Goal: Contribute content: Contribute content

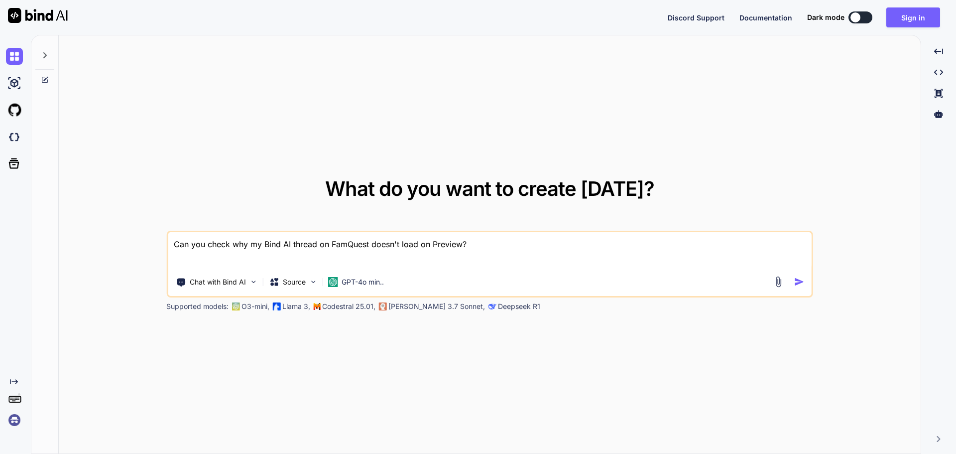
type textarea "x"
click at [14, 140] on img at bounding box center [14, 136] width 17 height 17
click at [914, 19] on button "Sign in" at bounding box center [913, 17] width 54 height 20
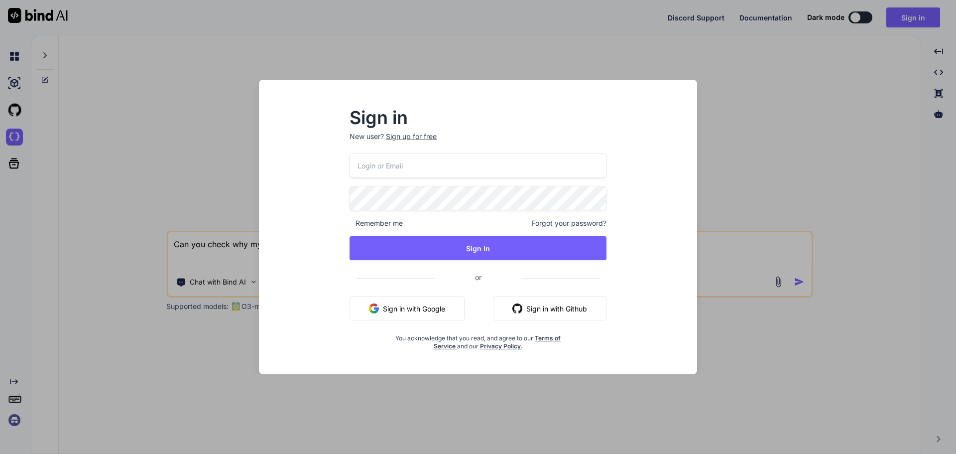
type input "reggievallente@gmail.com"
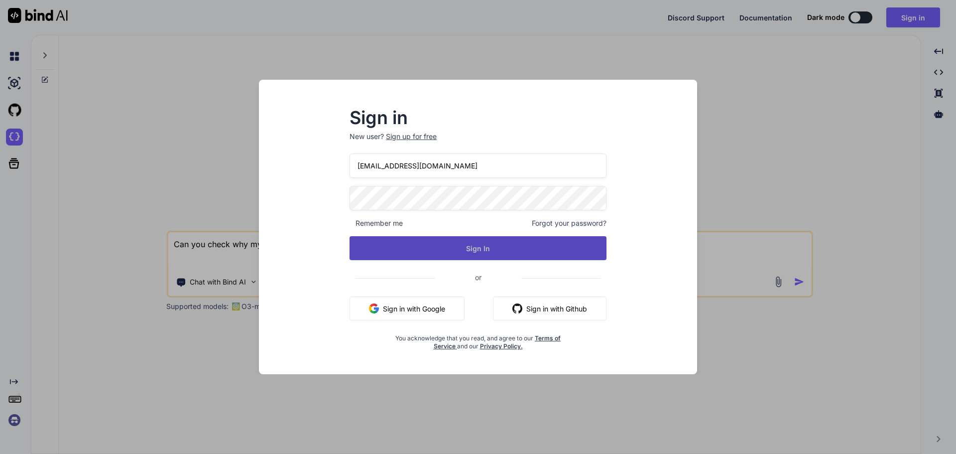
click at [484, 248] on button "Sign In" at bounding box center [478, 248] width 257 height 24
click at [477, 251] on button "Sign In" at bounding box center [478, 248] width 257 height 24
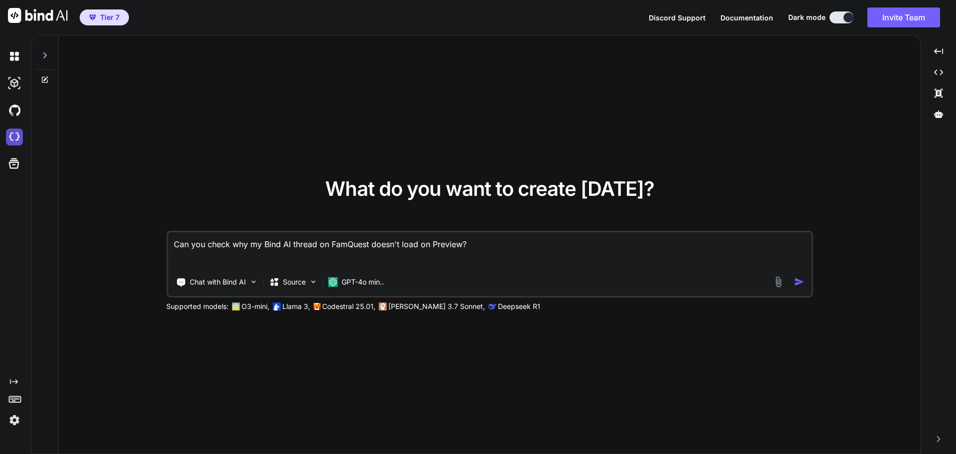
click at [16, 137] on img at bounding box center [14, 136] width 17 height 17
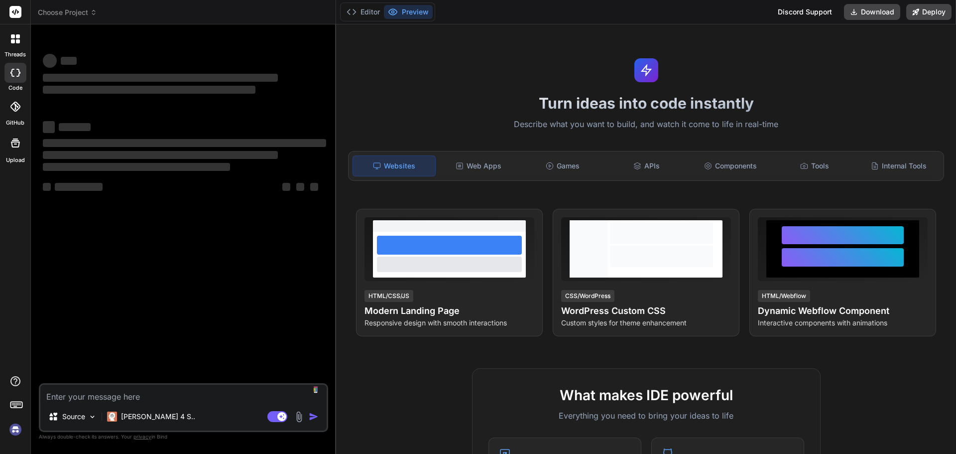
type textarea "x"
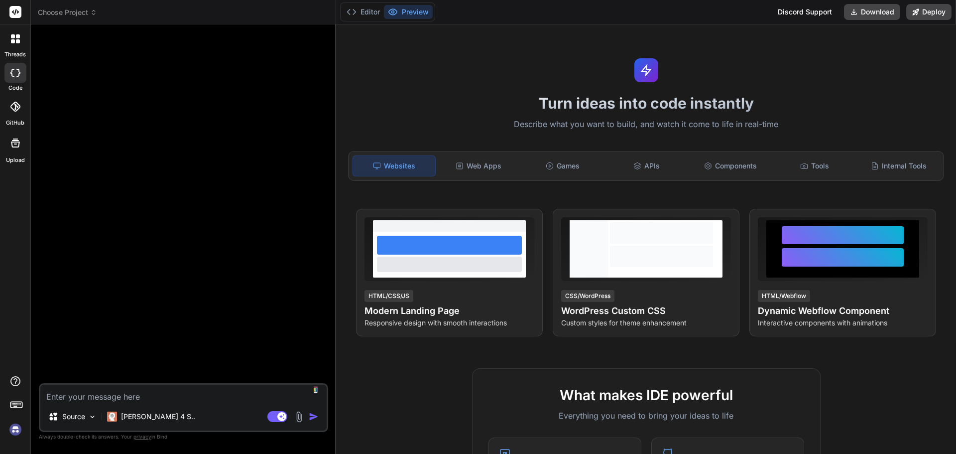
click at [18, 43] on div at bounding box center [15, 38] width 21 height 21
click at [20, 48] on div at bounding box center [15, 38] width 21 height 21
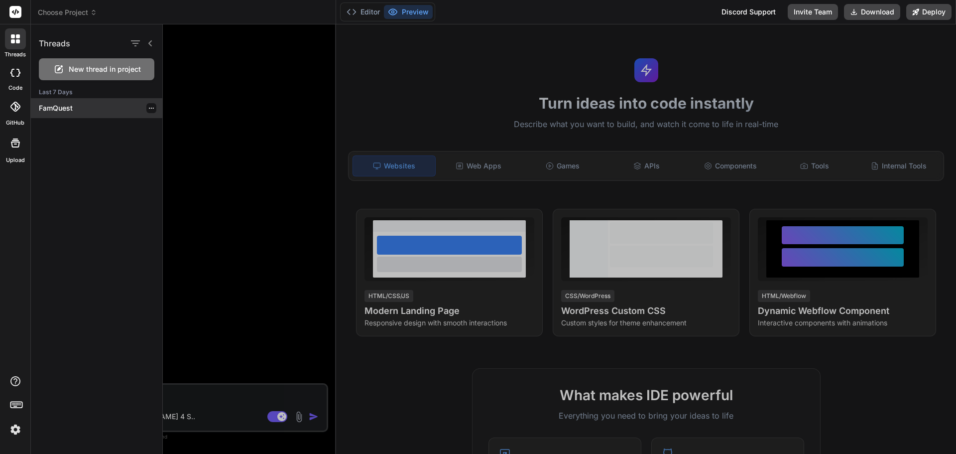
click at [59, 112] on p "FamQuest" at bounding box center [100, 108] width 123 height 10
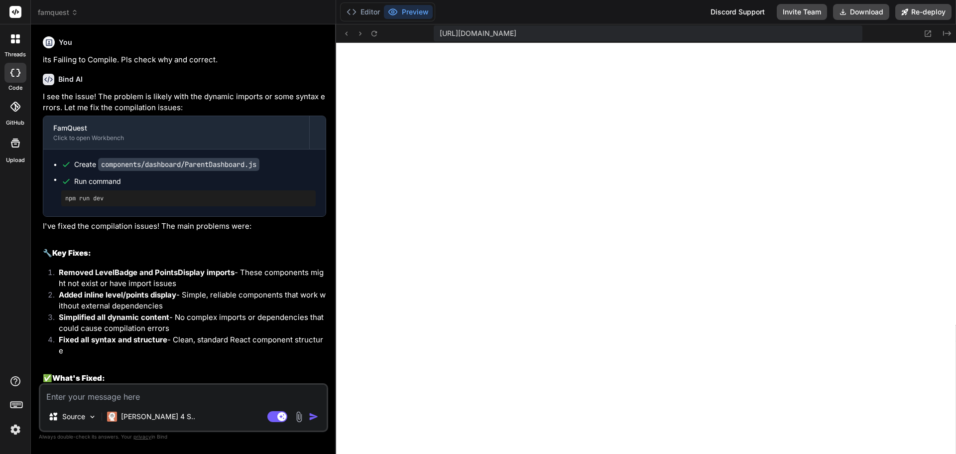
click at [16, 73] on icon at bounding box center [15, 73] width 10 height 8
click at [19, 46] on div at bounding box center [15, 38] width 21 height 21
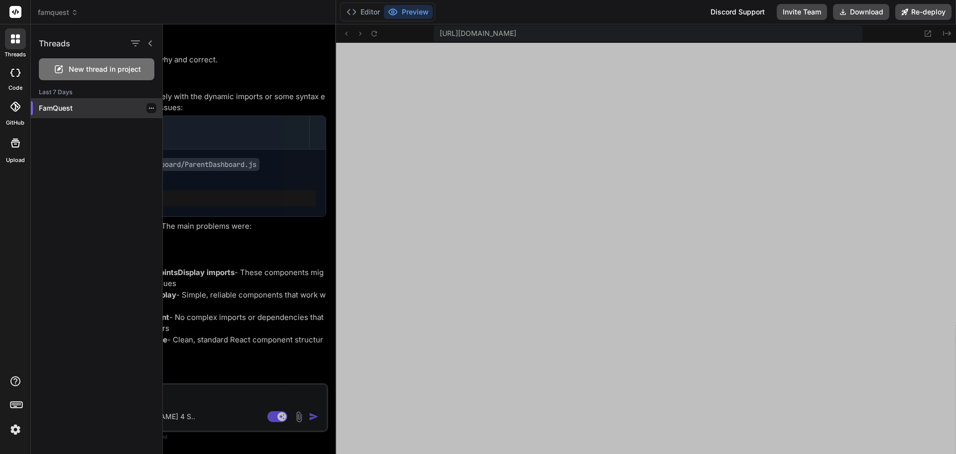
click at [148, 106] on icon "button" at bounding box center [151, 108] width 6 height 6
click at [174, 149] on span "Delete" at bounding box center [173, 148] width 21 height 10
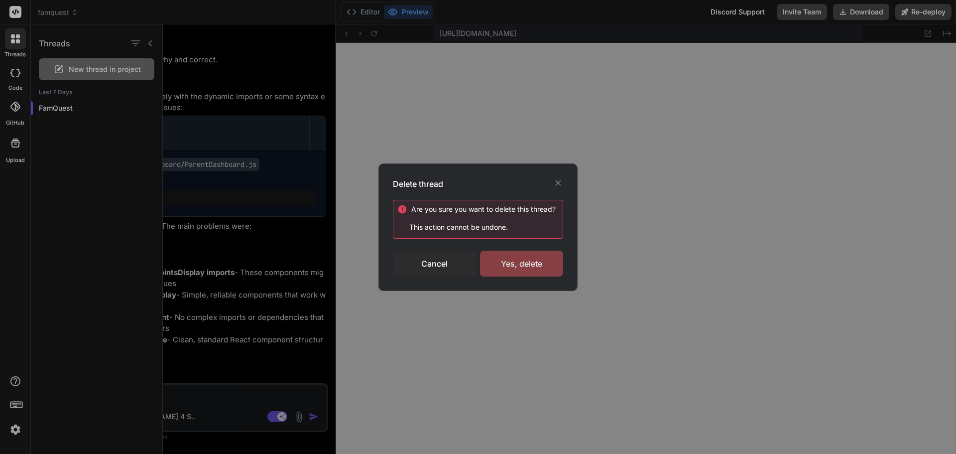
click at [530, 266] on div "Yes, delete" at bounding box center [521, 263] width 83 height 26
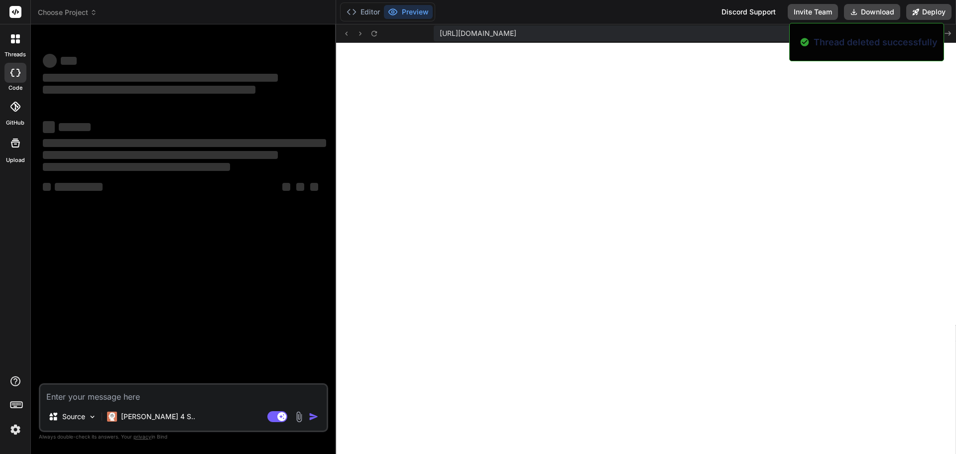
scroll to position [1164, 0]
type textarea "x"
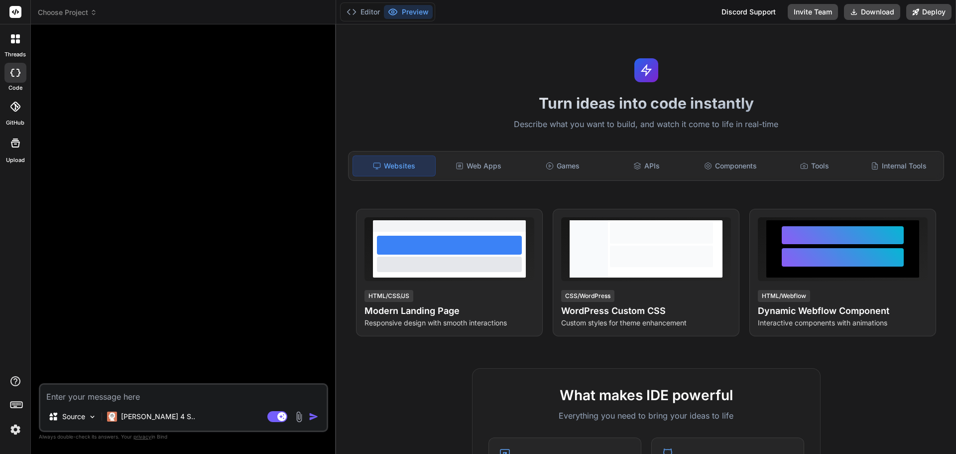
scroll to position [3406, 0]
click at [139, 394] on textarea at bounding box center [183, 393] width 286 height 18
type textarea "U"
type textarea "x"
type textarea "Us"
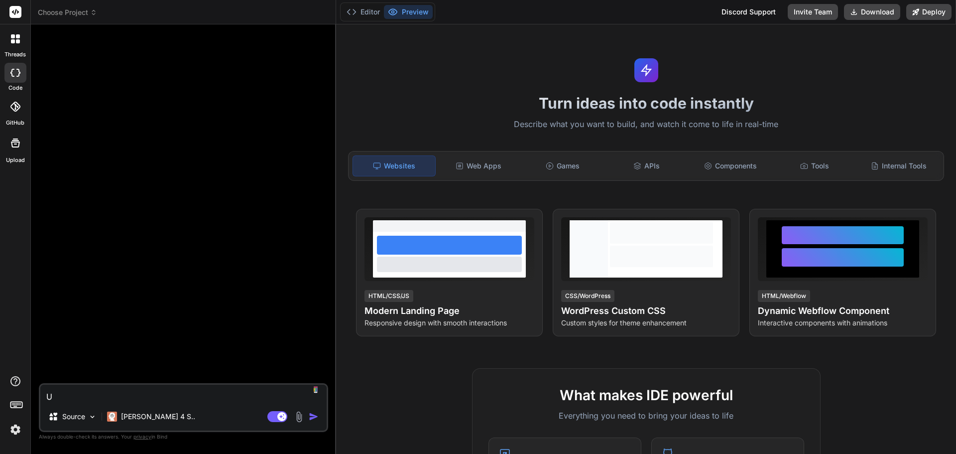
type textarea "x"
type textarea "Use"
type textarea "x"
type textarea "Use"
type textarea "x"
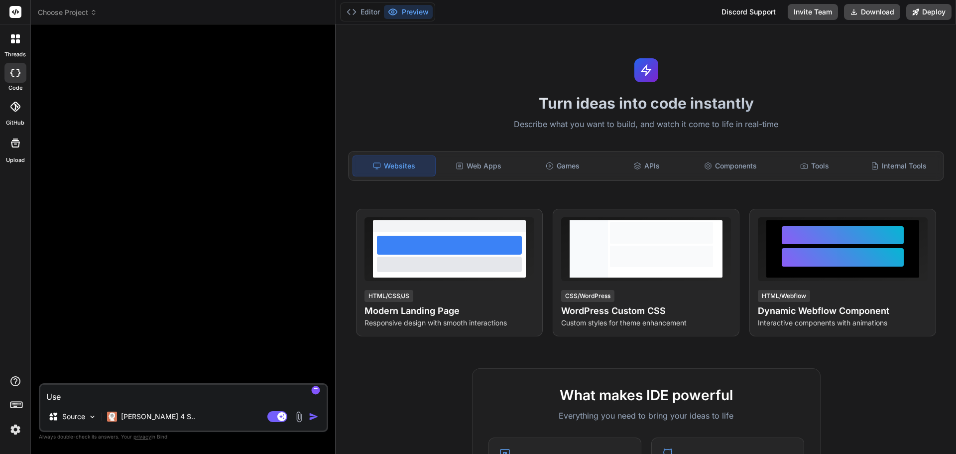
type textarea "Use t"
type textarea "x"
type textarea "Use th"
type textarea "x"
type textarea "Use the"
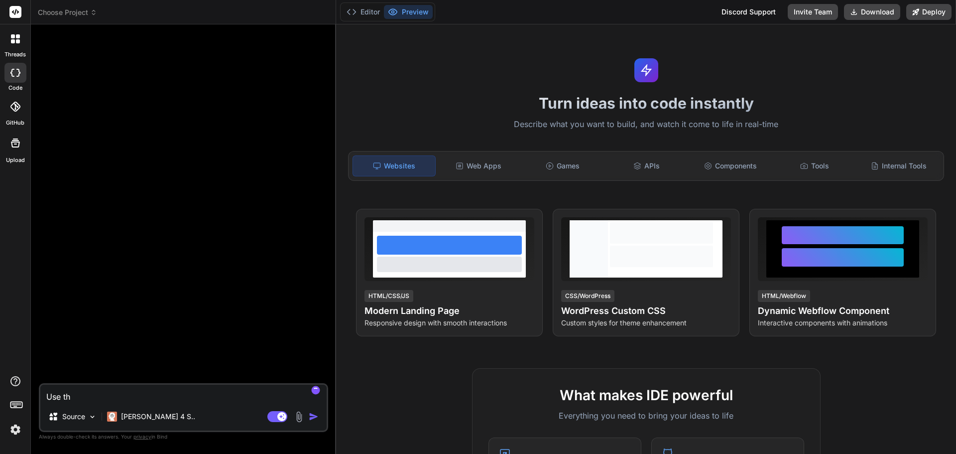
type textarea "x"
type textarea "Use the"
type textarea "x"
type textarea "Use the a"
type textarea "x"
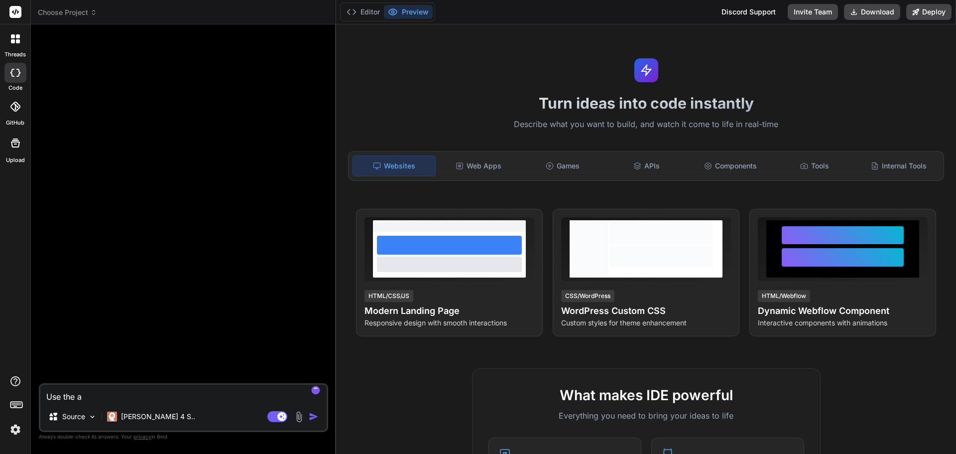
type textarea "Use the at"
type textarea "x"
type textarea "Use the att"
type textarea "x"
type textarea "Use the atta"
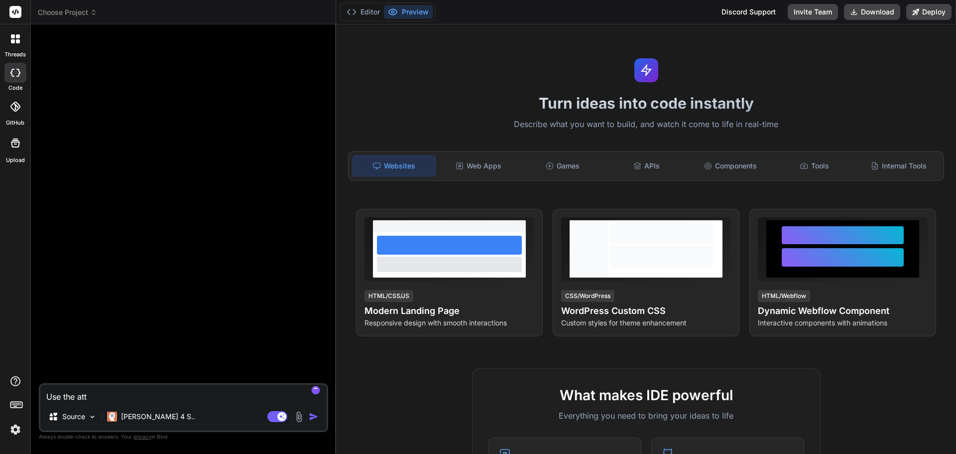
type textarea "x"
type textarea "Use the attac"
type textarea "x"
type textarea "Use the attach"
type textarea "x"
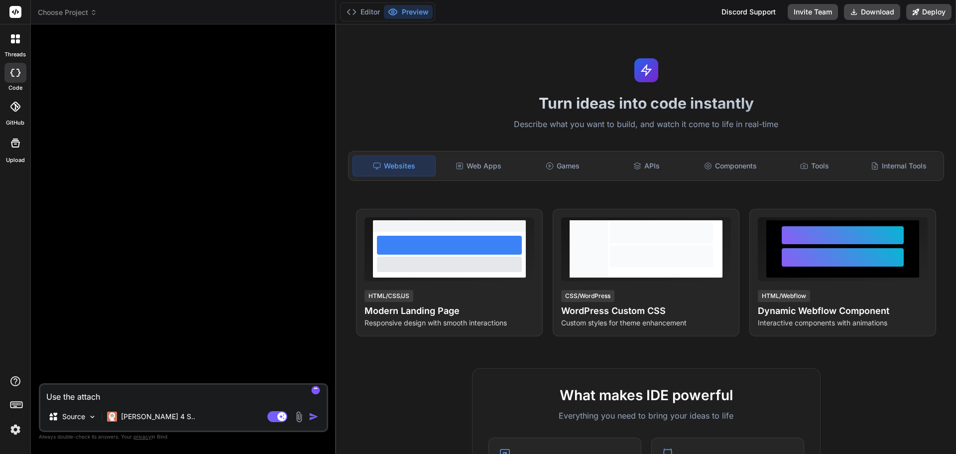
type textarea "Use the attache"
type textarea "x"
type textarea "Use the attached"
type textarea "x"
type textarea "Use the attached"
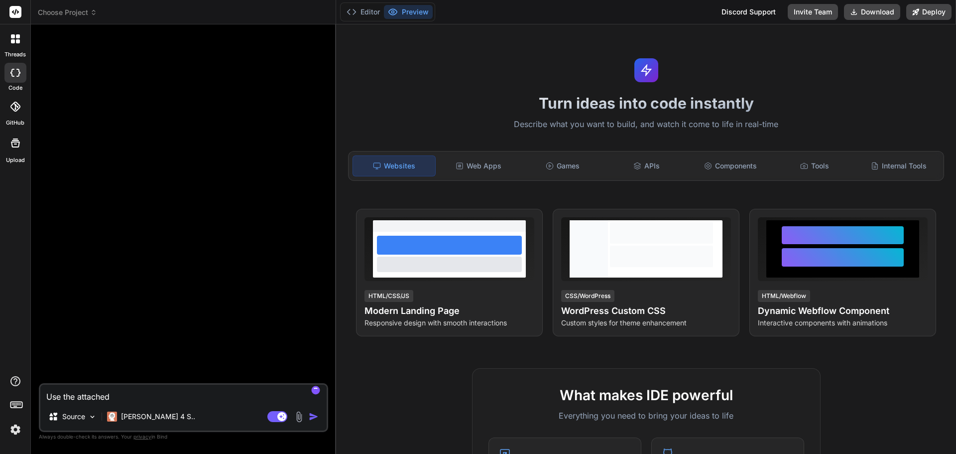
type textarea "x"
type textarea "Use the attached b"
type textarea "x"
type textarea "Use the attached bl"
type textarea "x"
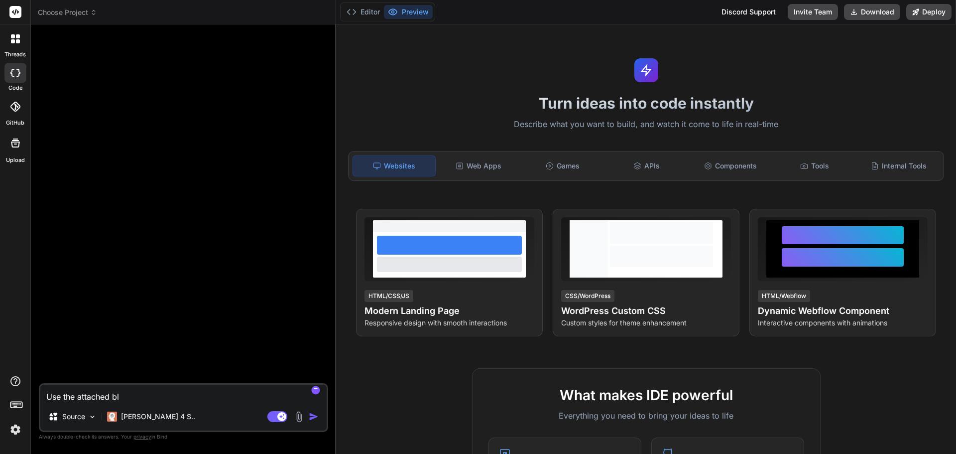
type textarea "Use the attached blu"
type textarea "x"
type textarea "Use the attached blue"
type textarea "x"
type textarea "Use the attached bluep"
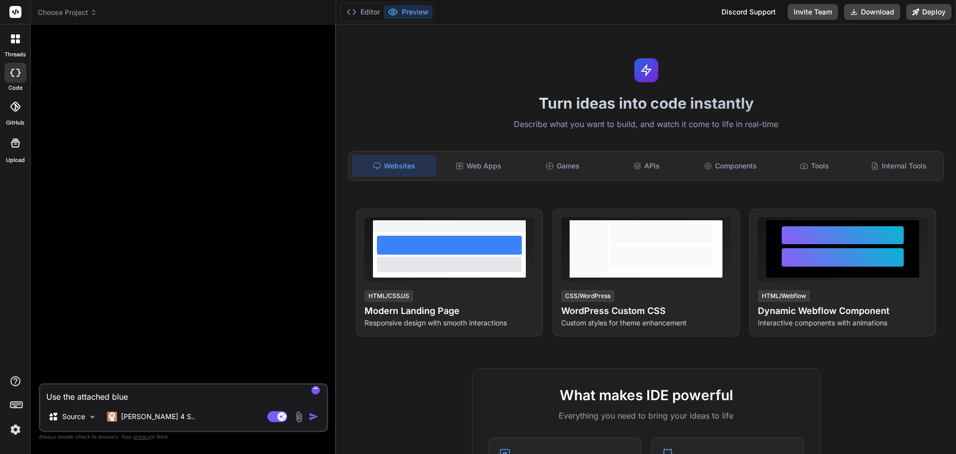
type textarea "x"
type textarea "Use the attached bluepr"
type textarea "x"
type textarea "Use the attached bluepri"
type textarea "x"
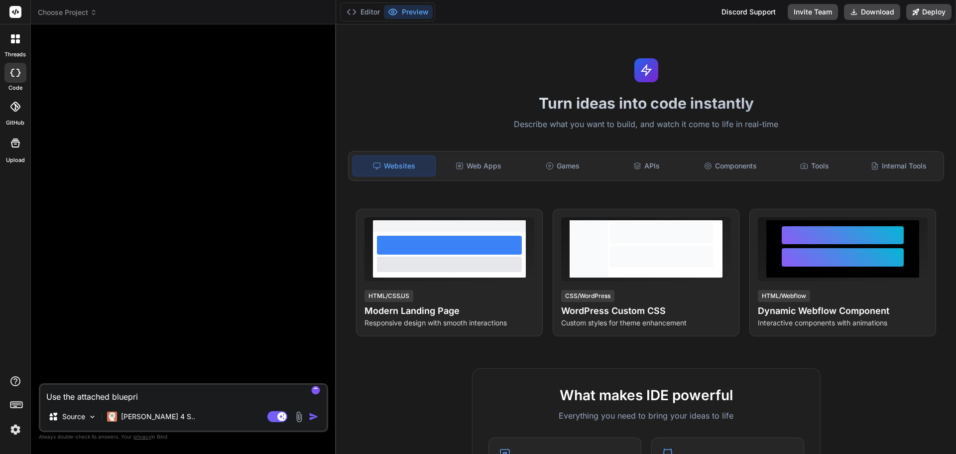
type textarea "Use the attached blueprin"
type textarea "x"
type textarea "Use the attached blueprint"
type textarea "x"
type textarea "Use the attached blueprint"
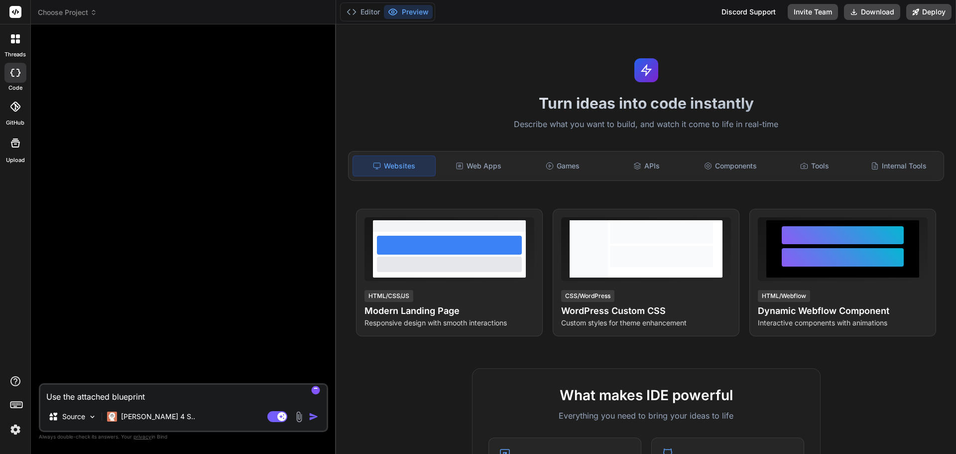
type textarea "x"
type textarea "Use the attached blueprint t"
type textarea "x"
type textarea "Use the attached blueprint to"
type textarea "x"
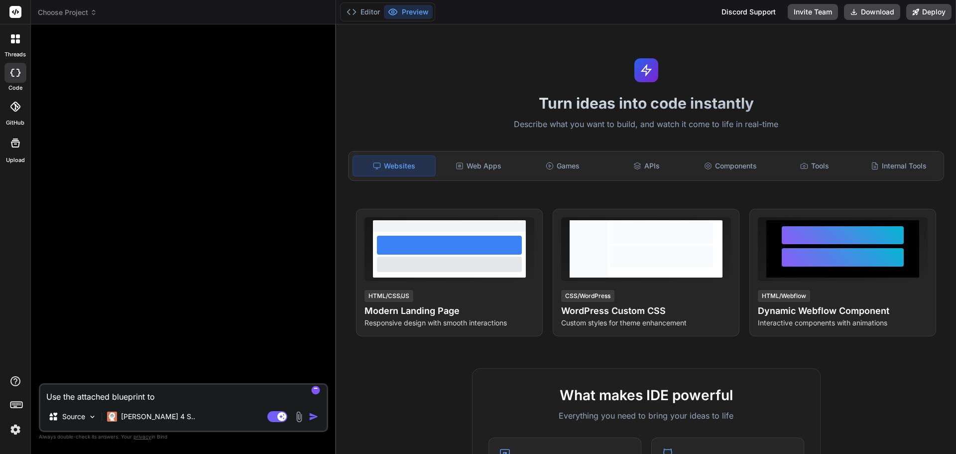
type textarea "Use the attached blueprint to"
type textarea "x"
type textarea "Use the attached blueprint to b"
type textarea "x"
type textarea "Use the attached blueprint to bu"
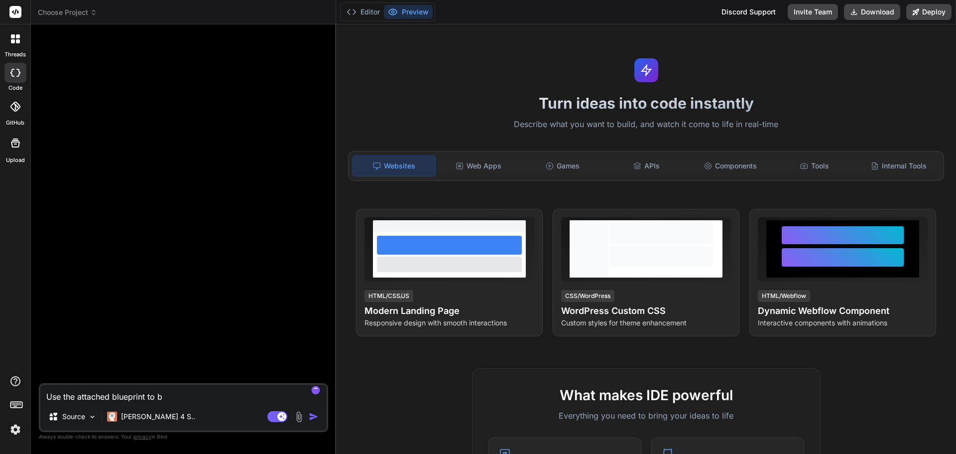
type textarea "x"
type textarea "Use the attached blueprint to [PERSON_NAME]"
type textarea "x"
type textarea "Use the attached blueprint to buil"
type textarea "x"
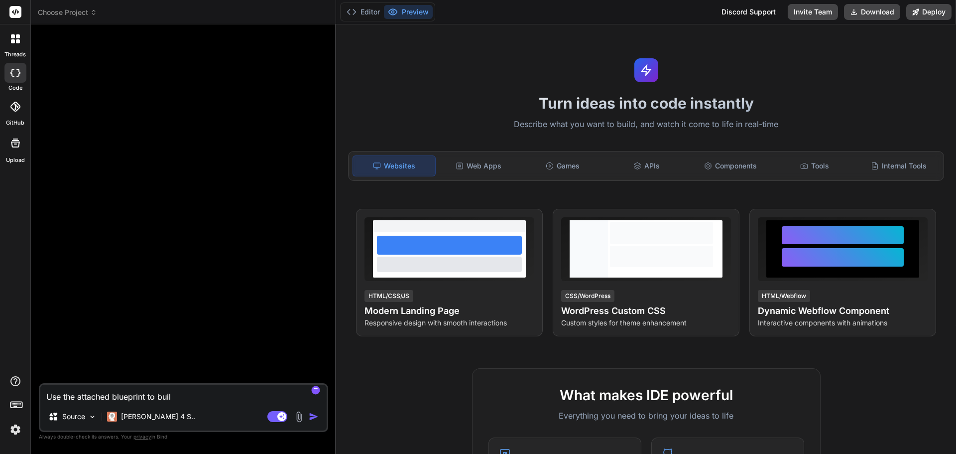
type textarea "Use the attached blueprint to build"
type textarea "x"
type textarea "Use the attached blueprint to build"
type textarea "x"
type textarea "Use the attached blueprint to build F"
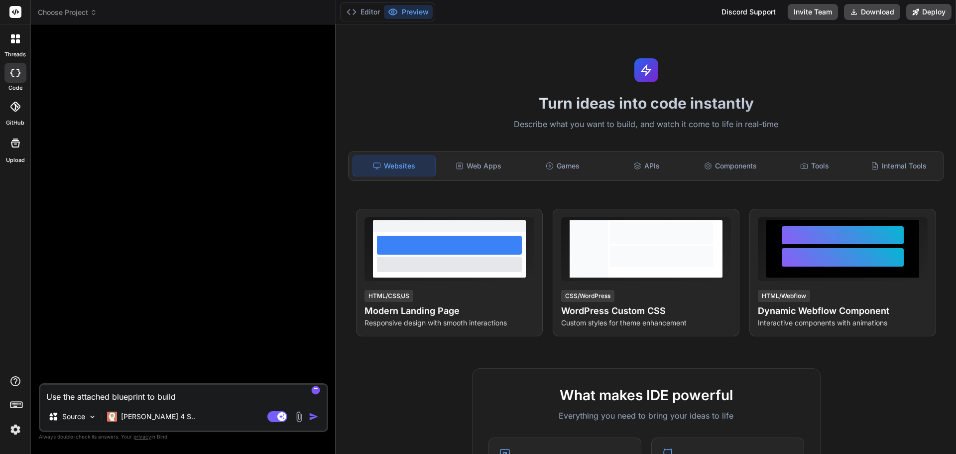
type textarea "x"
type textarea "Use the attached blueprint to build Fa"
type textarea "x"
type textarea "Use the attached blueprint to build Fam"
type textarea "x"
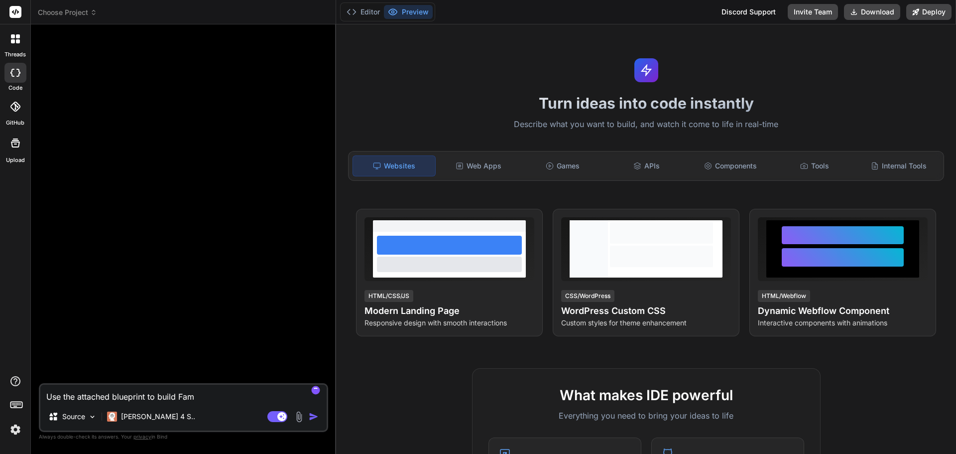
type textarea "Use the attached blueprint to build FamQ"
type textarea "x"
type textarea "Use the attached blueprint to build FamQu"
type textarea "x"
type textarea "Use the attached blueprint to build FamQue"
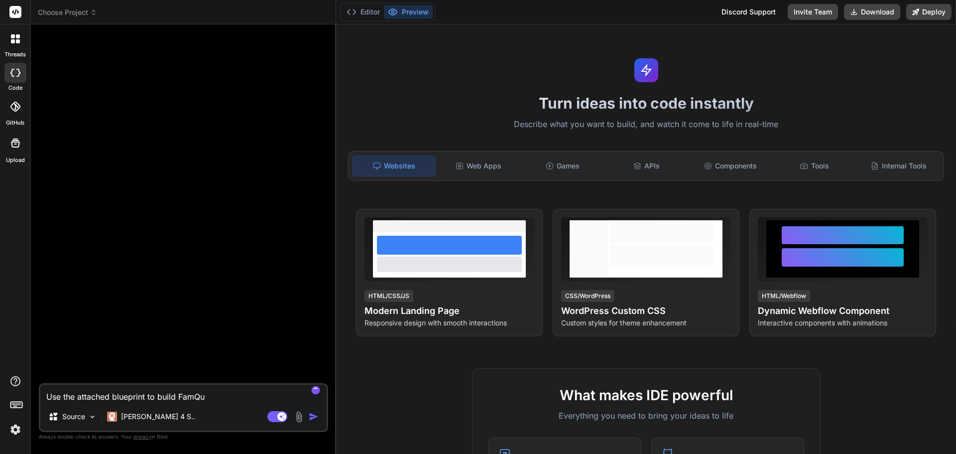
type textarea "x"
type textarea "Use the attached blueprint to build FamQues"
type textarea "x"
type textarea "Use the attached blueprint to build FamQuest"
type textarea "x"
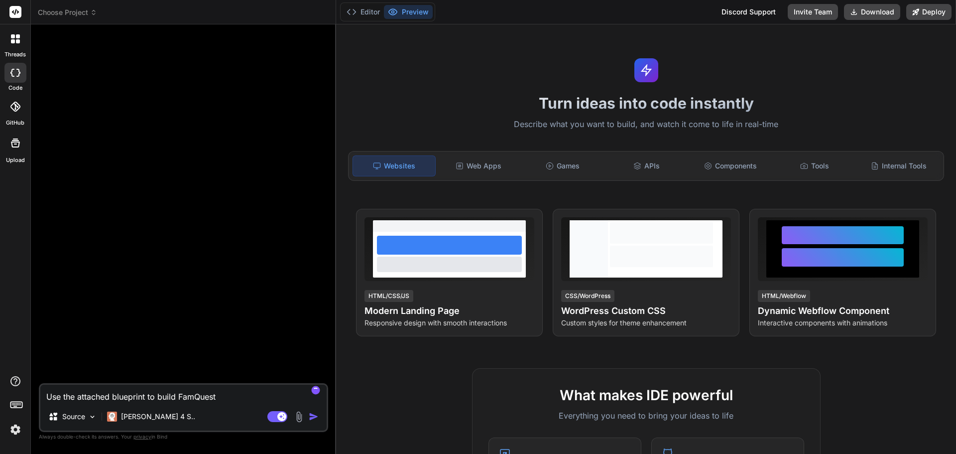
type textarea "Use the attached blueprint to build FamQuest"
type textarea "x"
type textarea "Use the attached blueprint to build FamQuest a"
type textarea "x"
type textarea "Use the attached blueprint to build FamQuest ap"
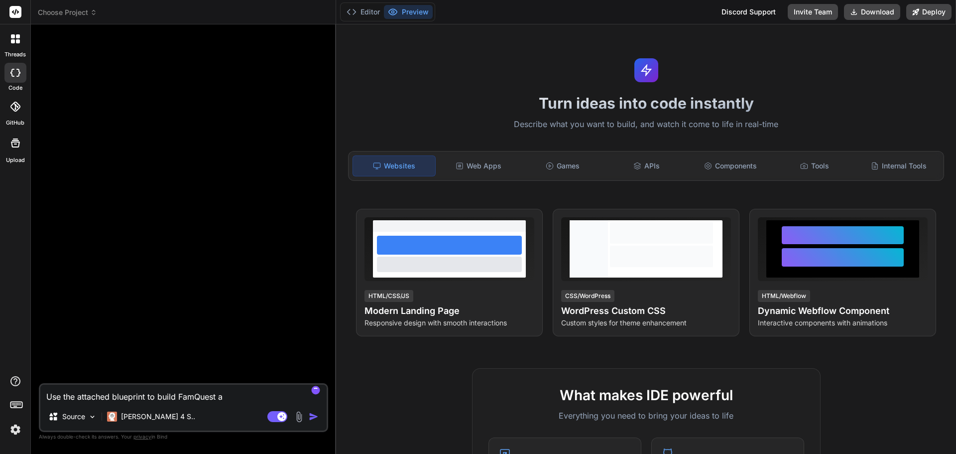
type textarea "x"
type textarea "Use the attached blueprint to build FamQuest app"
type textarea "x"
type textarea "Use the attached blueprint to build FamQuest ap"
type textarea "x"
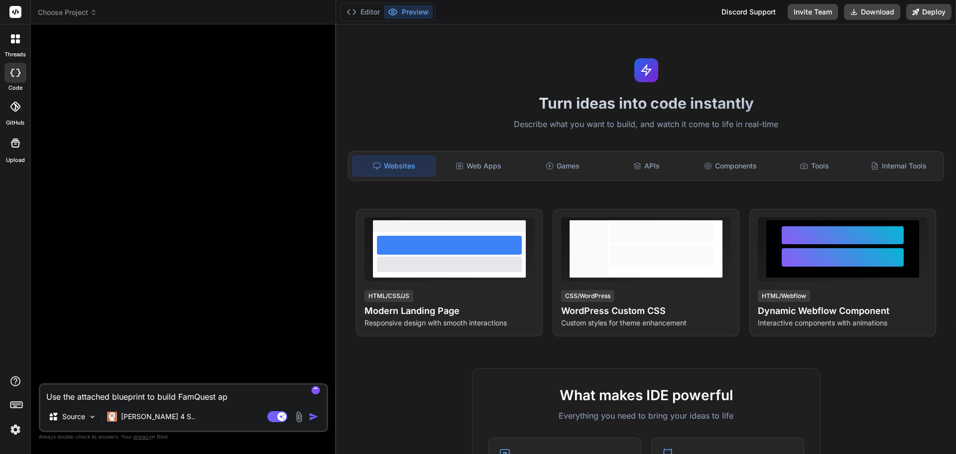
type textarea "Use the attached blueprint to build FamQuest a"
type textarea "x"
type textarea "Use the attached blueprint to build FamQuest"
type textarea "x"
type textarea "Use the attached blueprint to build FamQuest a"
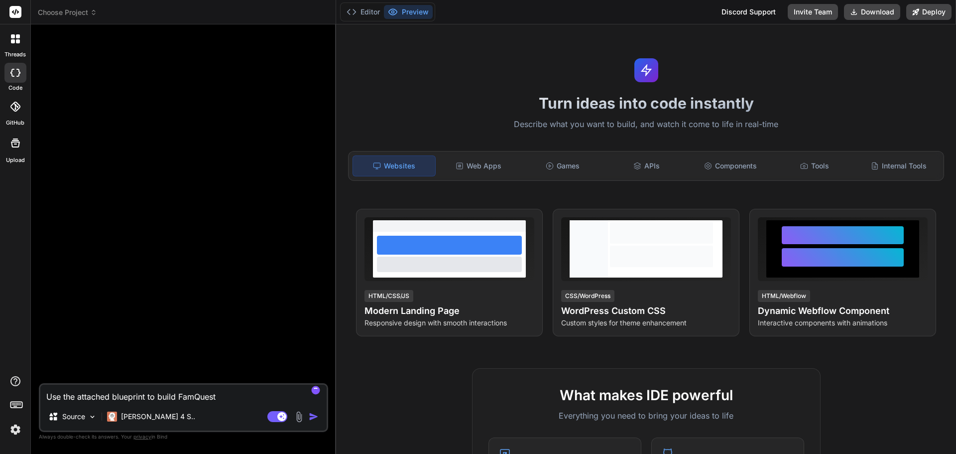
type textarea "x"
type textarea "Use the attached blueprint to build FamQuest ap"
type textarea "x"
type textarea "Use the attached blueprint to build FamQuest app"
type textarea "x"
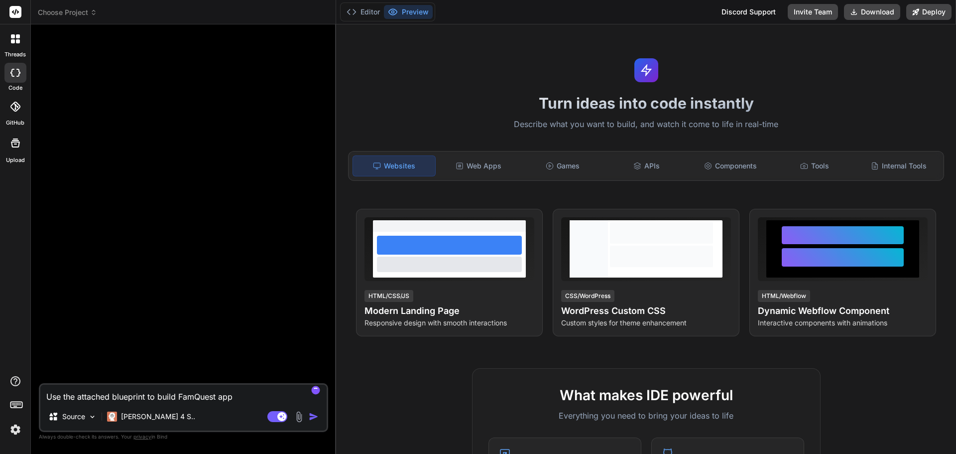
type textarea "Use the attached blueprint to build FamQuest app"
click at [299, 416] on img at bounding box center [298, 416] width 11 height 11
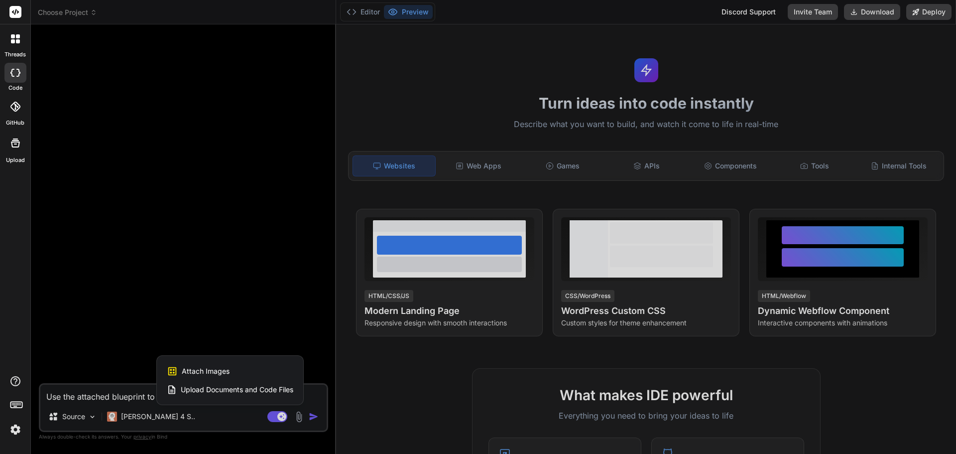
click at [219, 388] on span "Upload Documents and Code Files" at bounding box center [237, 389] width 113 height 10
type textarea "x"
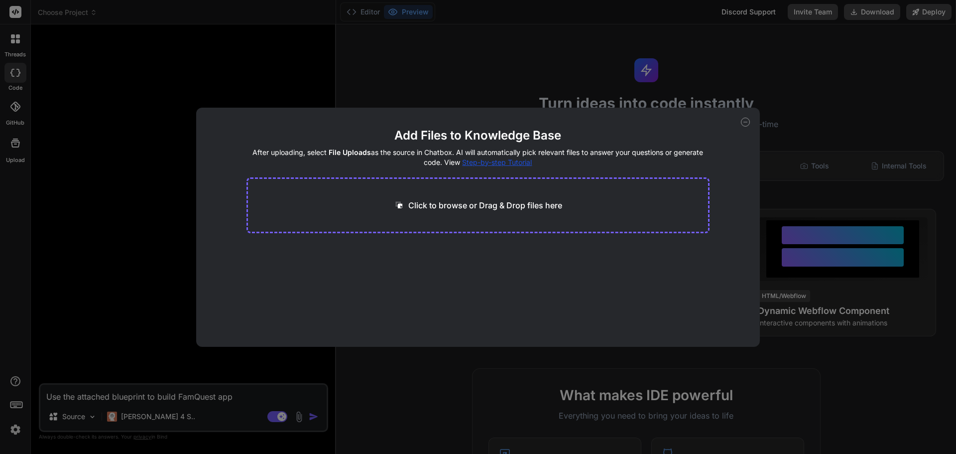
click at [480, 208] on p "Click to browse or Drag & Drop files here" at bounding box center [485, 205] width 154 height 12
type input "C:\fakepath\FamQuest Development Blueprint.pdf"
click at [86, 393] on div "Add Files to Knowledge Base After uploading, select File Uploads as the source …" at bounding box center [478, 227] width 956 height 454
type textarea "x"
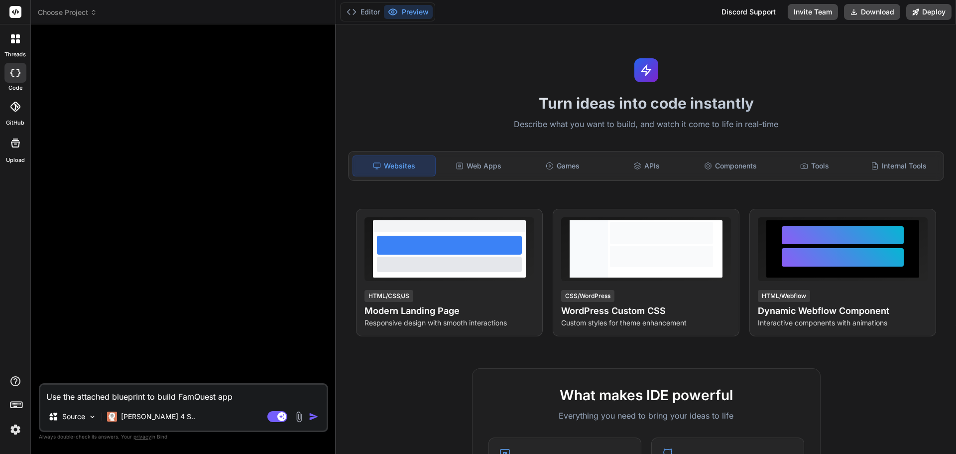
click at [77, 393] on textarea "Use the attached blueprint to build FamQuest app" at bounding box center [183, 393] width 286 height 18
type textarea "Use inthe attached blueprint to build FamQuest app"
type textarea "x"
type textarea "Use infthe attached blueprint to build FamQuest app"
type textarea "x"
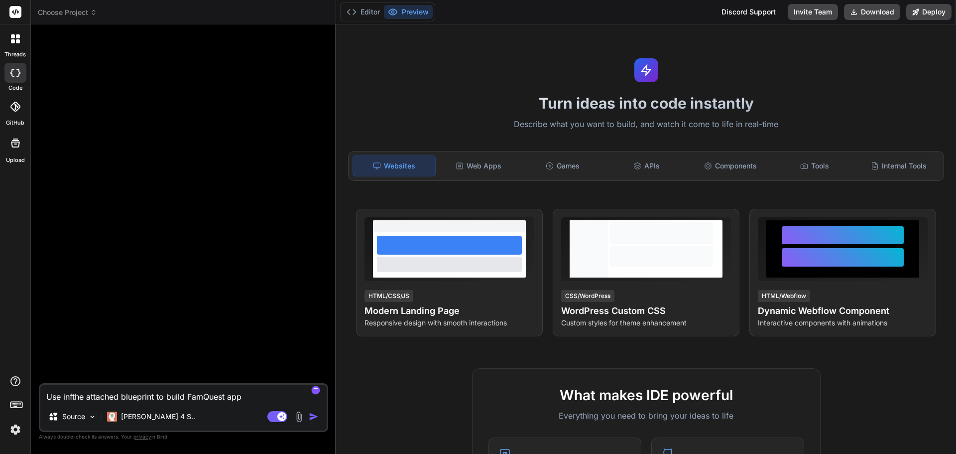
type textarea "Use infothe attached blueprint to build FamQuest app"
type textarea "x"
type textarea "Use inforthe attached blueprint to build FamQuest app"
type textarea "x"
type textarea "Use informthe attached blueprint to build FamQuest app"
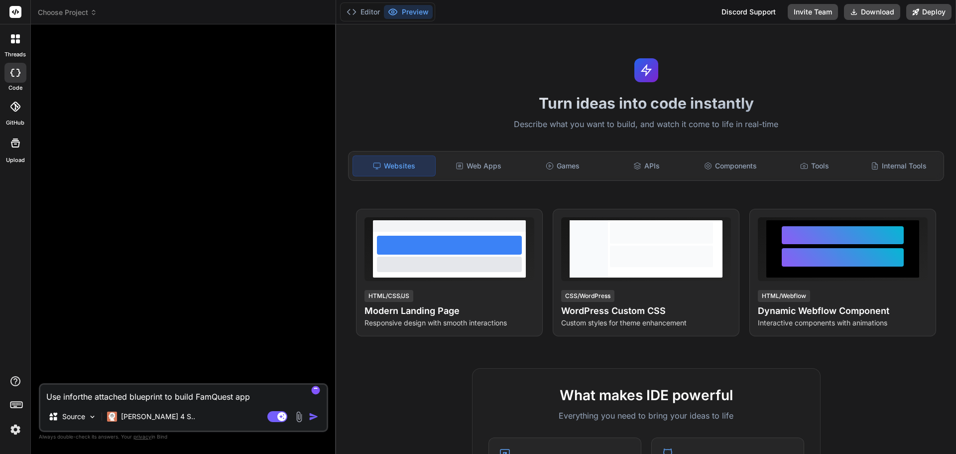
type textarea "x"
type textarea "Use informathe attached blueprint to build FamQuest app"
type textarea "x"
type textarea "Use informatthe attached blueprint to build FamQuest app"
type textarea "x"
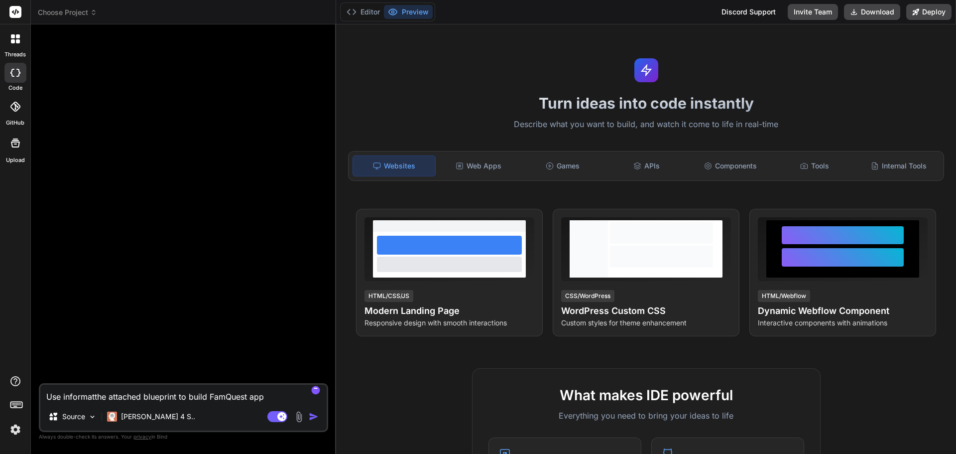
type textarea "Use informatithe attached blueprint to build FamQuest app"
type textarea "x"
type textarea "Use informatiothe attached blueprint to build FamQuest app"
type textarea "x"
type textarea "Use informationthe attached blueprint to build FamQuest app"
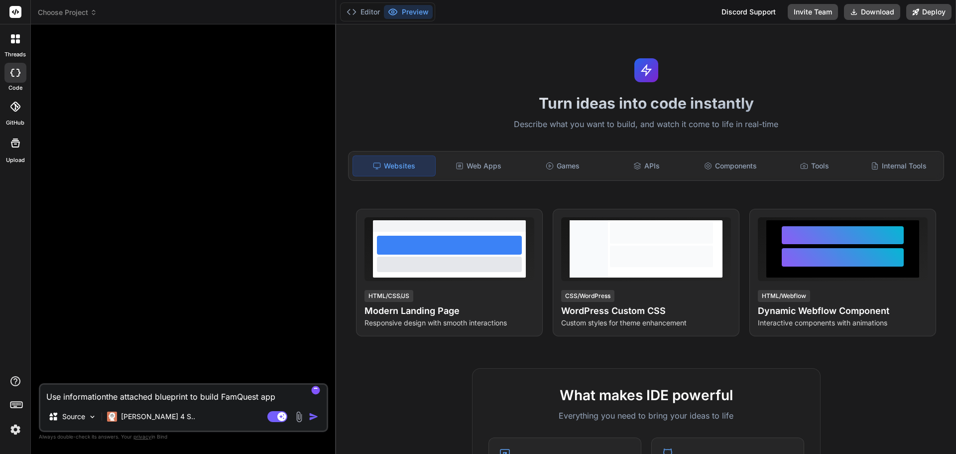
type textarea "x"
type textarea "Use information the attached blueprint to build FamQuest app"
type textarea "x"
type textarea "Use information fthe attached blueprint to build FamQuest app"
type textarea "x"
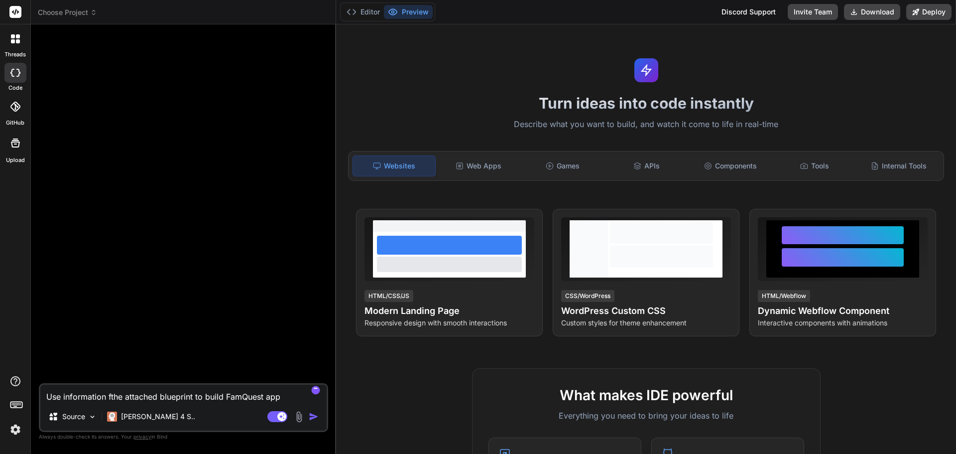
type textarea "Use information frthe attached blueprint to build FamQuest app"
type textarea "x"
type textarea "Use information frothe attached blueprint to build FamQuest app"
type textarea "x"
type textarea "Use information fromthe attached blueprint to build FamQuest app"
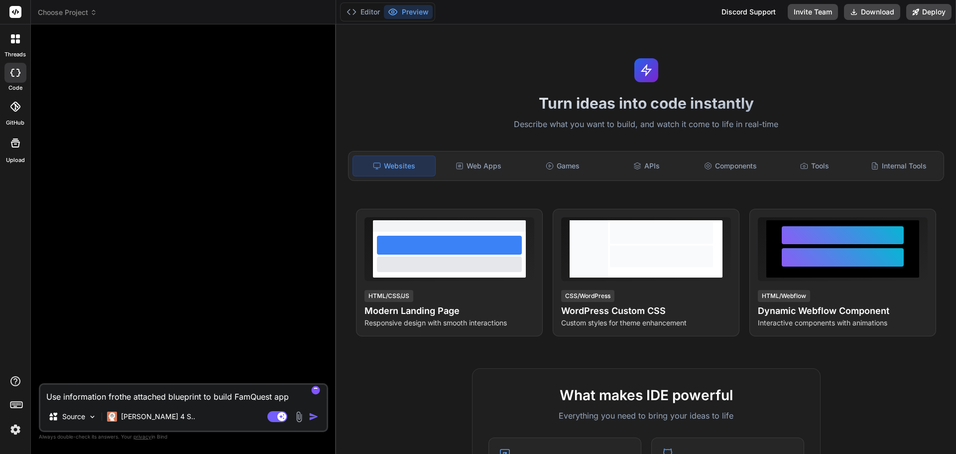
type textarea "x"
type textarea "Use information from the attached blueprint to build FamQuest app"
type textarea "x"
type textarea "Use information from tthe attached blueprint to build FamQuest app"
type textarea "x"
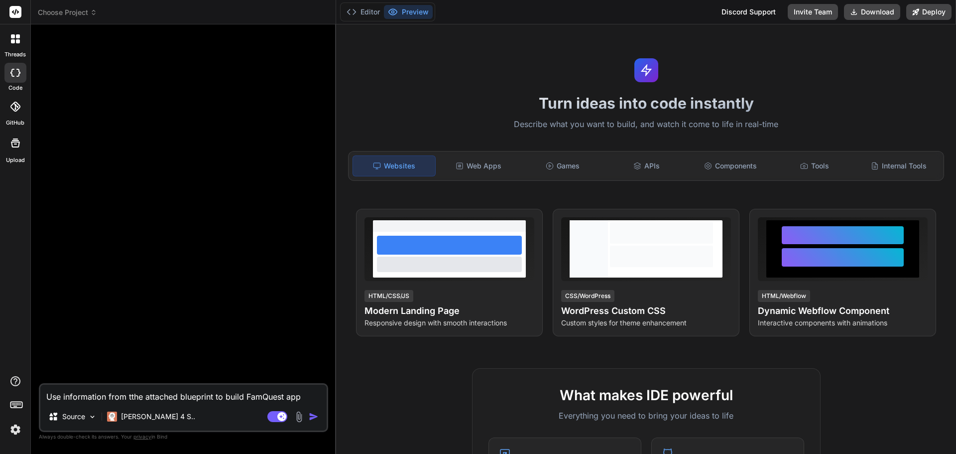
type textarea "Use information from tethe attached blueprint to build FamQuest app"
type textarea "x"
type textarea "Use information from tthe attached blueprint to build FamQuest app"
type textarea "x"
type textarea "Use information from the attached blueprint to build FamQuest app"
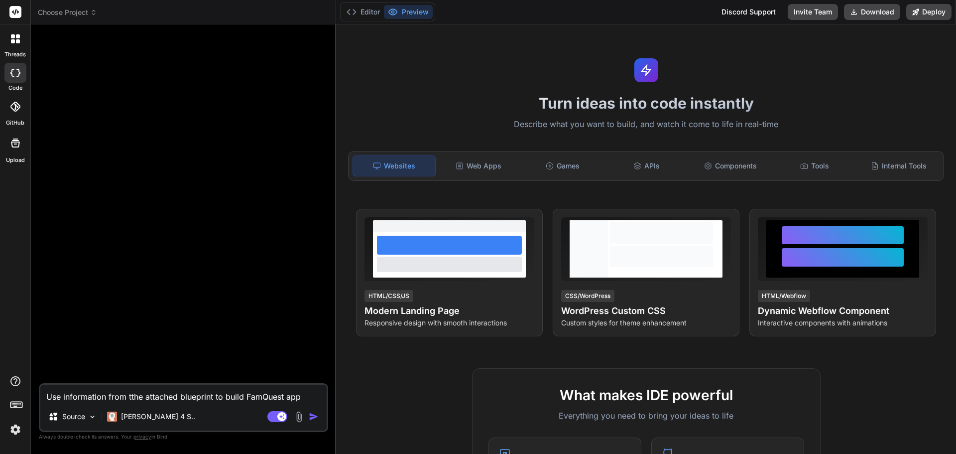
type textarea "x"
type textarea "Use information from the attached blueprint to ubuild FamQuest app"
type textarea "x"
type textarea "Use information from the attached blueprint to unbuild FamQuest app"
type textarea "x"
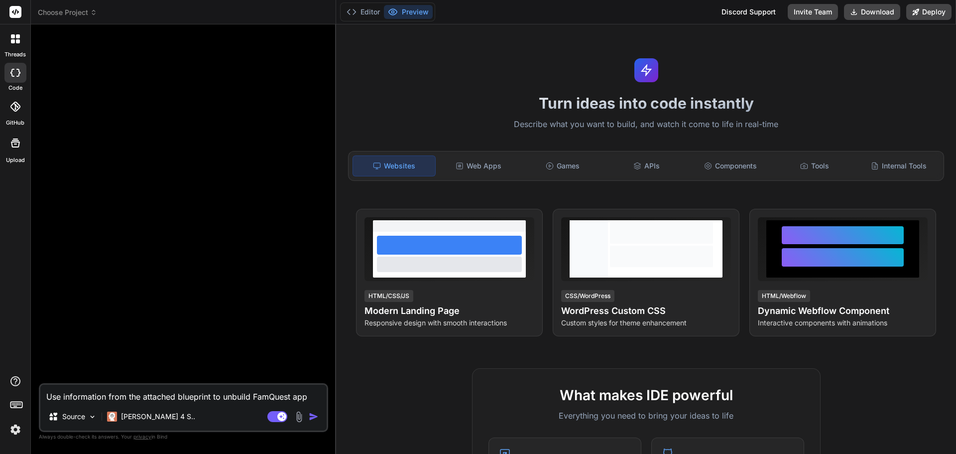
type textarea "Use information from the attached blueprint to undbuild FamQuest app"
type textarea "x"
type textarea "Use information from the attached blueprint to undebuild FamQuest app"
type textarea "x"
type textarea "Use information from the attached blueprint to underbuild FamQuest app"
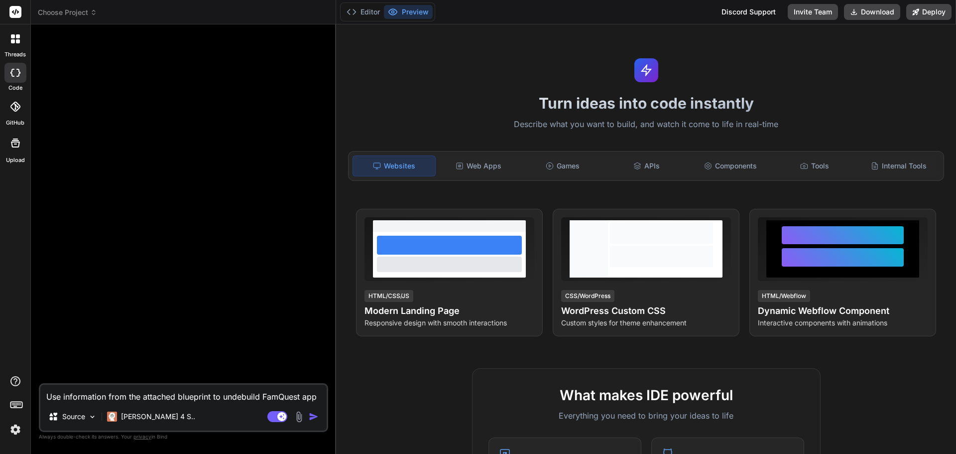
type textarea "x"
type textarea "Use information from the attached blueprint to undersbuild FamQuest app"
type textarea "x"
type textarea "Use information from the attached blueprint to understbuild FamQuest app"
type textarea "x"
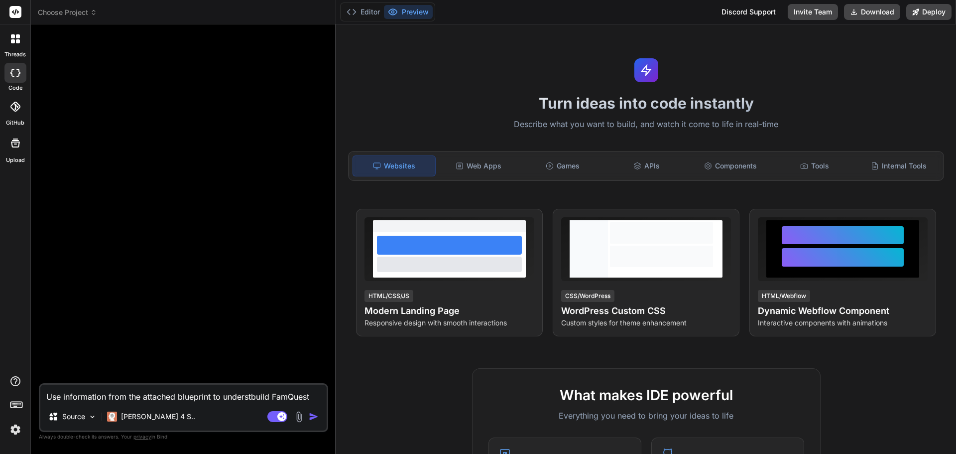
type textarea "Use information from the attached blueprint to understabuild FamQuest app"
type textarea "x"
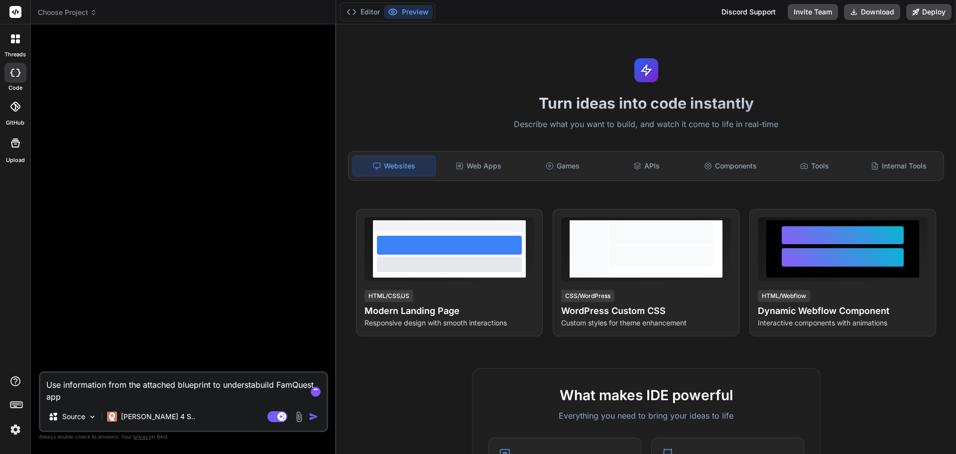
type textarea "Use information from the attached blueprint to understanbuild FamQuest app"
type textarea "x"
type textarea "Use information from the attached blueprint to understandbuild FamQuest app"
type textarea "x"
type textarea "Use information from the attached blueprint to understand build FamQuest app"
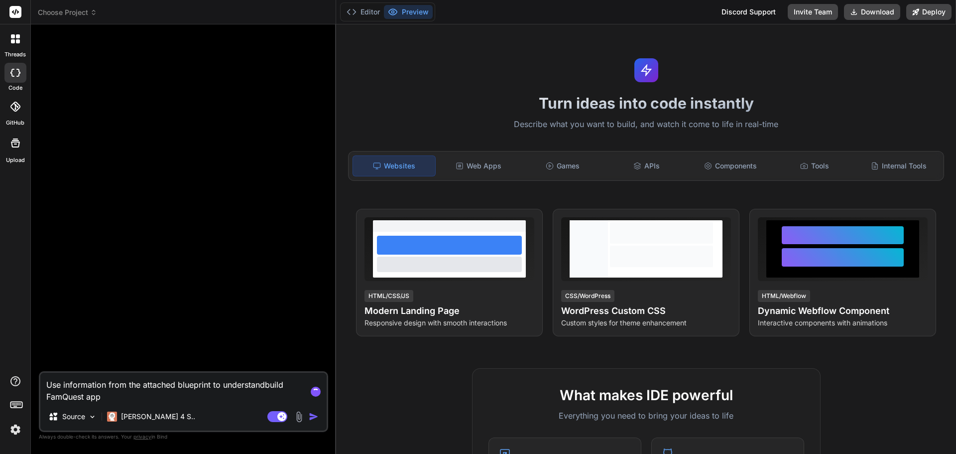
type textarea "x"
type textarea "Use information from the attached blueprint to understand abuild FamQuest app"
type textarea "x"
type textarea "Use information from the attached blueprint to understand anbuild FamQuest app"
type textarea "x"
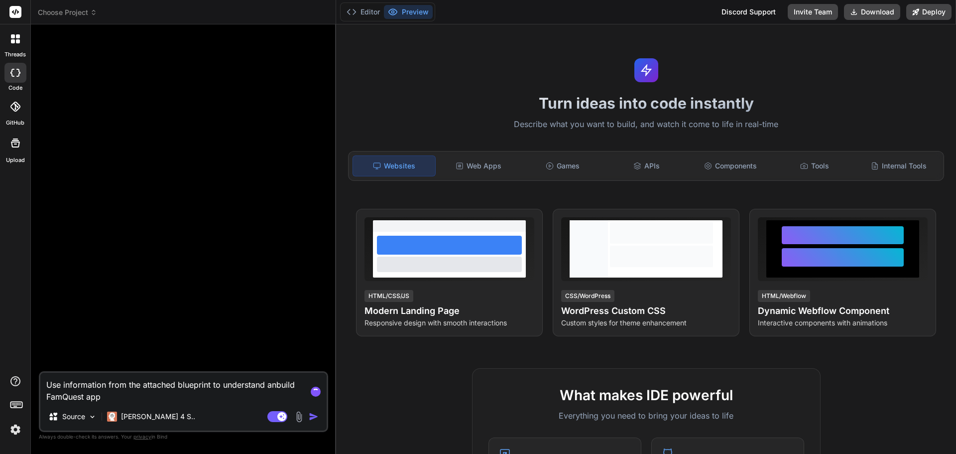
type textarea "Use information from the attached blueprint to understand andbuild FamQuest app"
type textarea "x"
type textarea "Use information from the attached blueprint to understand and build FamQuest app"
type textarea "x"
type textarea "Use information from the attached blueprint to understand and build FamQuest ap…"
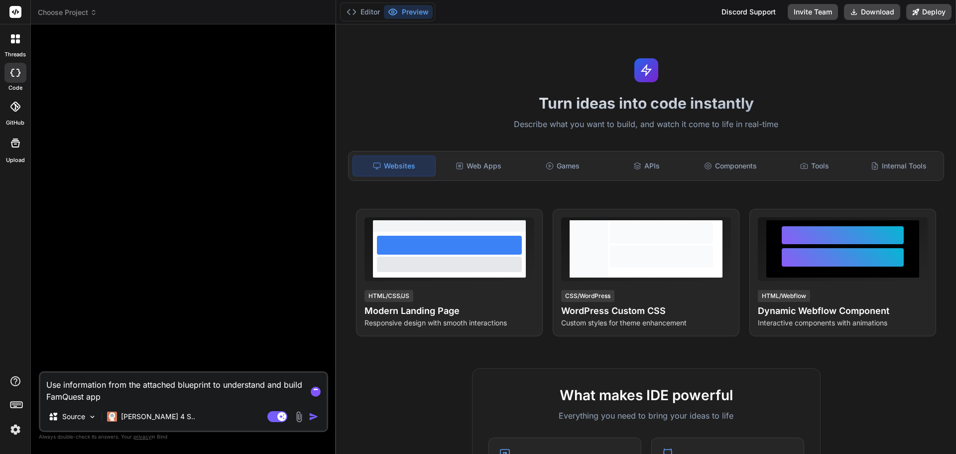
type textarea "x"
click at [260, 391] on textarea "Use information from the attached blueprint to understand and build FamQuest ap…" at bounding box center [183, 387] width 286 height 30
type textarea "Use information from the attached blueprint to understand and build FamQuest ap…"
click at [297, 418] on img at bounding box center [298, 416] width 11 height 11
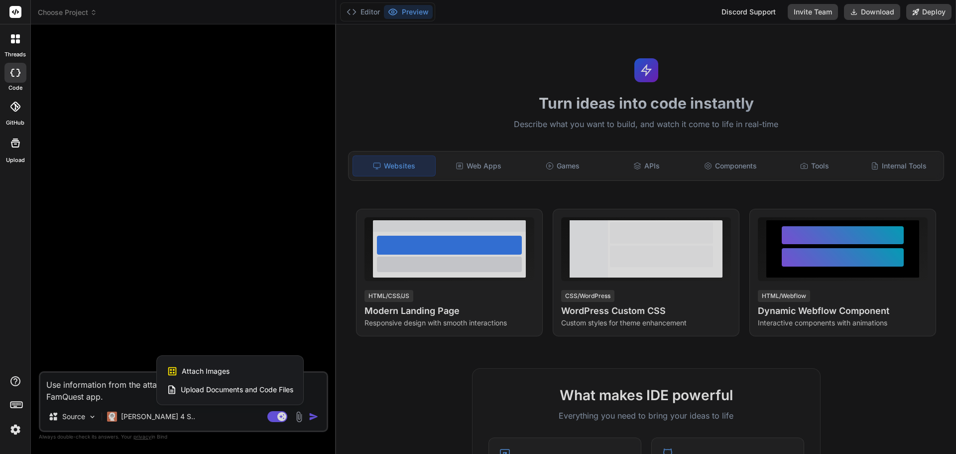
click at [239, 390] on span "Upload Documents and Code Files" at bounding box center [237, 389] width 113 height 10
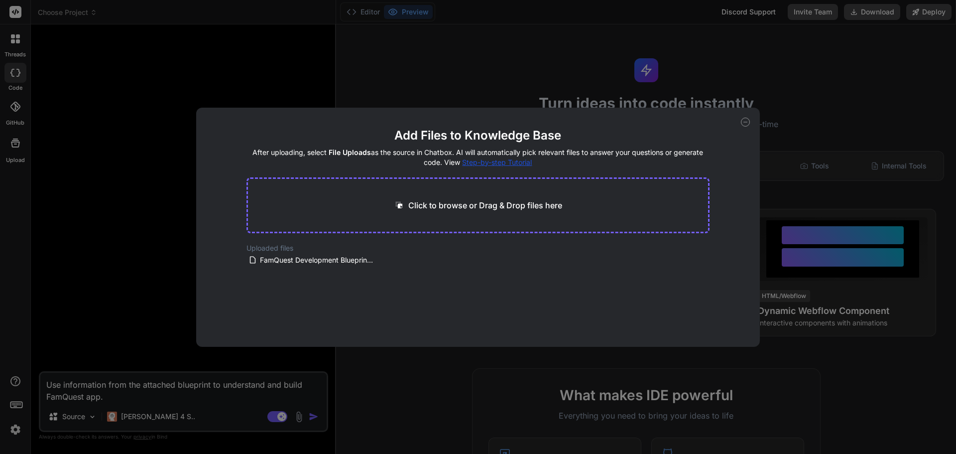
click at [747, 120] on icon at bounding box center [745, 122] width 9 height 9
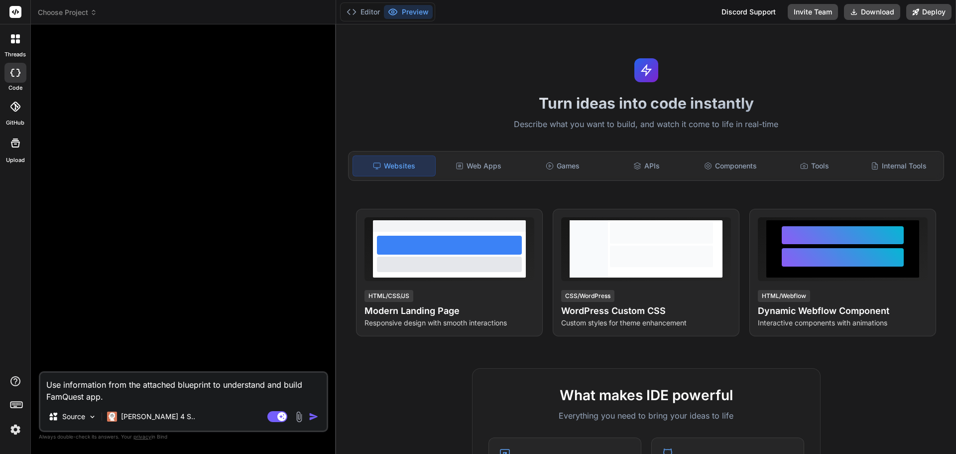
click at [312, 416] on img "button" at bounding box center [314, 416] width 10 height 10
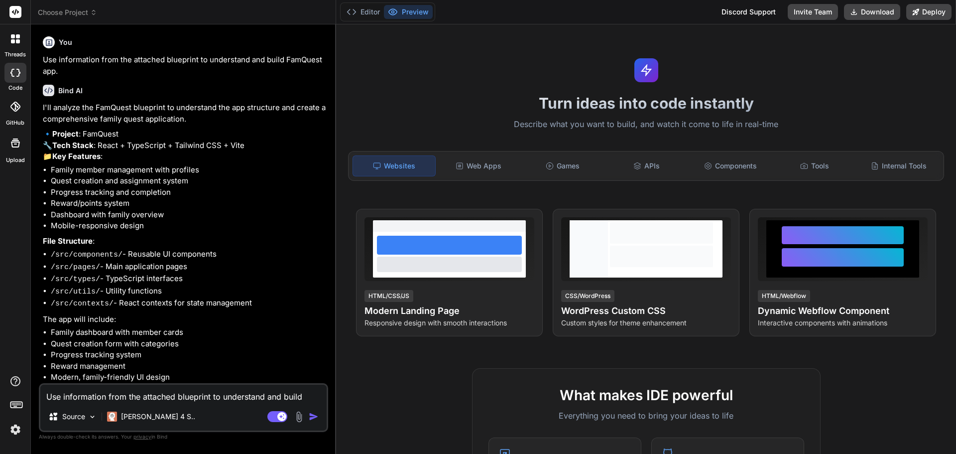
type textarea "x"
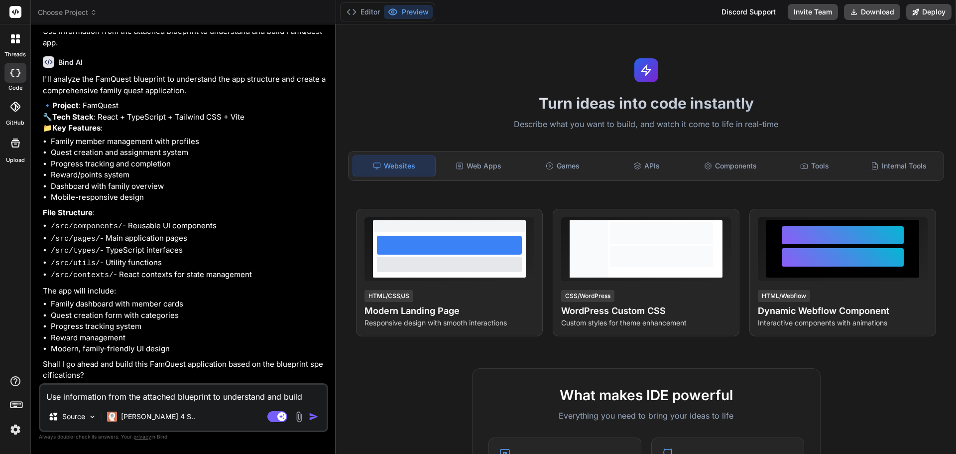
scroll to position [46, 0]
click at [92, 393] on textarea "Use information from the attached blueprint to understand and build FamQuest ap…" at bounding box center [183, 393] width 286 height 18
type textarea "y"
type textarea "x"
type textarea "ye"
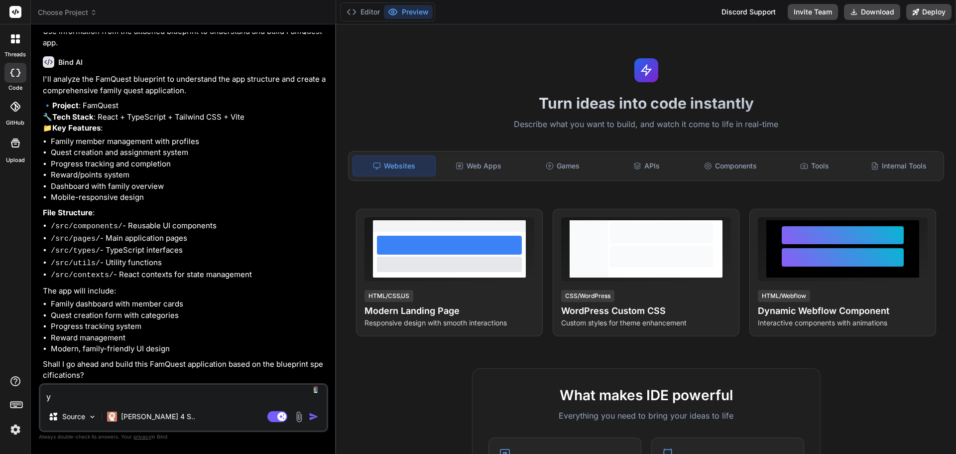
type textarea "x"
type textarea "yes"
type textarea "x"
type textarea "yes"
type textarea "x"
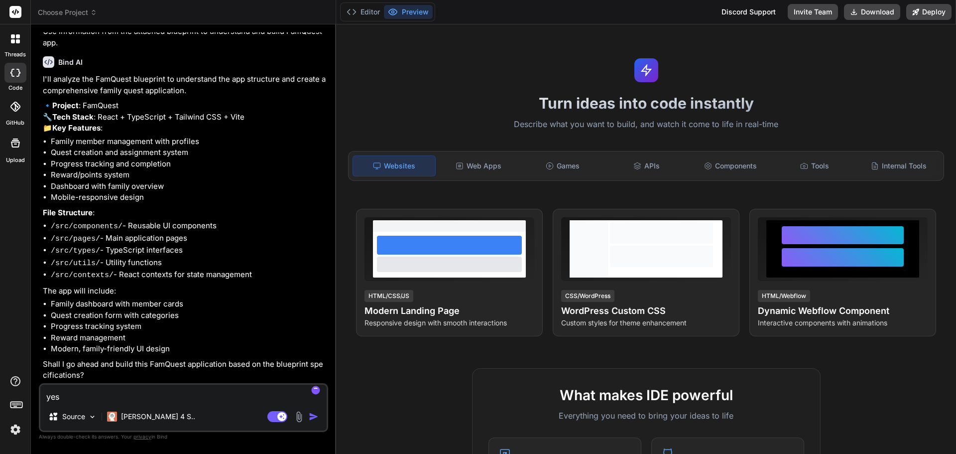
type textarea "yes p"
type textarea "x"
type textarea "yes pl"
type textarea "x"
type textarea "yes pls"
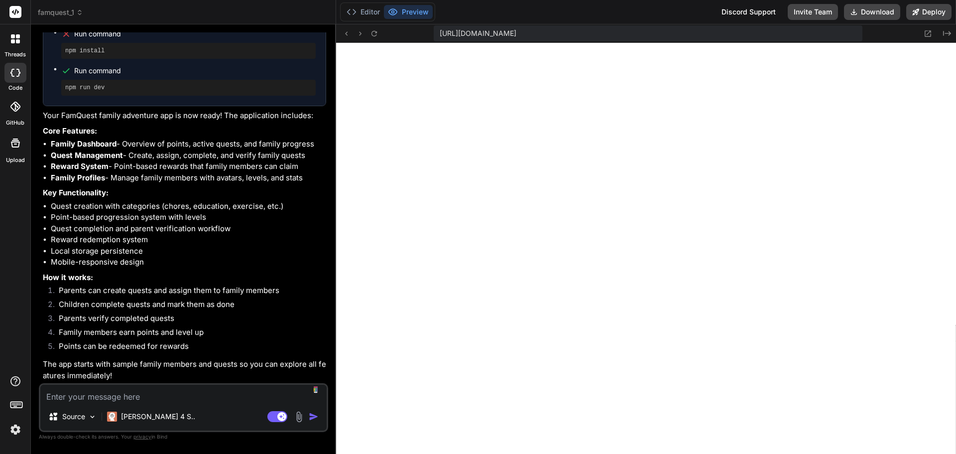
scroll to position [828, 0]
click at [133, 393] on textarea at bounding box center [183, 393] width 286 height 18
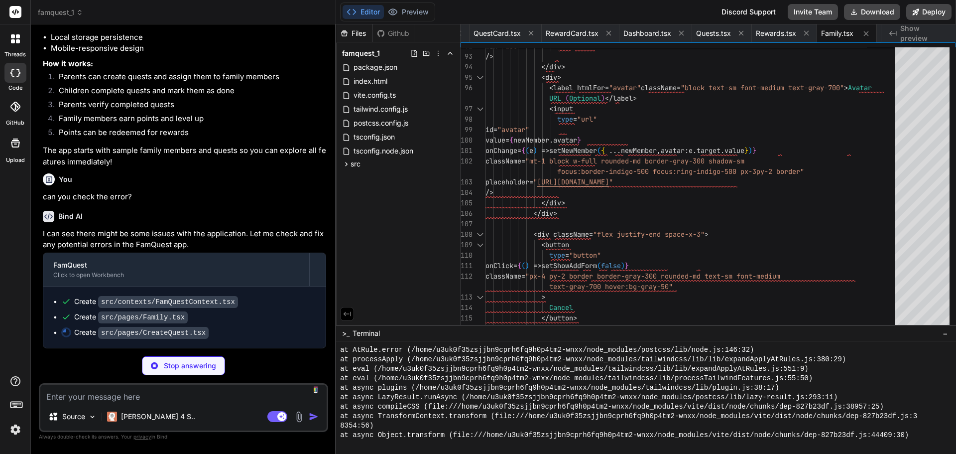
scroll to position [1042, 0]
click at [17, 426] on img at bounding box center [15, 429] width 17 height 17
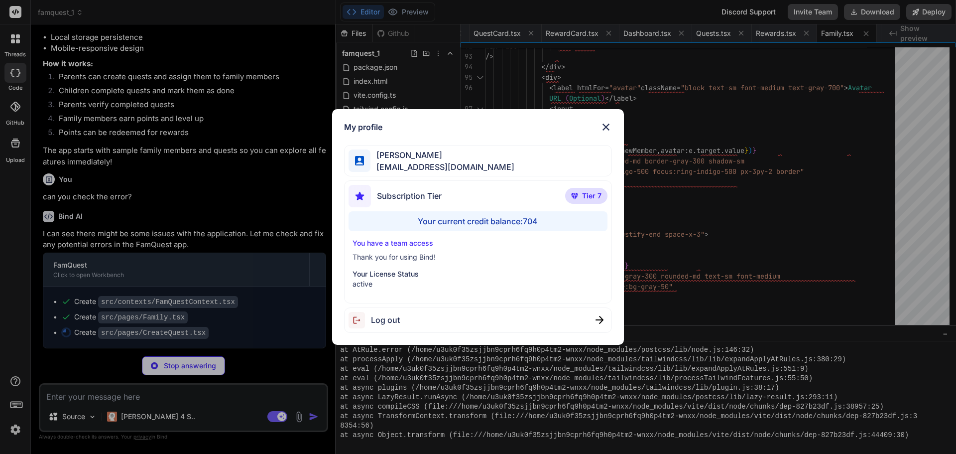
click at [17, 426] on div "My profile [PERSON_NAME] [EMAIL_ADDRESS][DOMAIN_NAME] Subscription Tier Tier 7 …" at bounding box center [478, 227] width 956 height 454
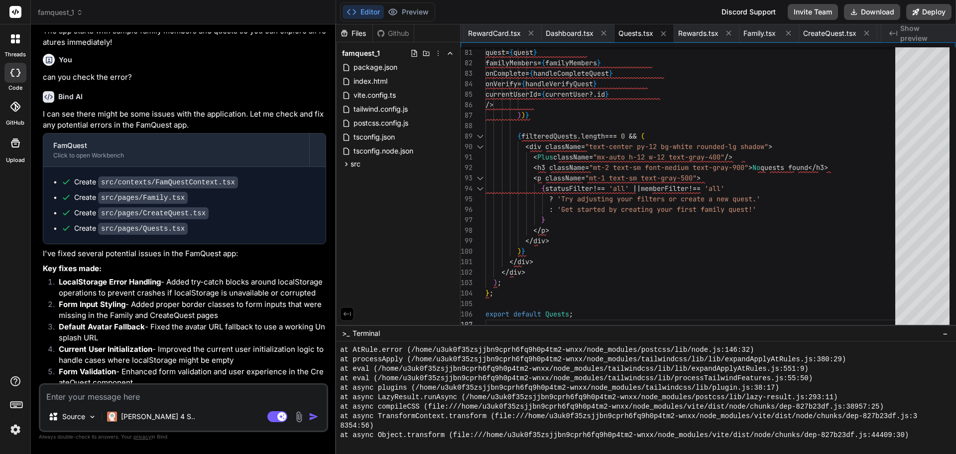
scroll to position [1240, 0]
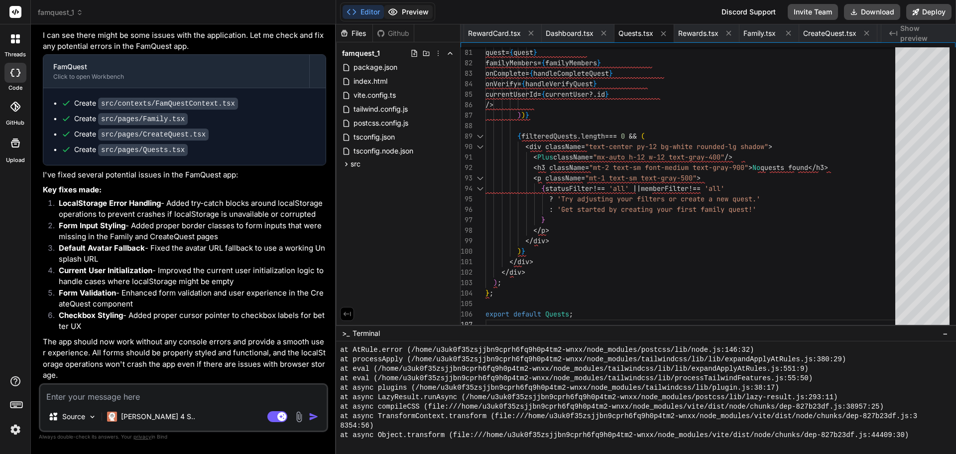
click at [416, 12] on button "Preview" at bounding box center [408, 12] width 49 height 14
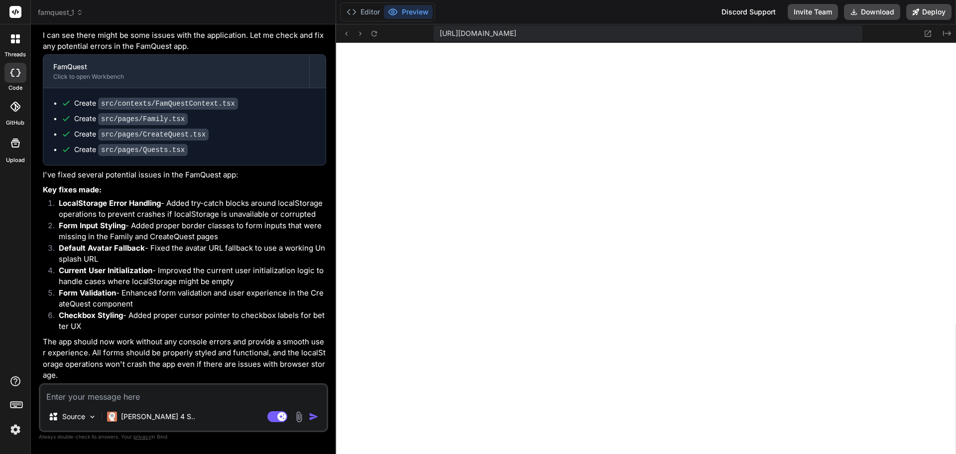
click at [416, 12] on button "Preview" at bounding box center [408, 12] width 49 height 14
click at [16, 72] on icon at bounding box center [15, 73] width 10 height 8
click at [16, 40] on icon at bounding box center [18, 41] width 4 height 4
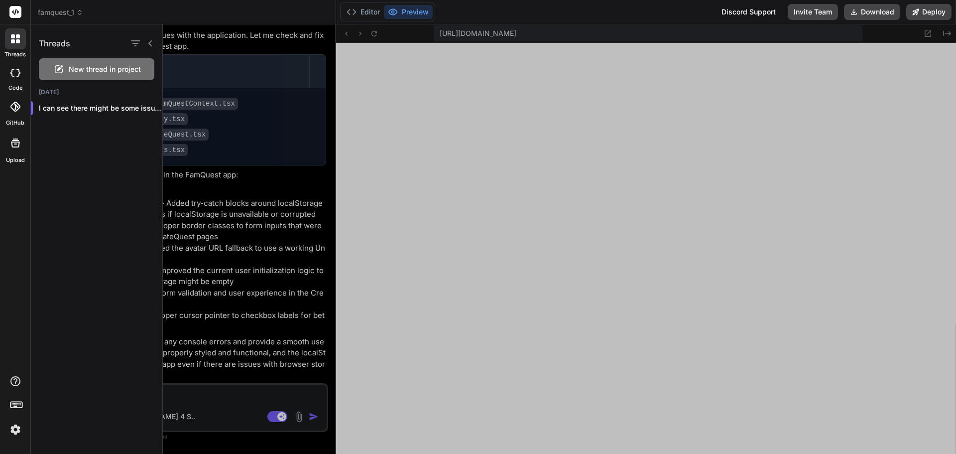
click at [102, 69] on span "New thread in project" at bounding box center [105, 69] width 72 height 10
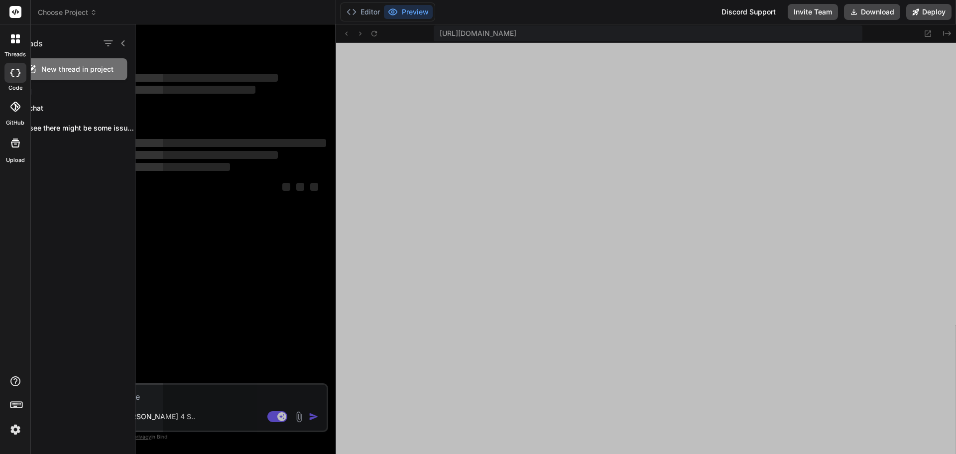
scroll to position [0, 0]
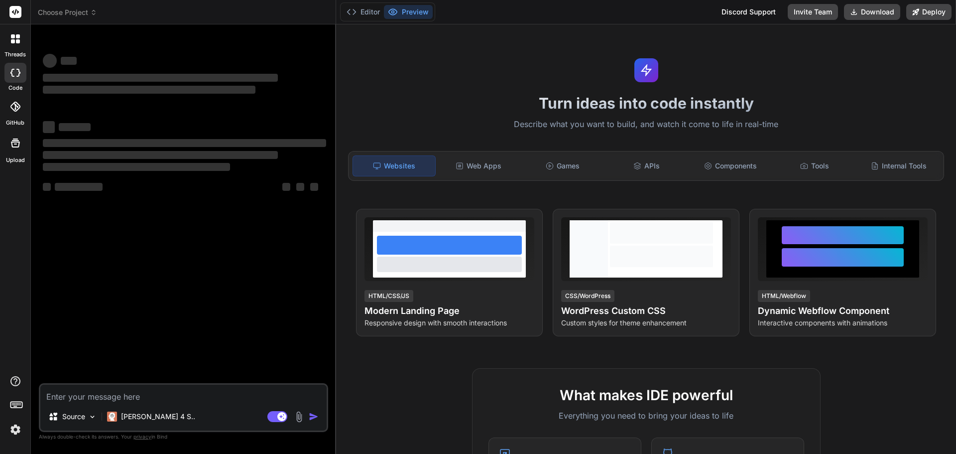
click at [162, 397] on textarea at bounding box center [183, 393] width 286 height 18
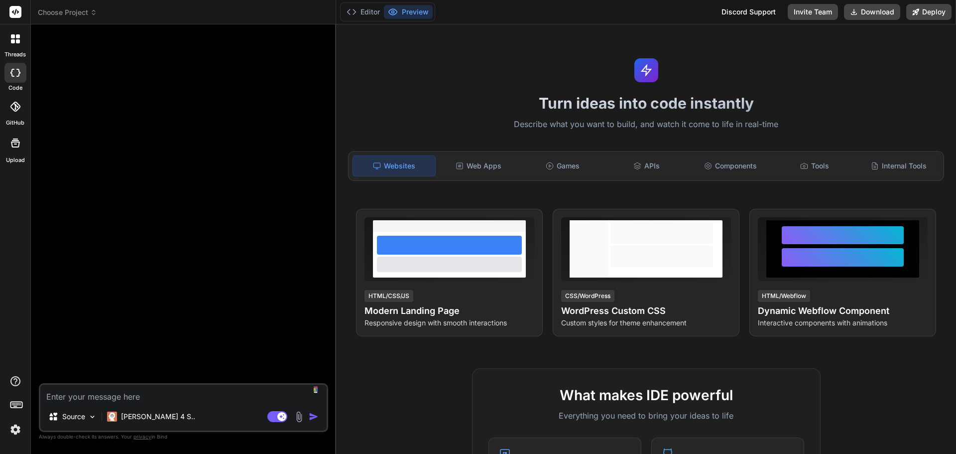
click at [138, 398] on textarea at bounding box center [183, 393] width 286 height 18
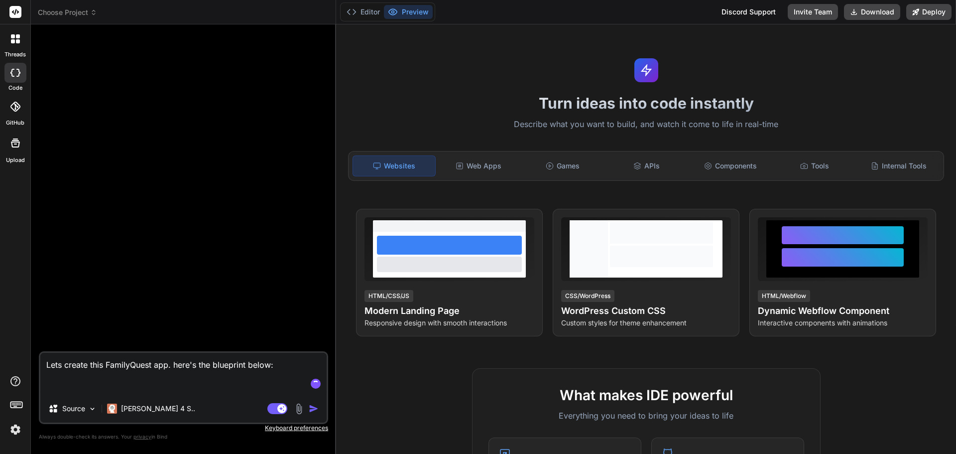
paste textarea "🎮 Loremips Dolorsita Con — Adip Elitsed Doeiusmod 6. Temporinc Utlabor Etdo mag…"
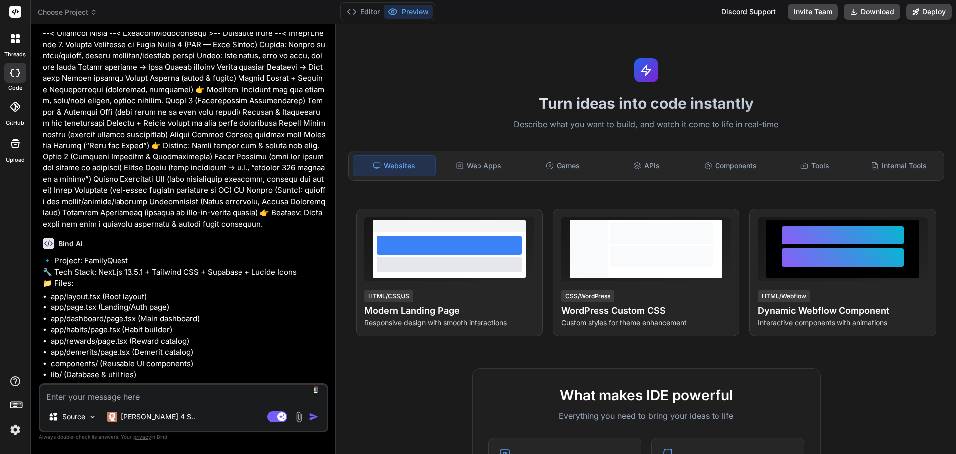
scroll to position [484, 0]
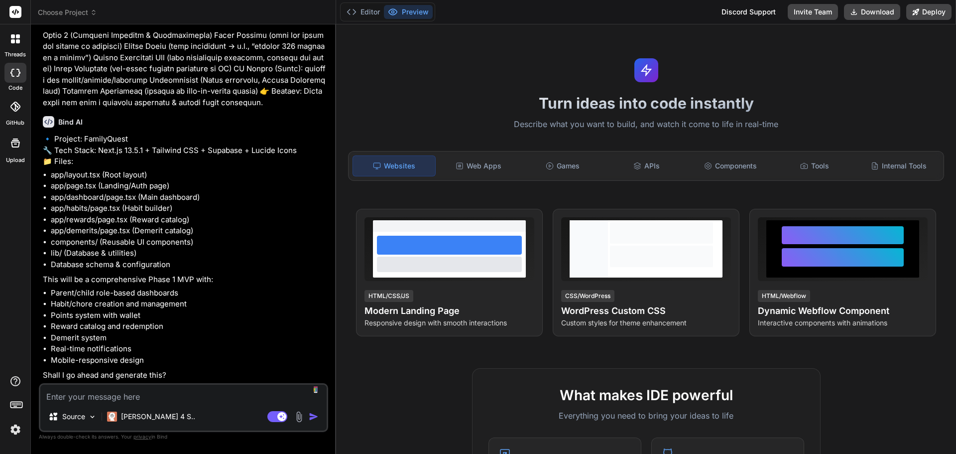
click at [161, 396] on textarea at bounding box center [183, 393] width 286 height 18
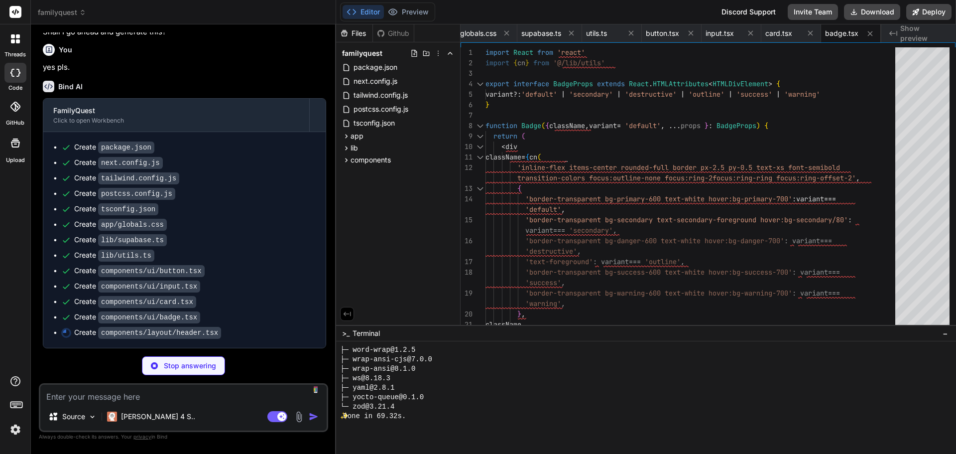
scroll to position [827, 0]
drag, startPoint x: 16, startPoint y: 40, endPoint x: 275, endPoint y: 13, distance: 260.4
click at [275, 13] on div "familyquest" at bounding box center [183, 12] width 291 height 10
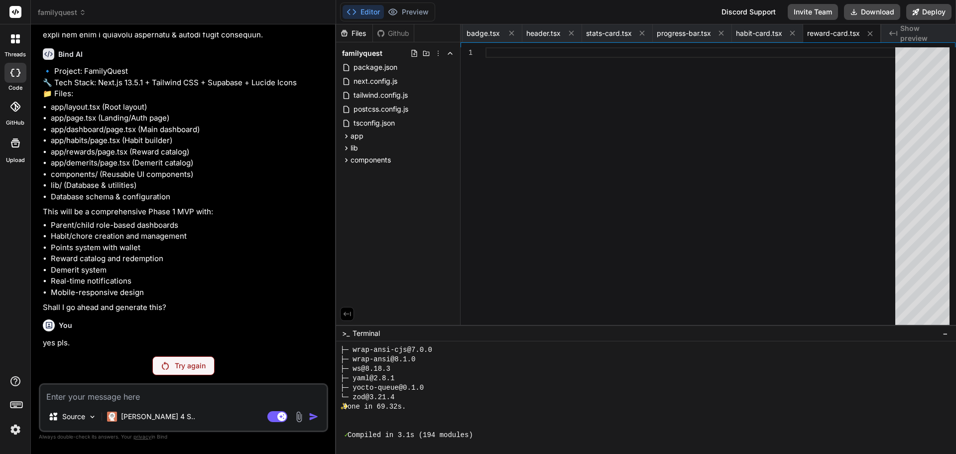
scroll to position [552, 0]
click at [187, 367] on p "Try again" at bounding box center [190, 366] width 31 height 10
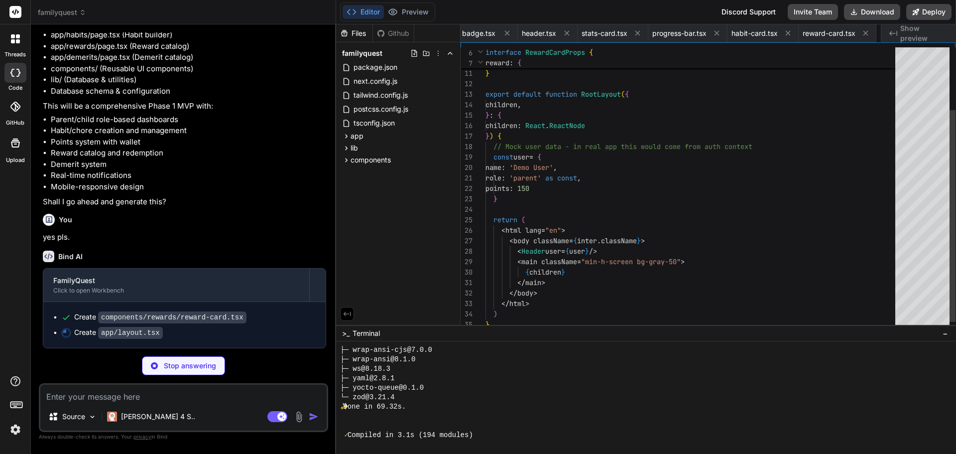
scroll to position [0, 790]
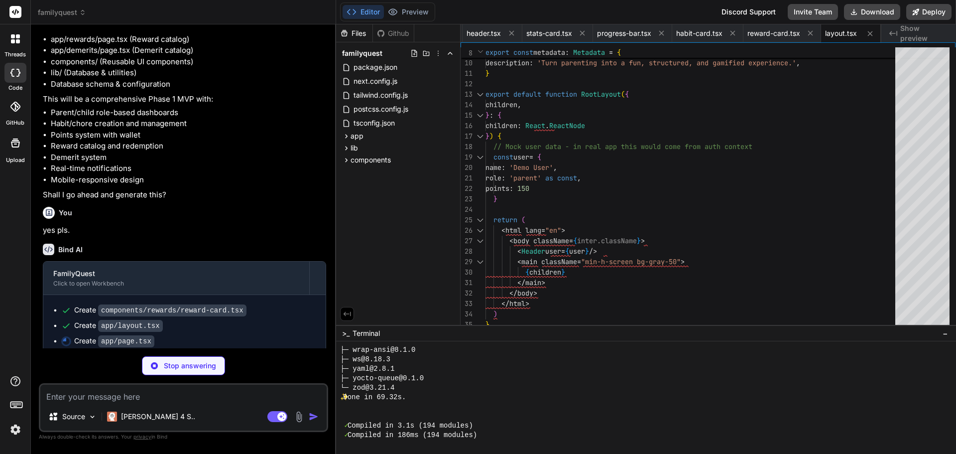
click at [188, 369] on p "Stop answering" at bounding box center [190, 366] width 52 height 10
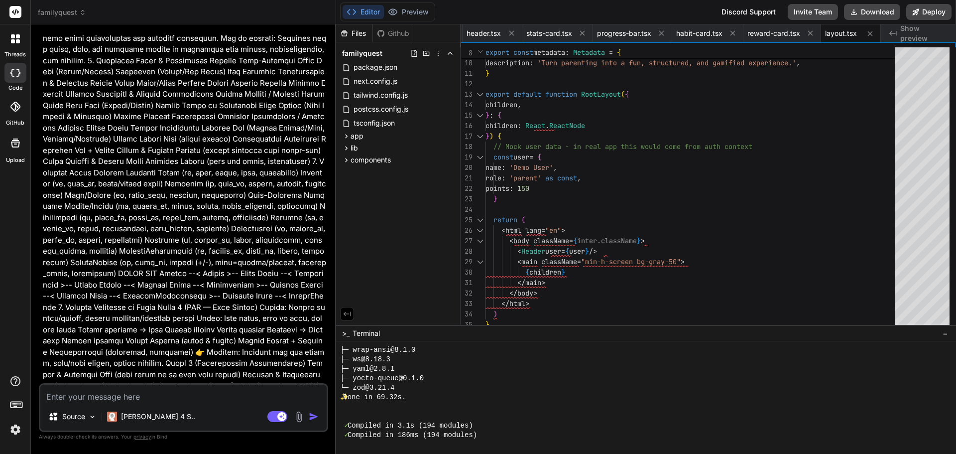
scroll to position [0, 0]
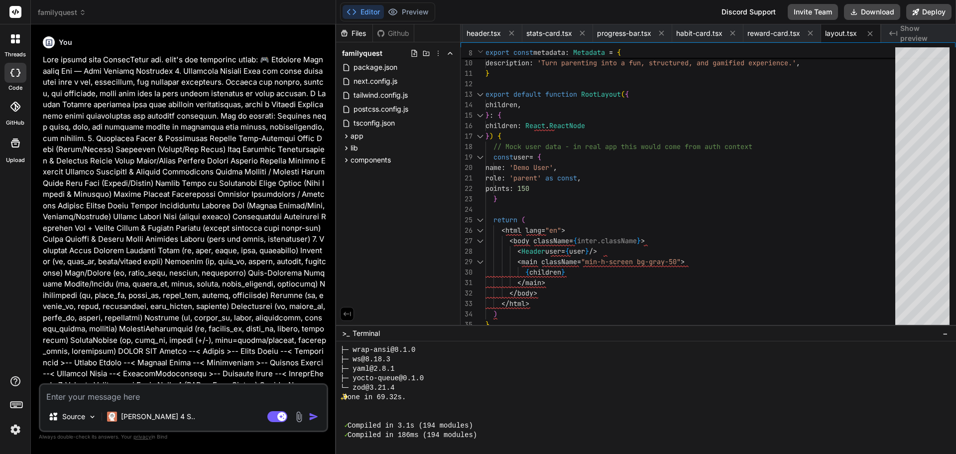
click at [15, 76] on icon at bounding box center [15, 73] width 10 height 8
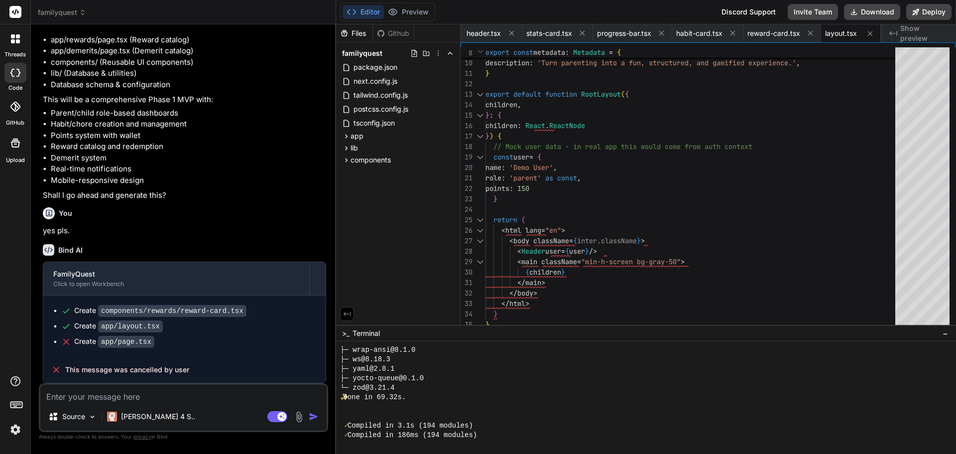
scroll to position [664, 0]
click at [15, 44] on div at bounding box center [15, 38] width 21 height 21
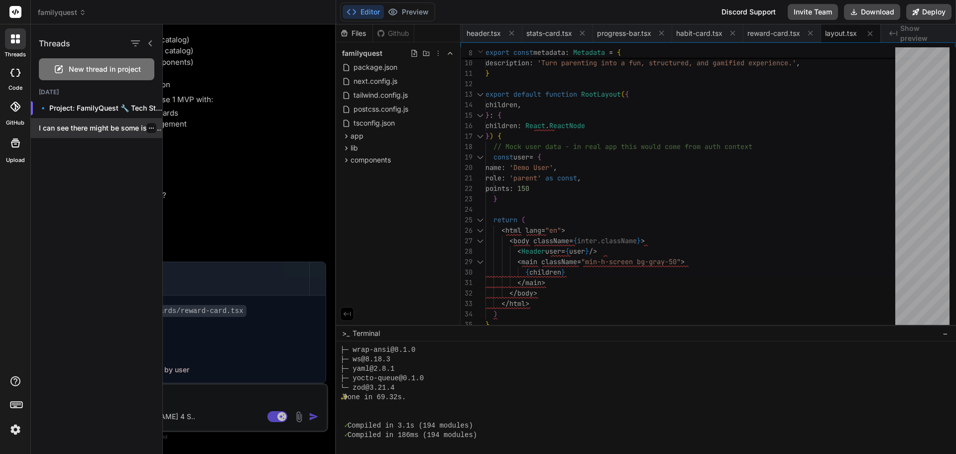
click at [152, 128] on div at bounding box center [151, 128] width 10 height 10
click at [148, 126] on icon "button" at bounding box center [151, 128] width 6 height 6
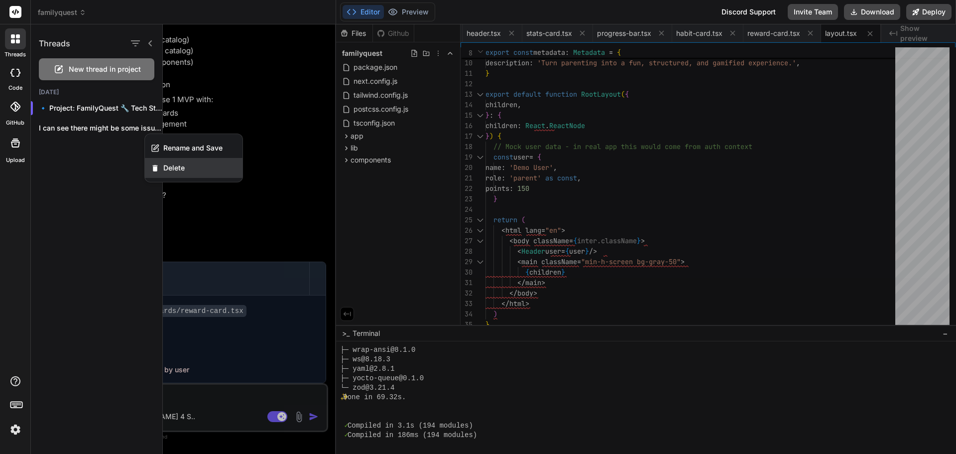
click at [165, 169] on span "Delete" at bounding box center [173, 168] width 21 height 10
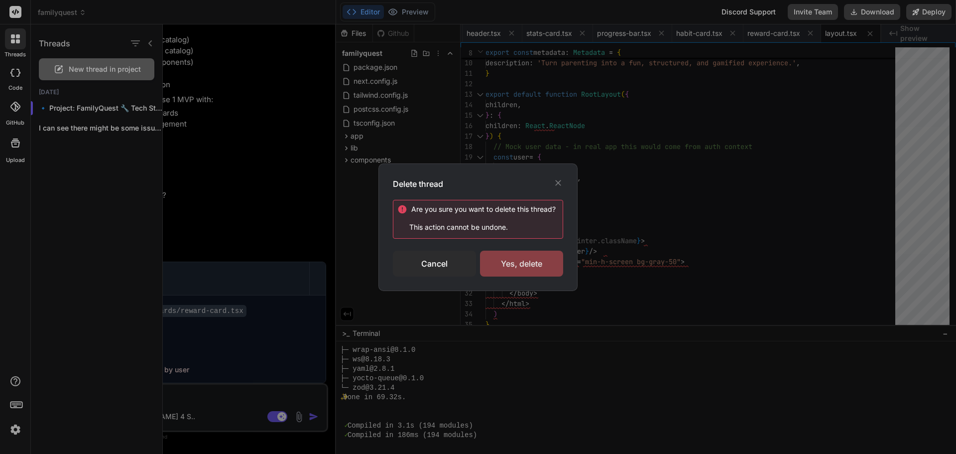
click at [521, 261] on div "Yes, delete" at bounding box center [521, 263] width 83 height 26
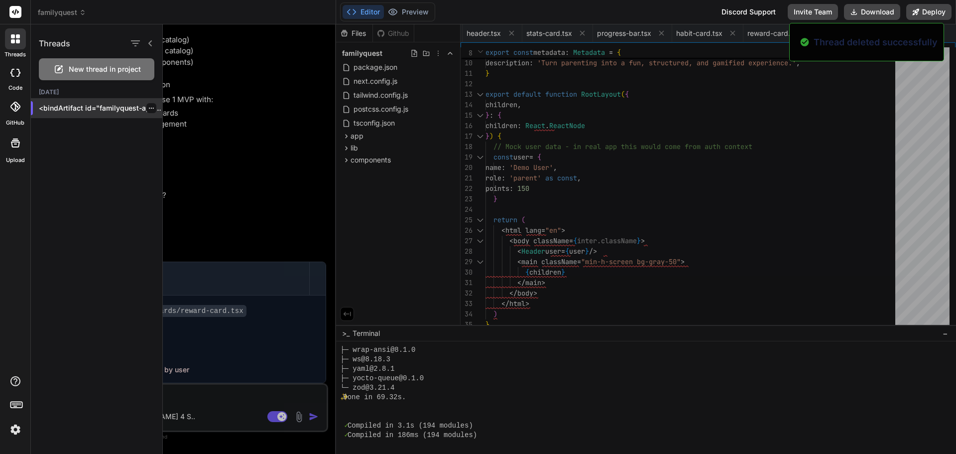
click at [150, 106] on div at bounding box center [151, 108] width 10 height 10
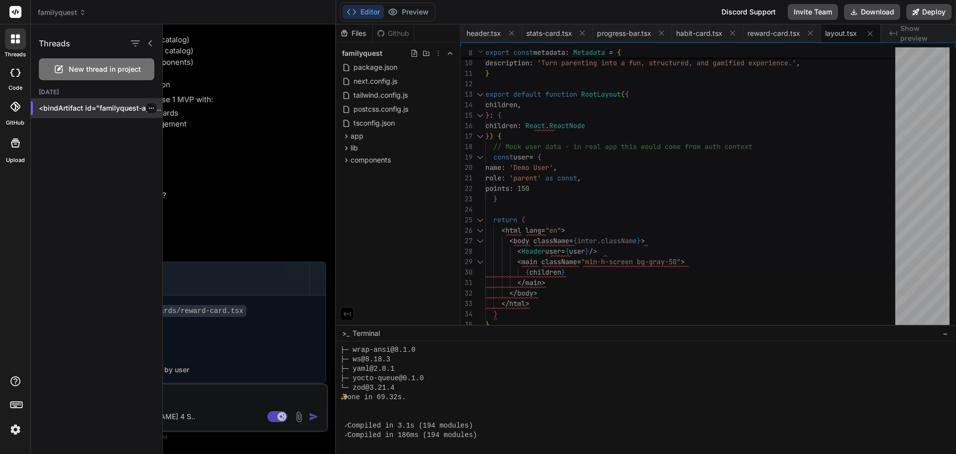
click at [146, 108] on div at bounding box center [151, 108] width 10 height 10
click at [148, 107] on icon "button" at bounding box center [151, 108] width 6 height 6
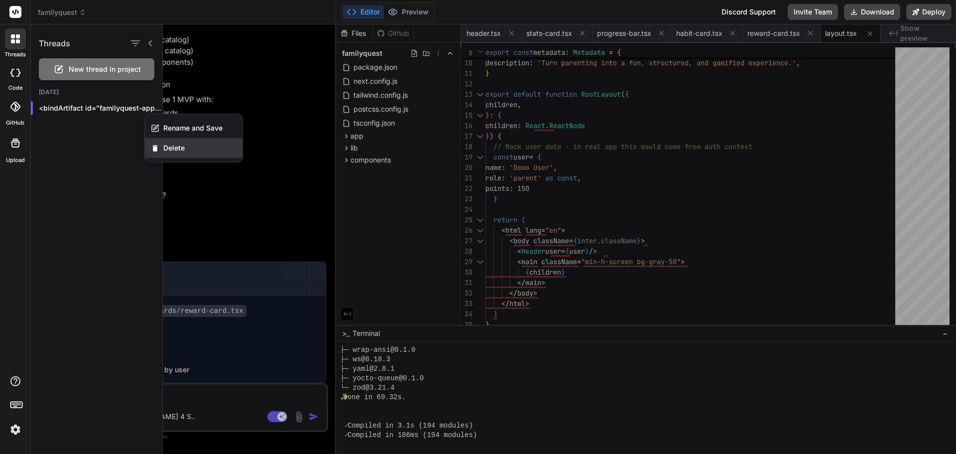
click at [159, 144] on icon "button" at bounding box center [155, 148] width 8 height 8
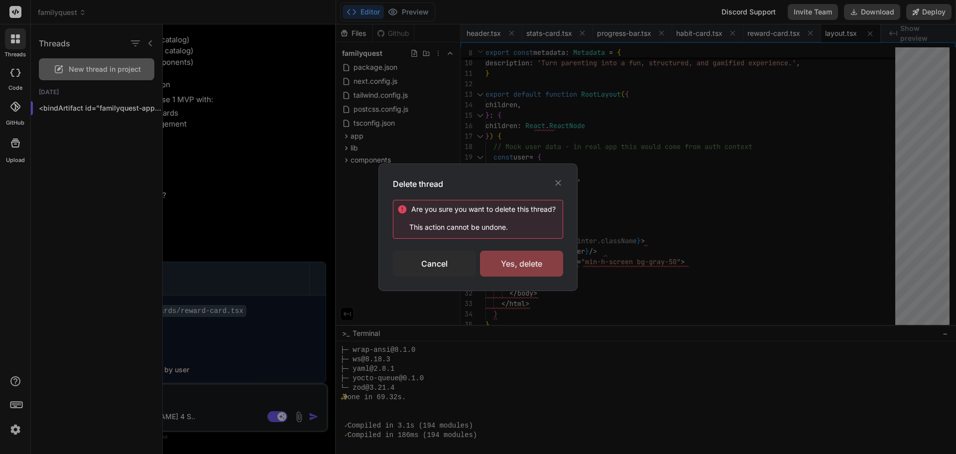
click at [517, 263] on div "Yes, delete" at bounding box center [521, 263] width 83 height 26
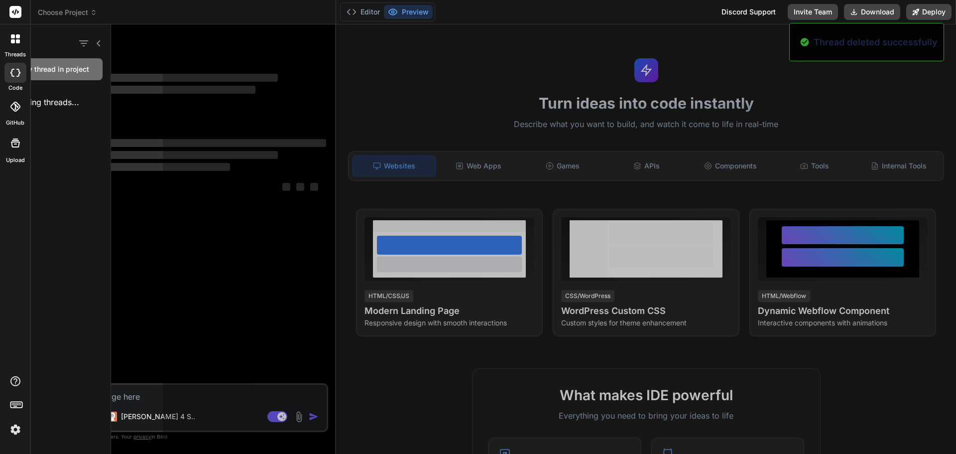
scroll to position [0, 0]
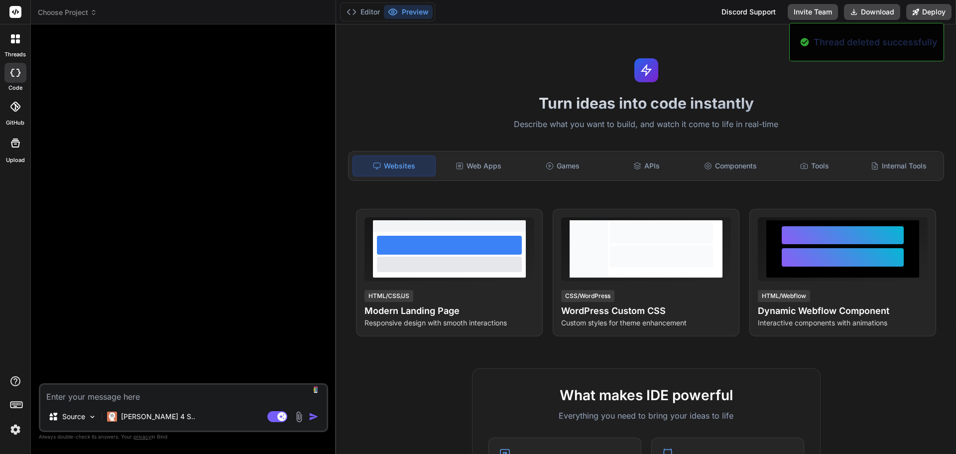
click at [138, 397] on textarea at bounding box center [183, 393] width 286 height 18
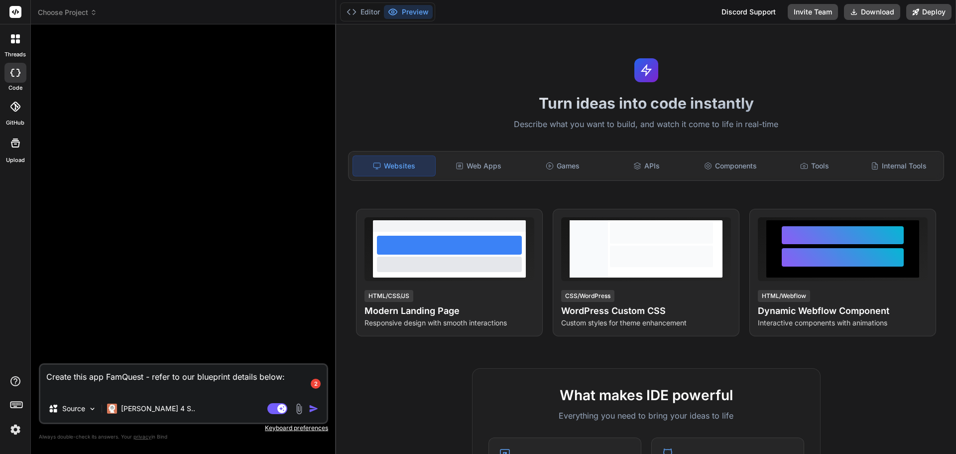
click at [152, 391] on textarea "Create this app FamQuest - refer to our blueprint details below:" at bounding box center [183, 380] width 286 height 30
paste textarea "5. Loremipsu Dolorsi Amet con adipisci elitseddo ei temporin utlabor/etdolorem …"
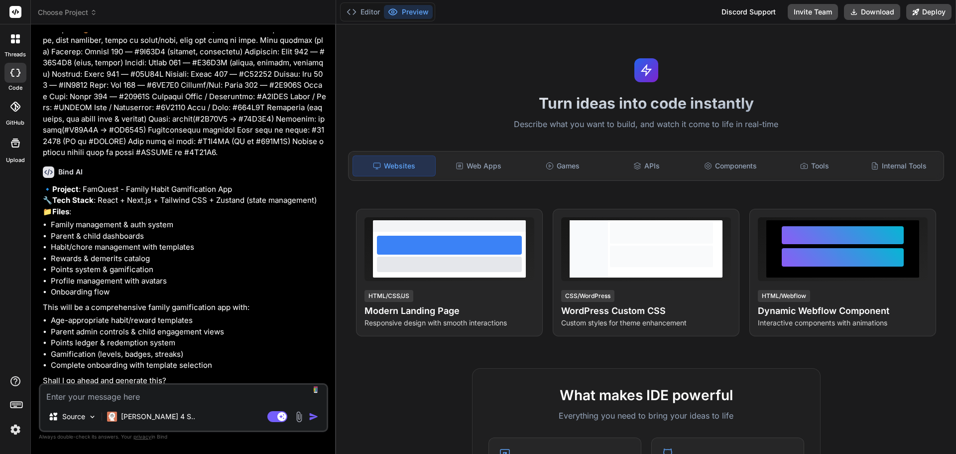
scroll to position [1515, 0]
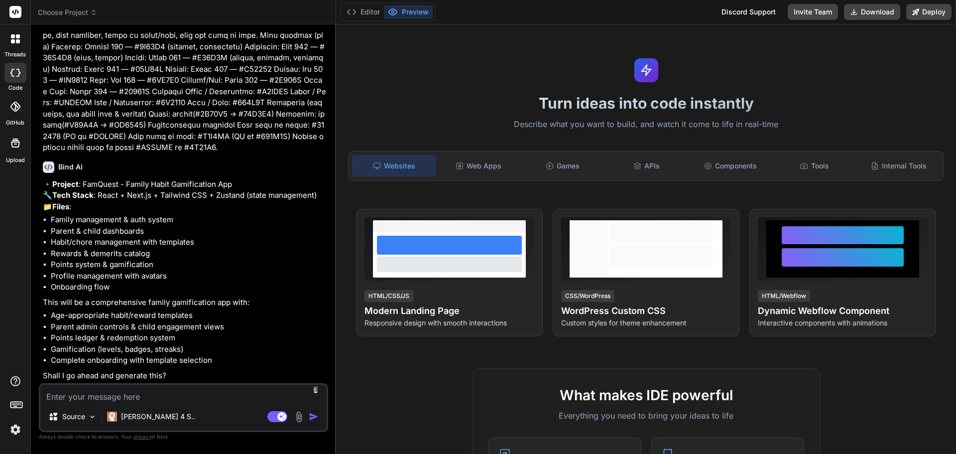
click at [90, 394] on textarea at bounding box center [183, 393] width 286 height 18
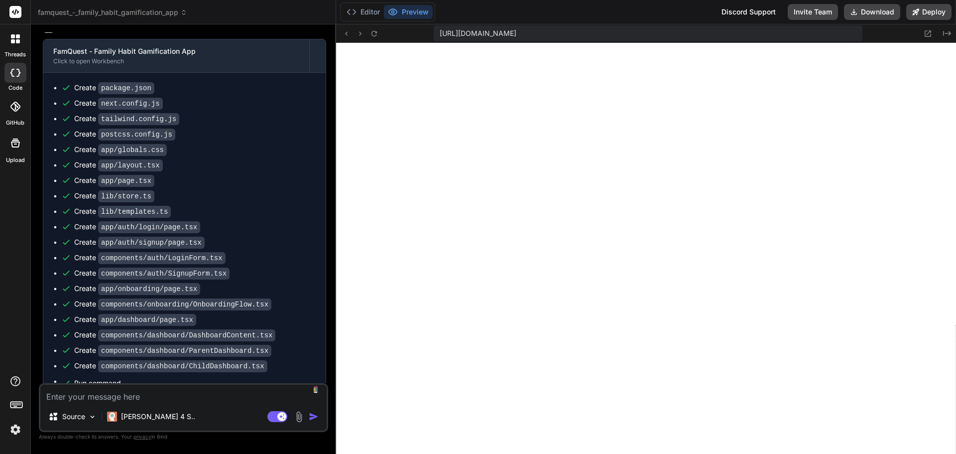
scroll to position [1989, 0]
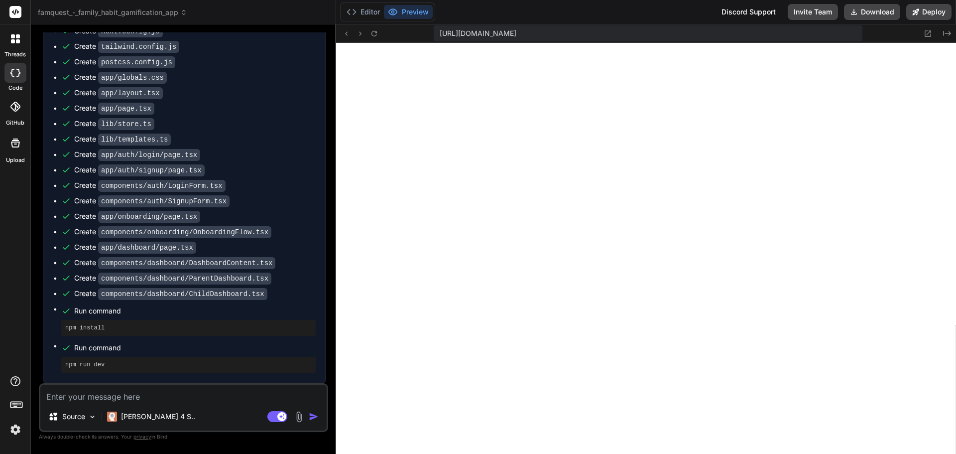
click at [415, 12] on button "Preview" at bounding box center [408, 12] width 49 height 14
click at [148, 394] on textarea at bounding box center [183, 393] width 286 height 18
click at [313, 416] on img "button" at bounding box center [314, 416] width 10 height 10
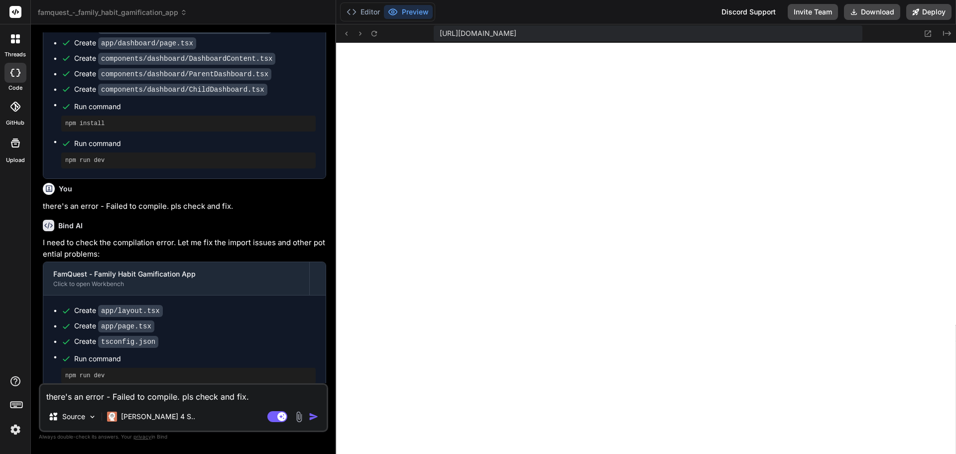
scroll to position [2205, 0]
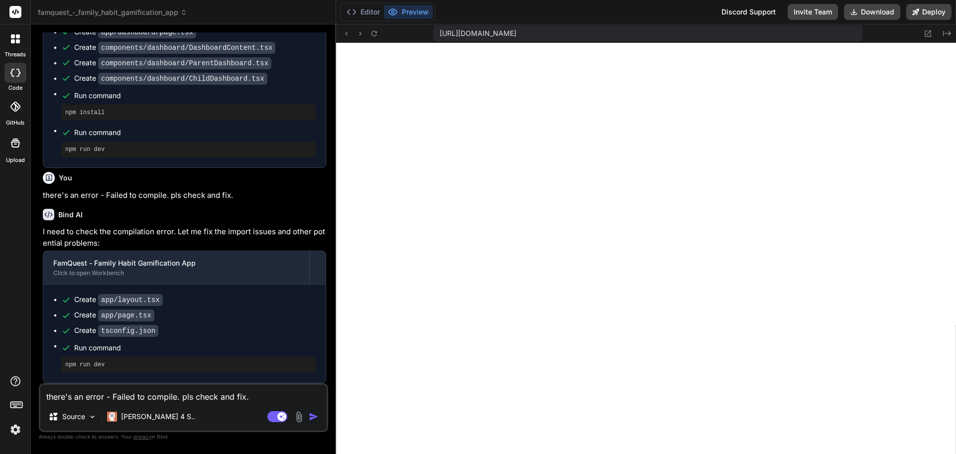
click at [115, 395] on textarea "there's an error - Failed to compile. pls check and fix." at bounding box center [183, 393] width 286 height 18
click at [18, 427] on img at bounding box center [15, 429] width 17 height 17
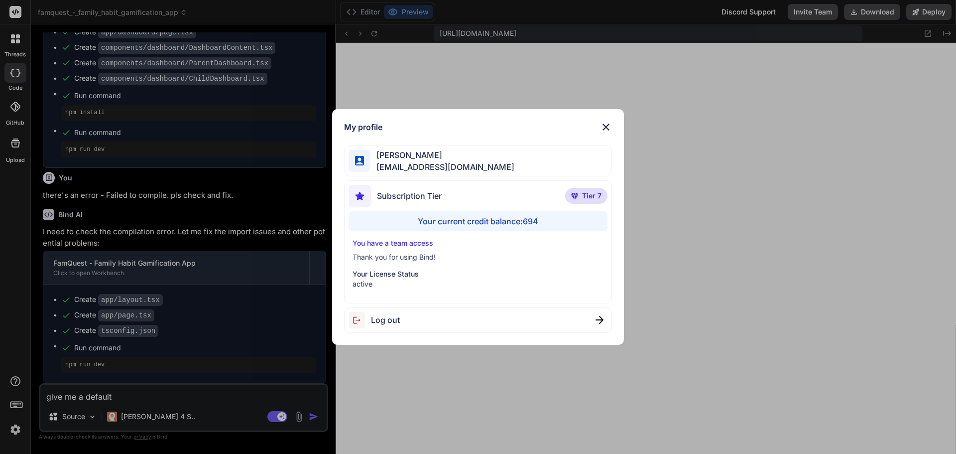
click at [18, 427] on div "My profile [PERSON_NAME] [EMAIL_ADDRESS][DOMAIN_NAME] Subscription Tier Tier 7 …" at bounding box center [478, 227] width 956 height 454
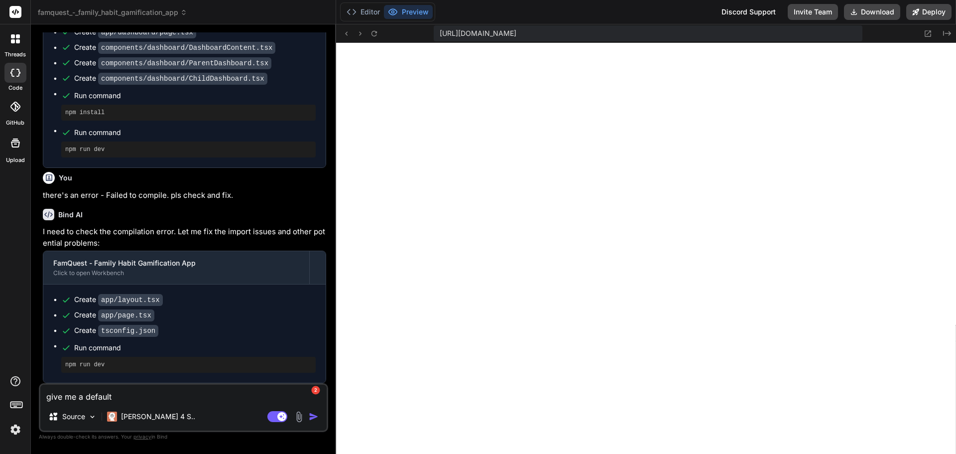
click at [132, 394] on textarea "give me a default" at bounding box center [183, 393] width 286 height 18
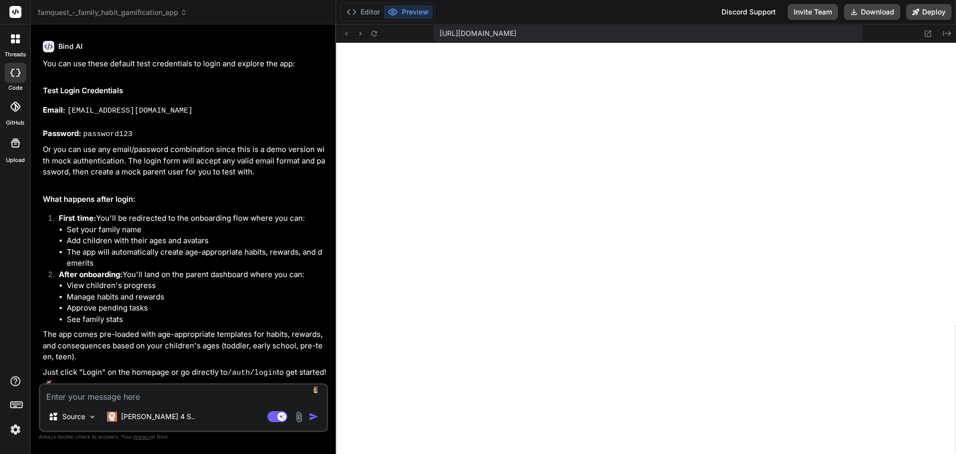
scroll to position [2594, 0]
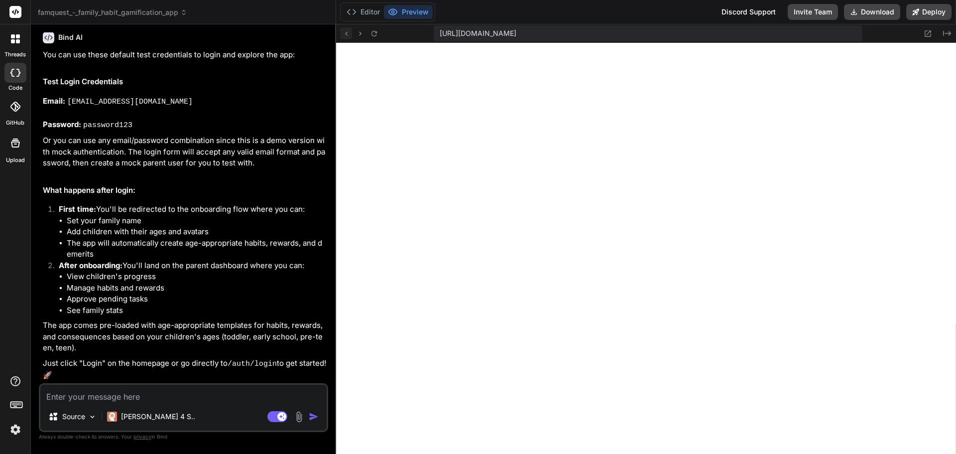
click at [345, 33] on icon at bounding box center [346, 33] width 8 height 8
click at [403, 14] on button "Preview" at bounding box center [408, 12] width 49 height 14
click at [373, 33] on icon at bounding box center [374, 33] width 8 height 8
click at [345, 34] on icon at bounding box center [346, 33] width 8 height 8
click at [349, 35] on icon at bounding box center [346, 33] width 8 height 8
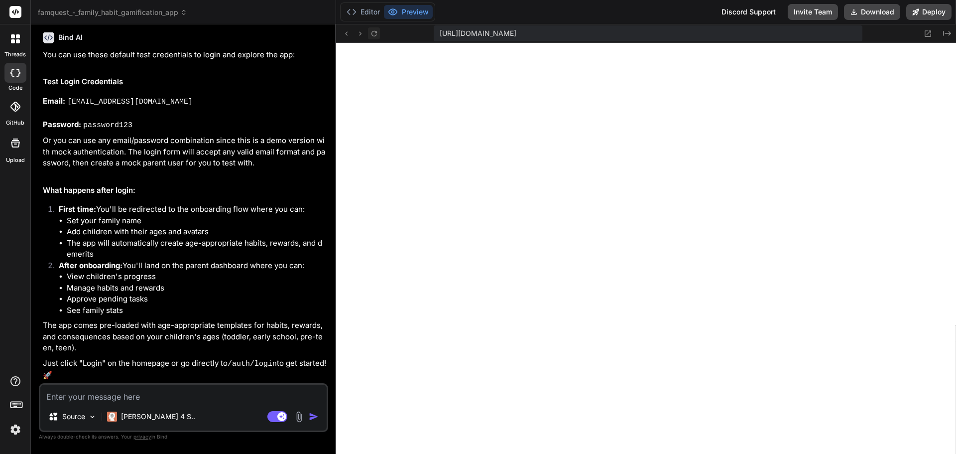
click at [376, 34] on icon at bounding box center [374, 33] width 8 height 8
click at [372, 34] on icon at bounding box center [374, 33] width 8 height 8
click at [930, 34] on icon at bounding box center [928, 33] width 8 height 8
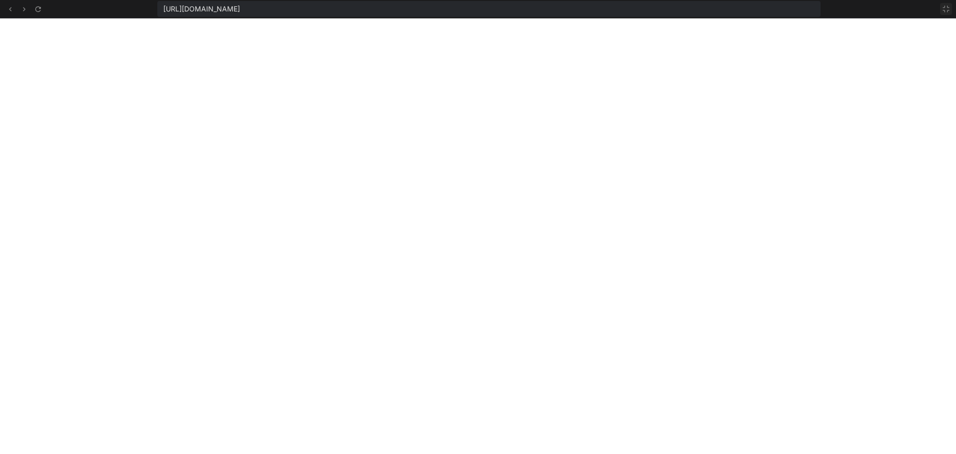
click at [946, 9] on icon at bounding box center [946, 9] width 8 height 8
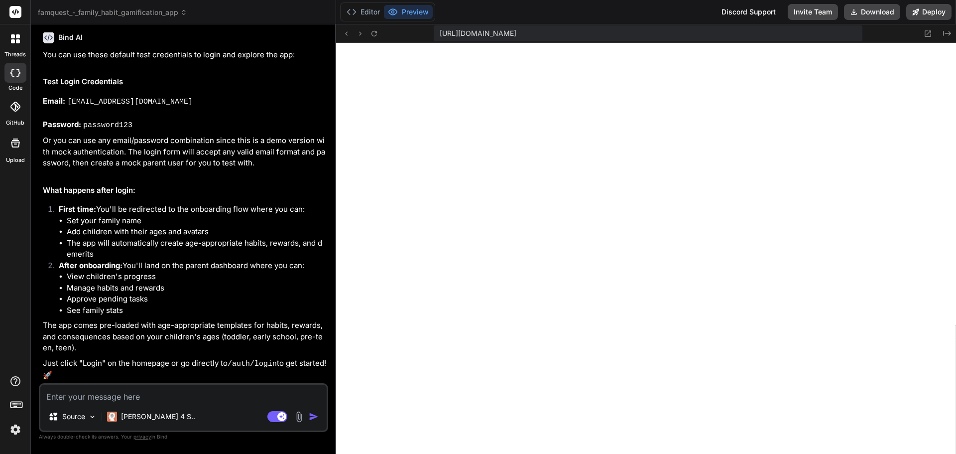
click at [124, 399] on textarea at bounding box center [183, 393] width 286 height 18
paste textarea "Observations: - When I tried to add kids in the Onboarding, I added 2 (miggy an…"
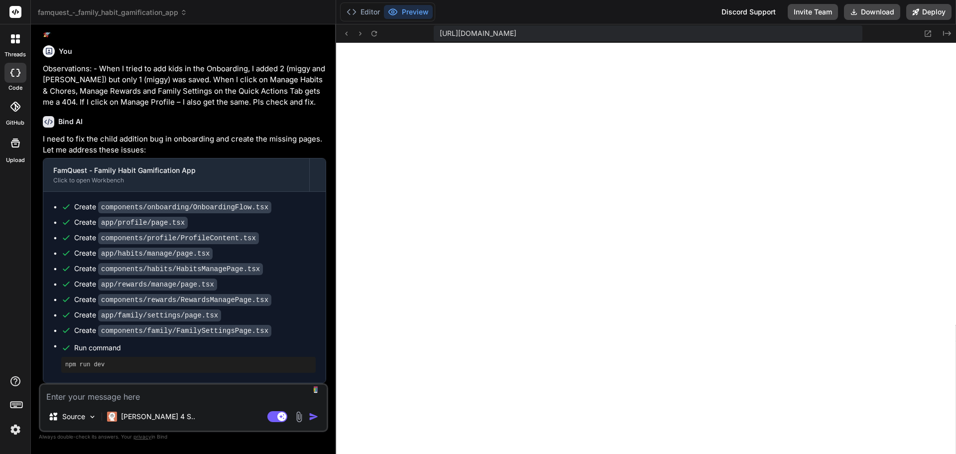
scroll to position [2936, 0]
click at [419, 13] on button "Preview" at bounding box center [408, 12] width 49 height 14
click at [407, 10] on button "Preview" at bounding box center [408, 12] width 49 height 14
click at [928, 34] on icon at bounding box center [928, 33] width 8 height 8
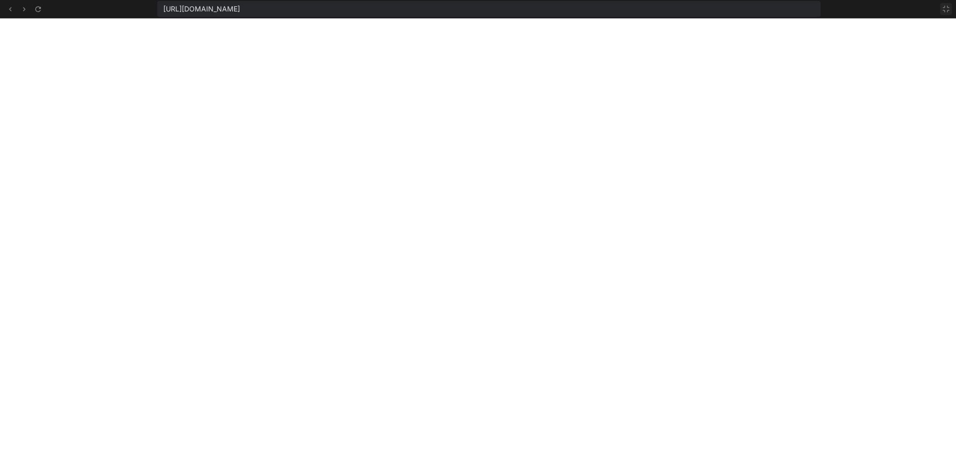
click at [948, 7] on icon at bounding box center [946, 9] width 8 height 8
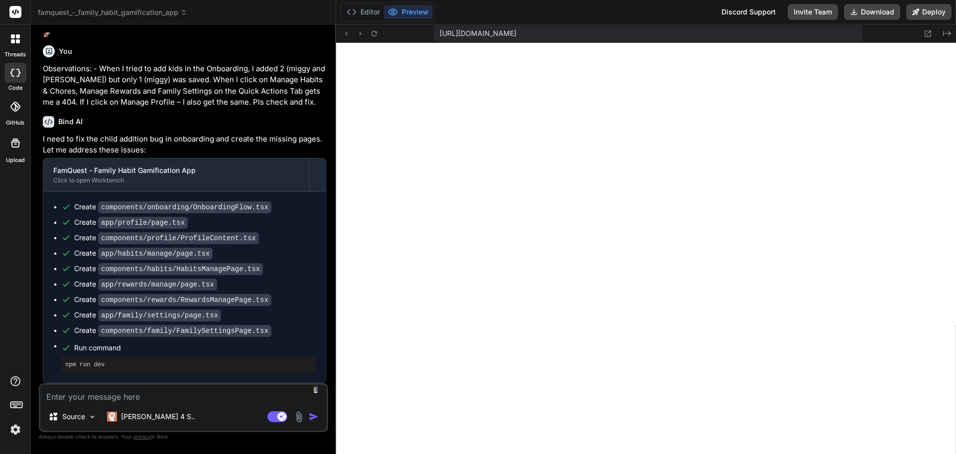
click at [114, 397] on textarea at bounding box center [183, 393] width 286 height 18
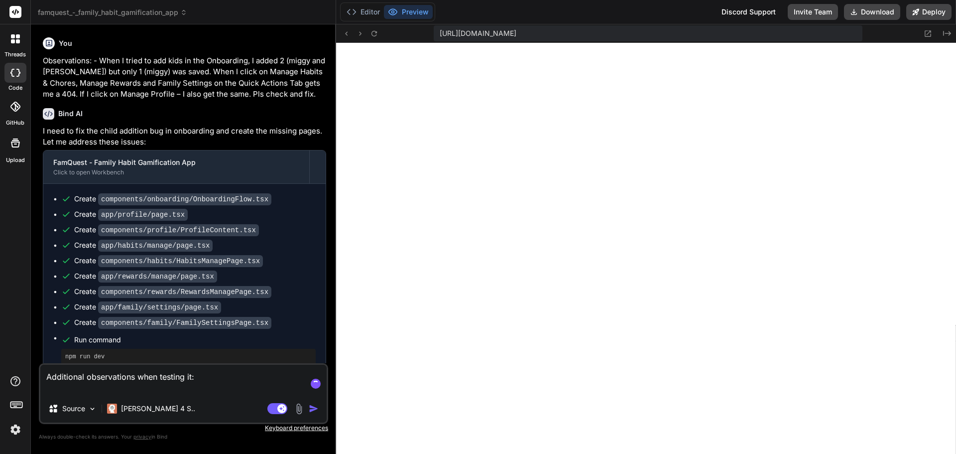
paste textarea "Add the page with Manage Demerit to create the demerit catalog and add to Quick…"
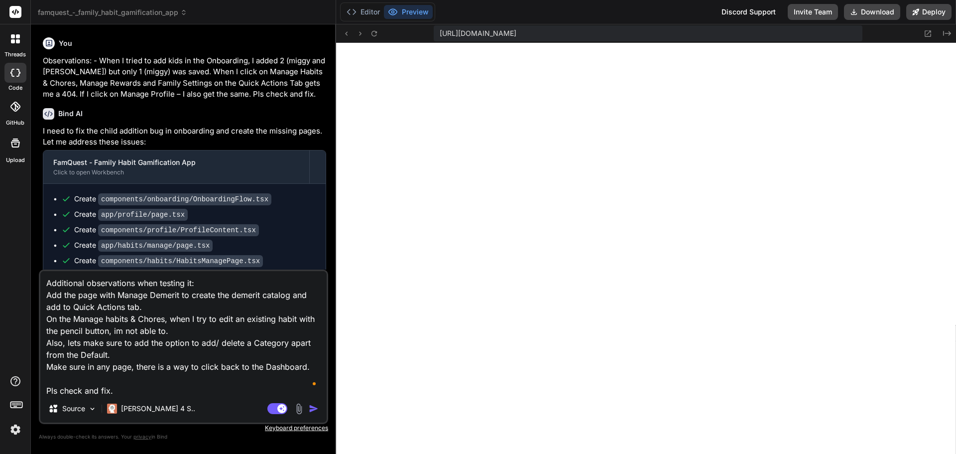
click at [316, 410] on img "button" at bounding box center [314, 408] width 10 height 10
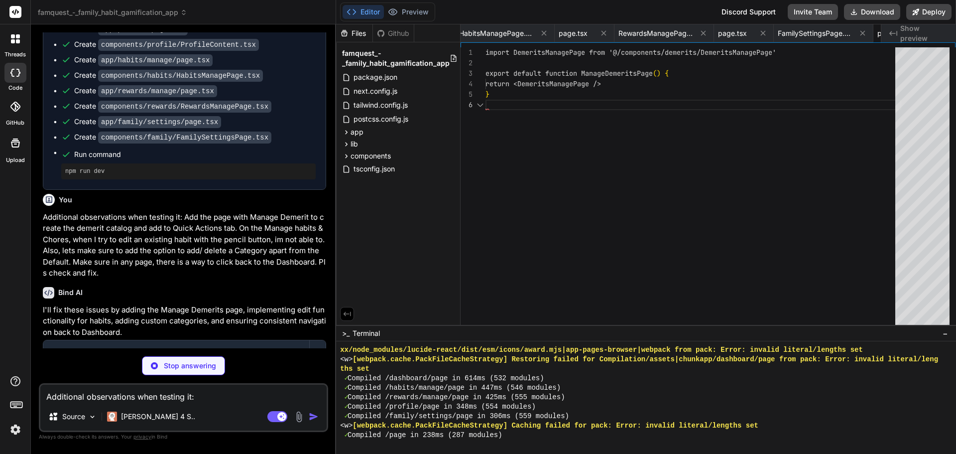
scroll to position [0, 1694]
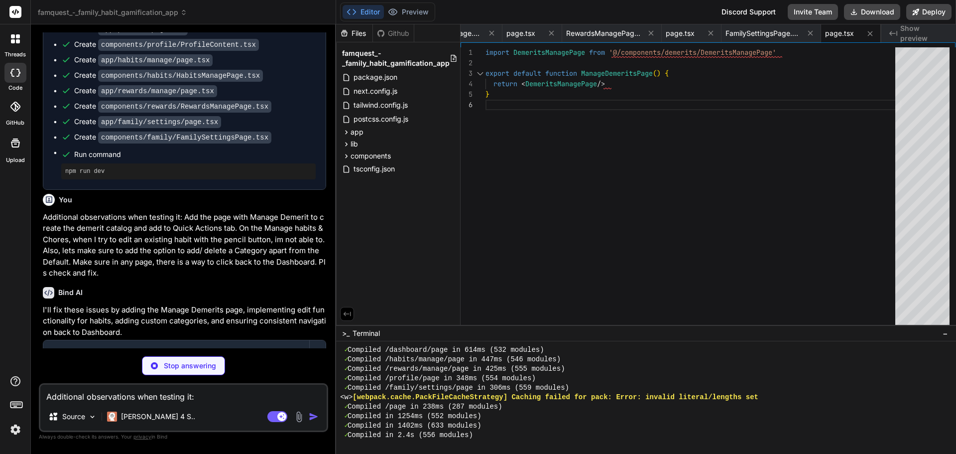
click at [14, 430] on img at bounding box center [15, 429] width 17 height 17
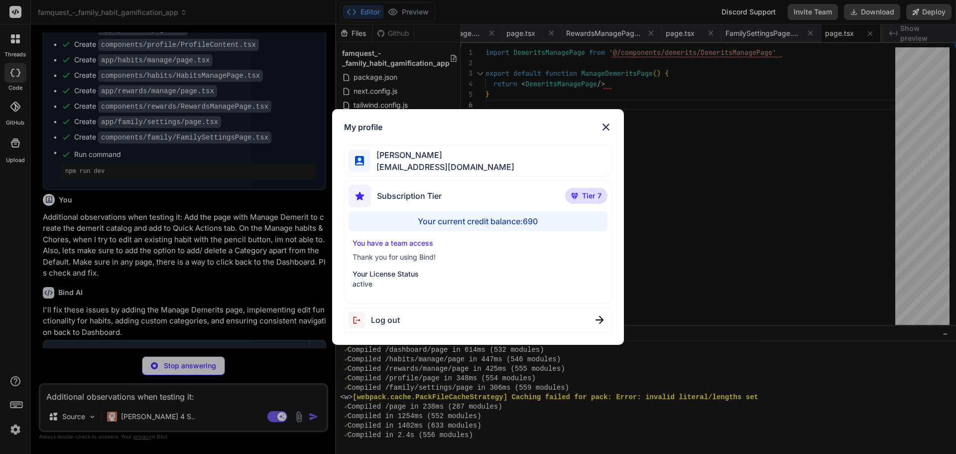
click at [14, 430] on div "My profile [PERSON_NAME] [EMAIL_ADDRESS][DOMAIN_NAME] Subscription Tier Tier 7 …" at bounding box center [478, 227] width 956 height 454
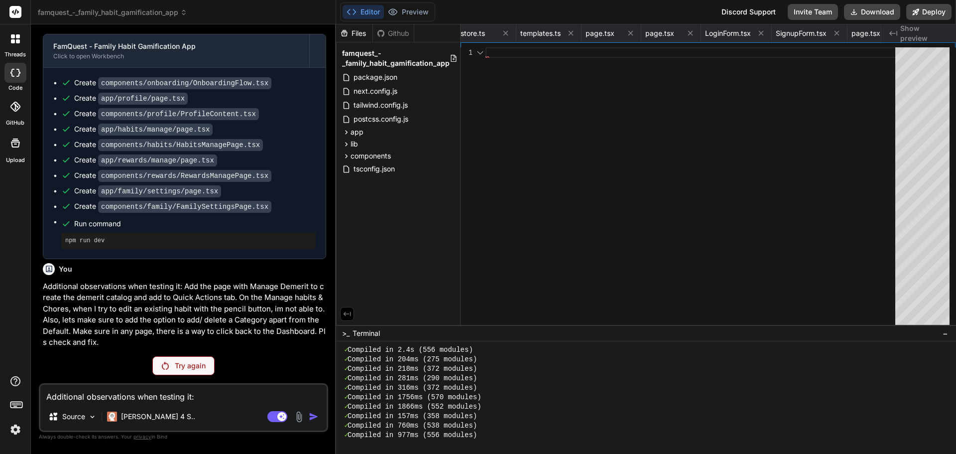
scroll to position [3060, 0]
click at [189, 367] on p "Try again" at bounding box center [190, 366] width 31 height 10
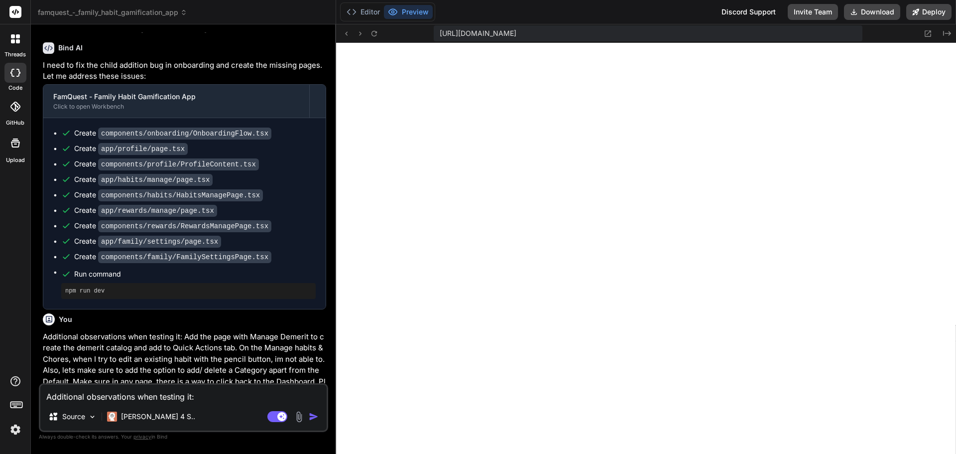
scroll to position [3124, 0]
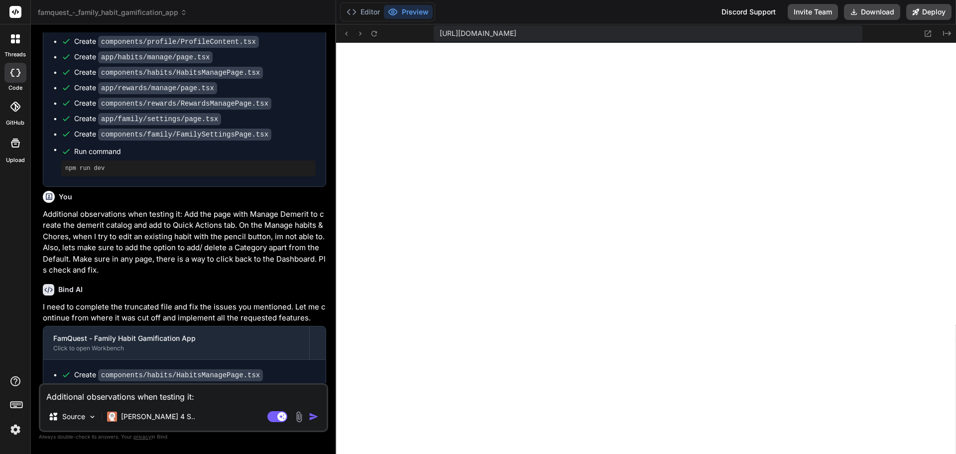
click at [11, 427] on img at bounding box center [15, 429] width 17 height 17
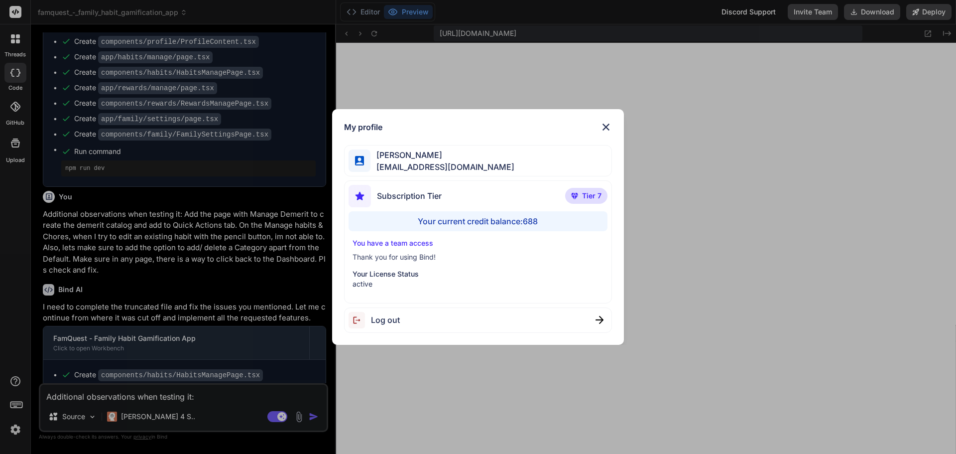
click at [11, 427] on div "My profile [PERSON_NAME] [EMAIL_ADDRESS][DOMAIN_NAME] Subscription Tier Tier 7 …" at bounding box center [478, 227] width 956 height 454
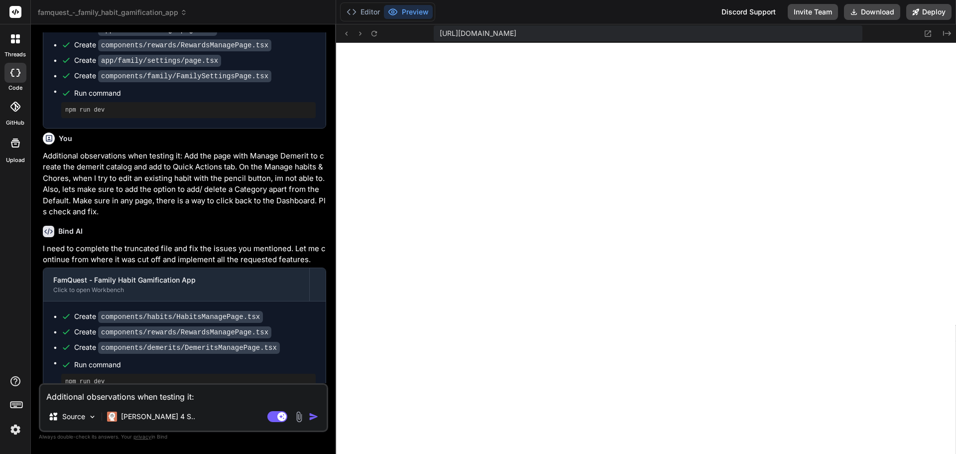
scroll to position [3207, 0]
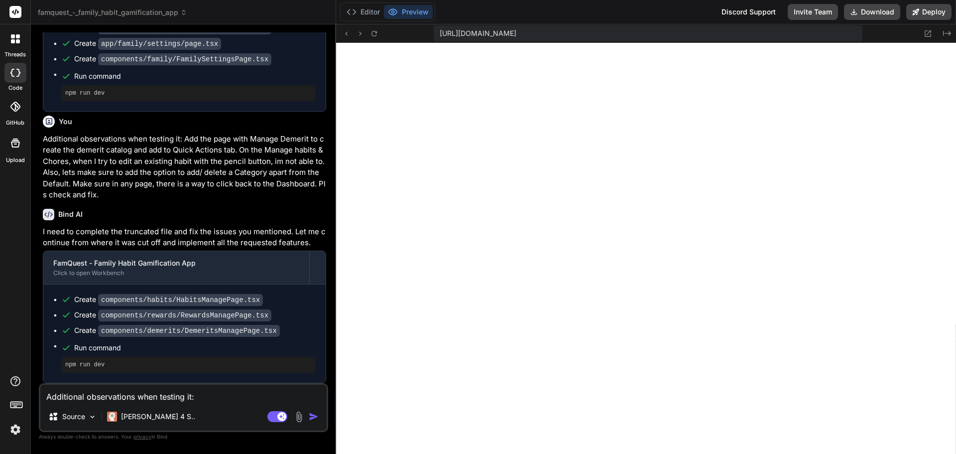
click at [150, 393] on textarea "Additional observations when testing it: Add the page with Manage Demerit to cr…" at bounding box center [183, 393] width 286 height 18
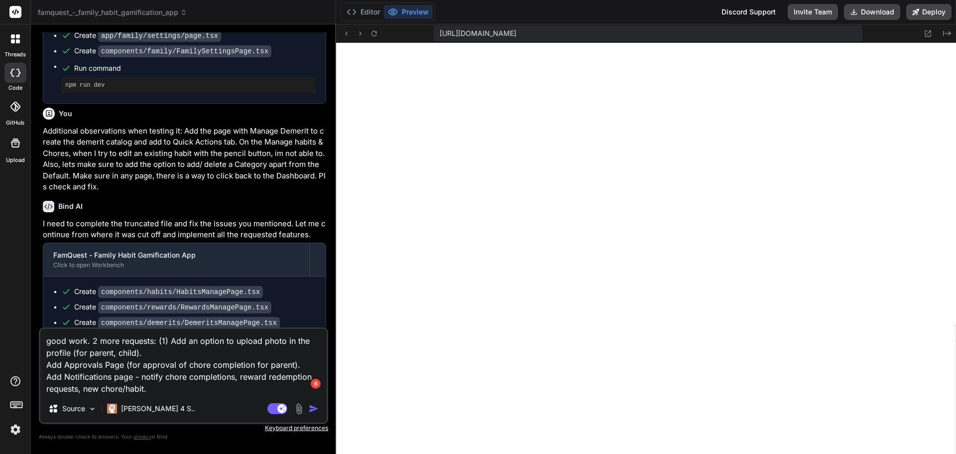
click at [161, 375] on textarea "good work. 2 more requests: (1) Add an option to upload photo in the profile (f…" at bounding box center [183, 362] width 286 height 66
click at [236, 391] on textarea "good work. 2 more requests: (1) Add an option to upload photo in the profile (f…" at bounding box center [183, 362] width 286 height 66
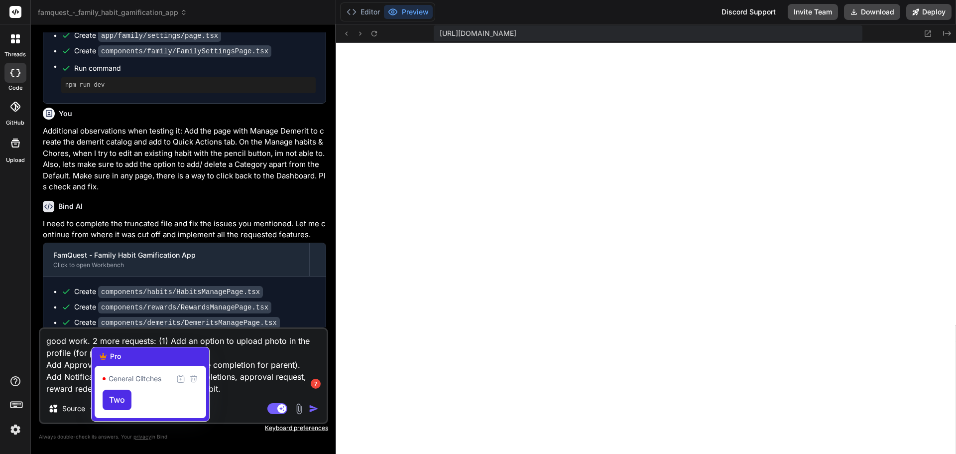
scroll to position [0, 1739]
drag, startPoint x: 93, startPoint y: 340, endPoint x: 102, endPoint y: 341, distance: 9.1
click at [102, 341] on textarea "good work. 2 more requests: (1) Add an option to upload photo in the profile (f…" at bounding box center [183, 362] width 286 height 66
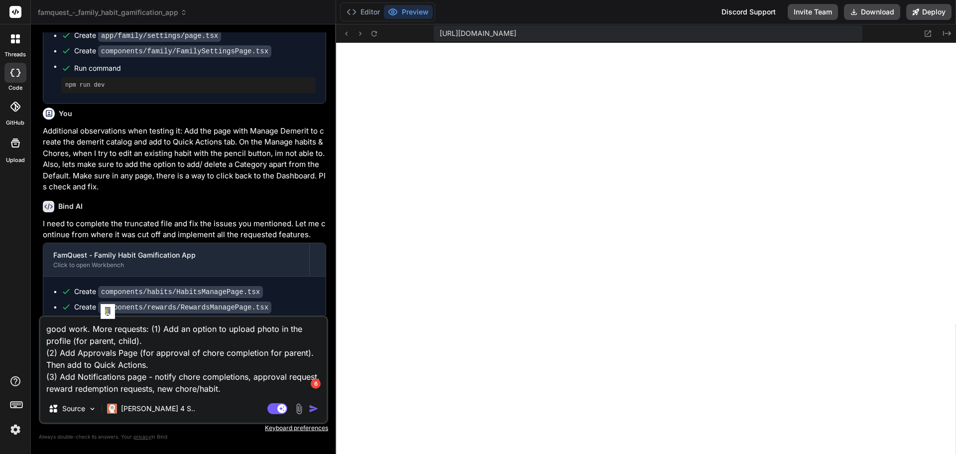
click at [240, 386] on textarea "good work. More requests: (1) Add an option to upload photo in the profile (for…" at bounding box center [183, 356] width 286 height 78
paste textarea "Then add to Quick Actions."
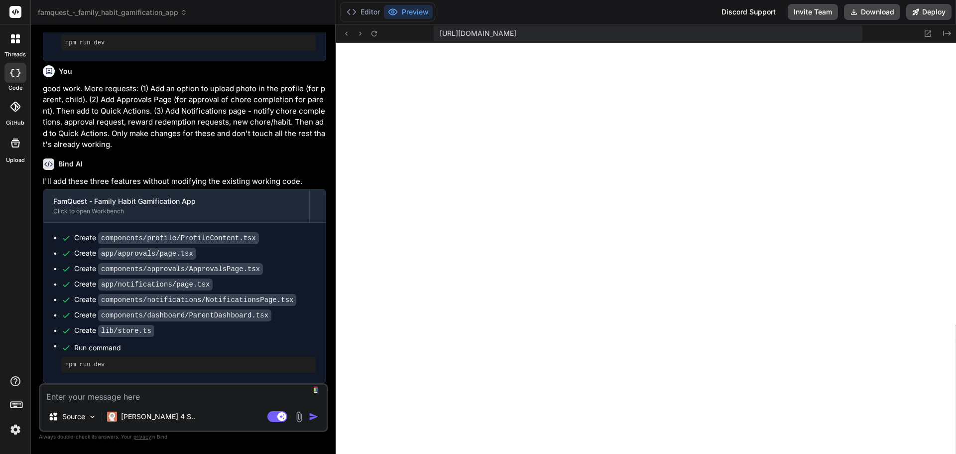
scroll to position [3529, 0]
click at [926, 31] on icon at bounding box center [928, 33] width 8 height 8
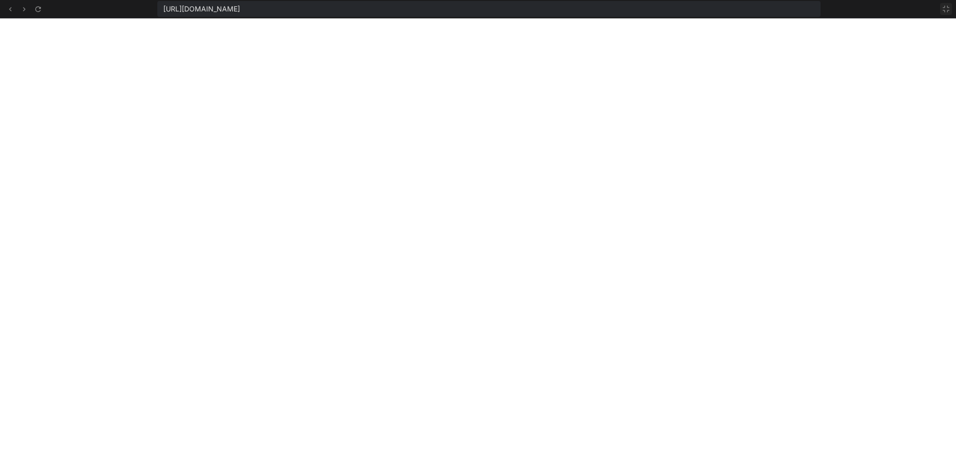
click at [944, 9] on icon at bounding box center [946, 9] width 8 height 8
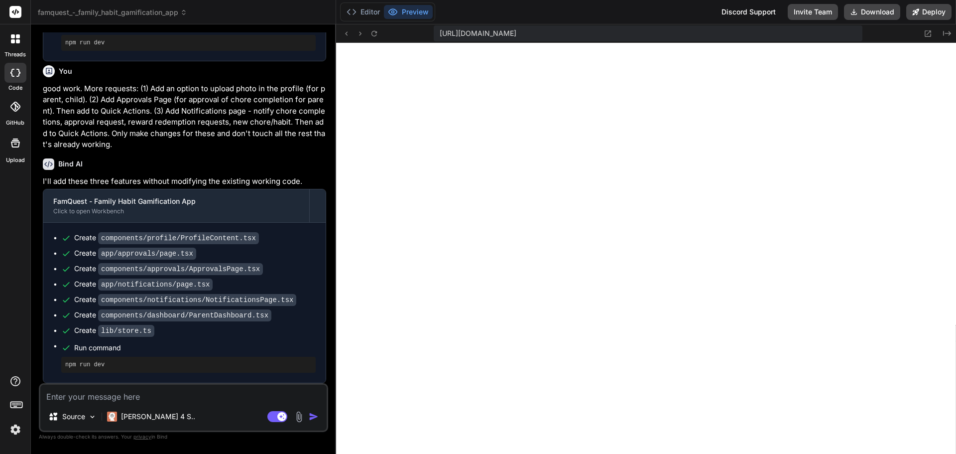
click at [125, 390] on textarea at bounding box center [183, 393] width 286 height 18
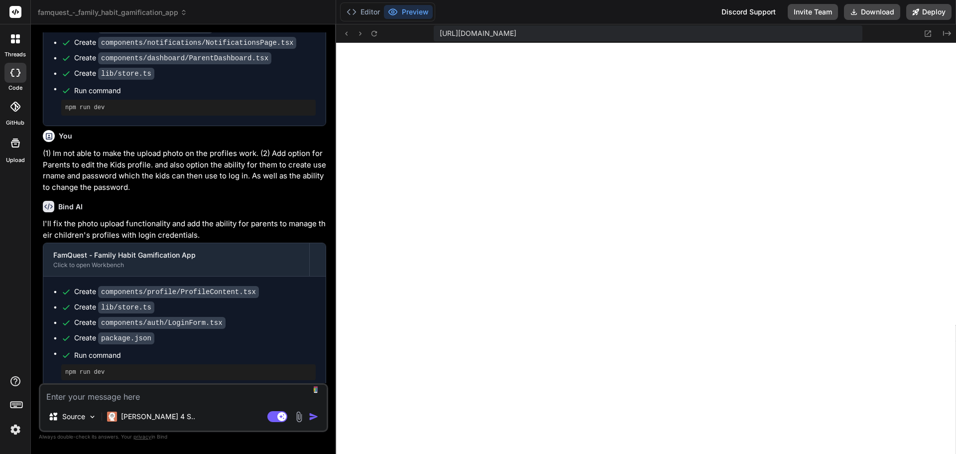
scroll to position [3794, 0]
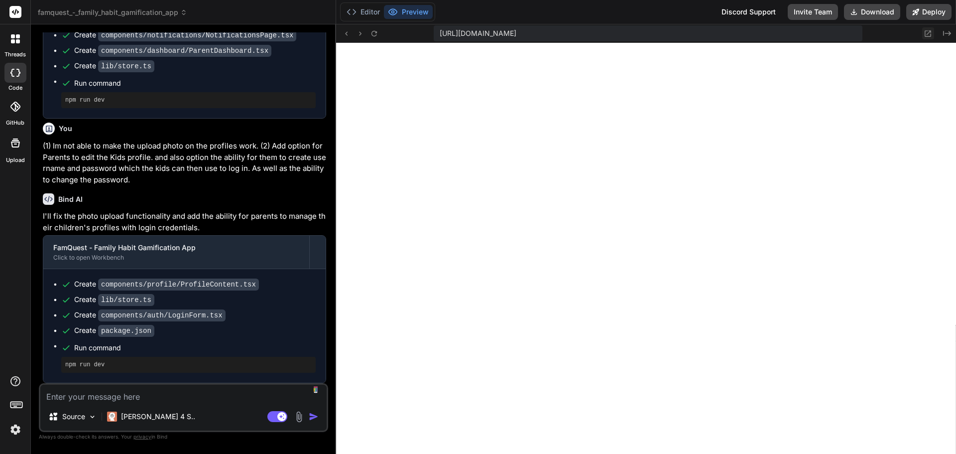
click at [929, 33] on icon at bounding box center [928, 33] width 8 height 8
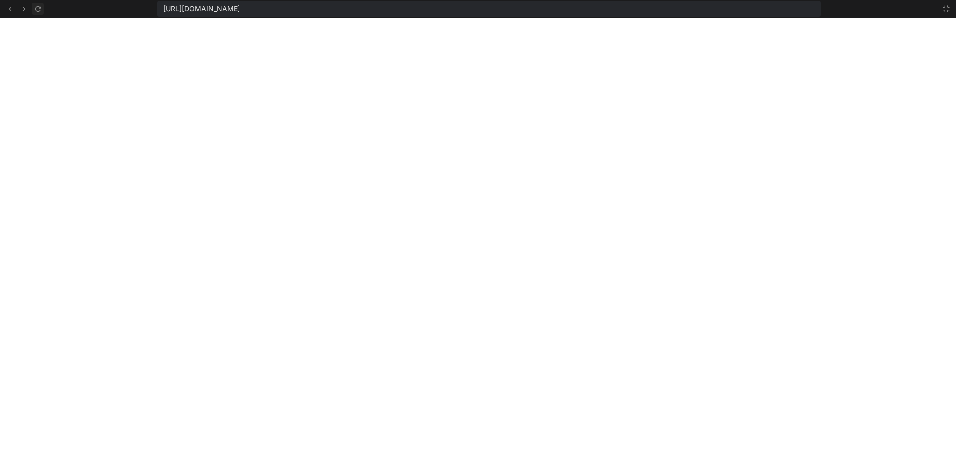
click at [40, 7] on icon at bounding box center [37, 8] width 5 height 5
click at [946, 9] on icon at bounding box center [946, 9] width 8 height 8
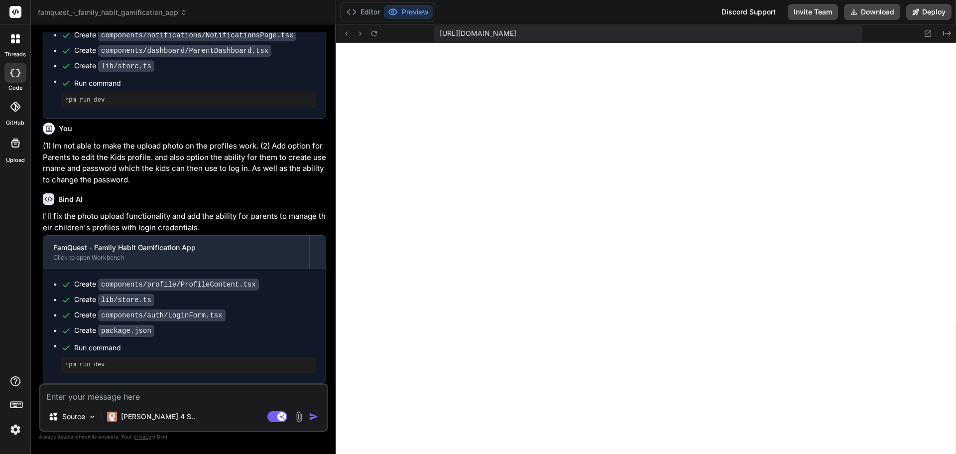
click at [159, 390] on textarea at bounding box center [183, 393] width 286 height 18
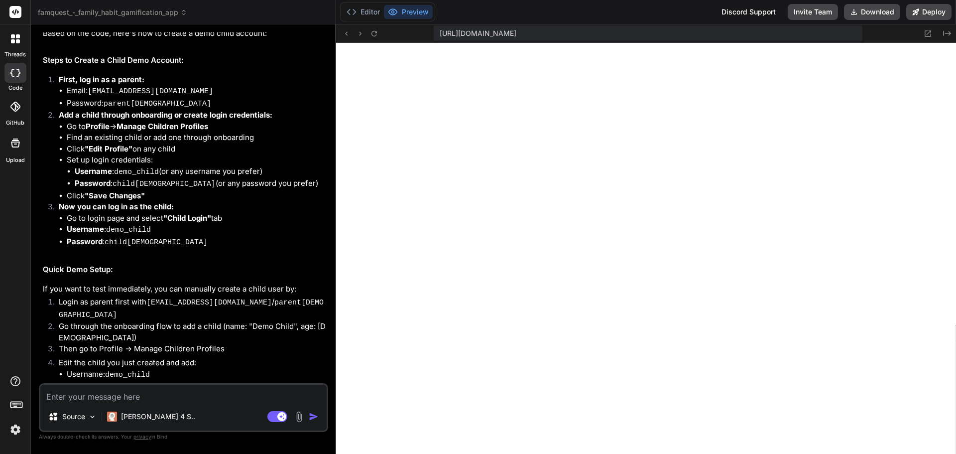
scroll to position [4218, 0]
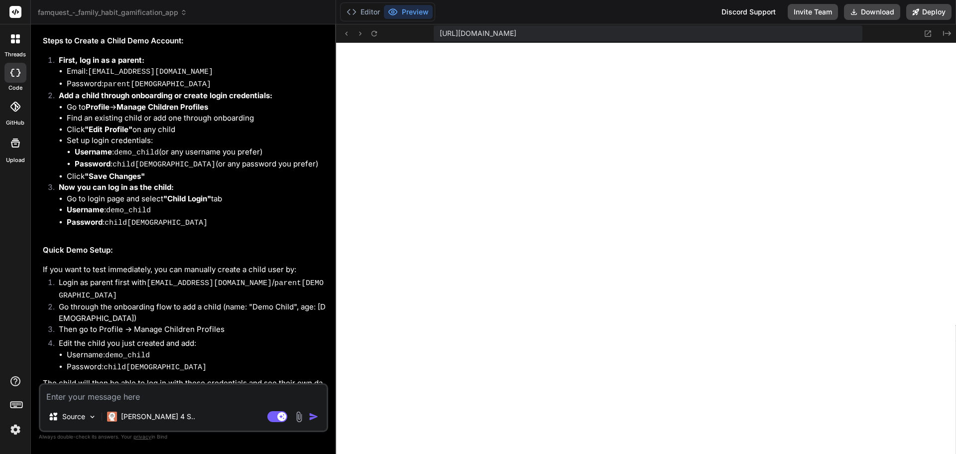
click at [167, 398] on textarea at bounding box center [183, 393] width 286 height 18
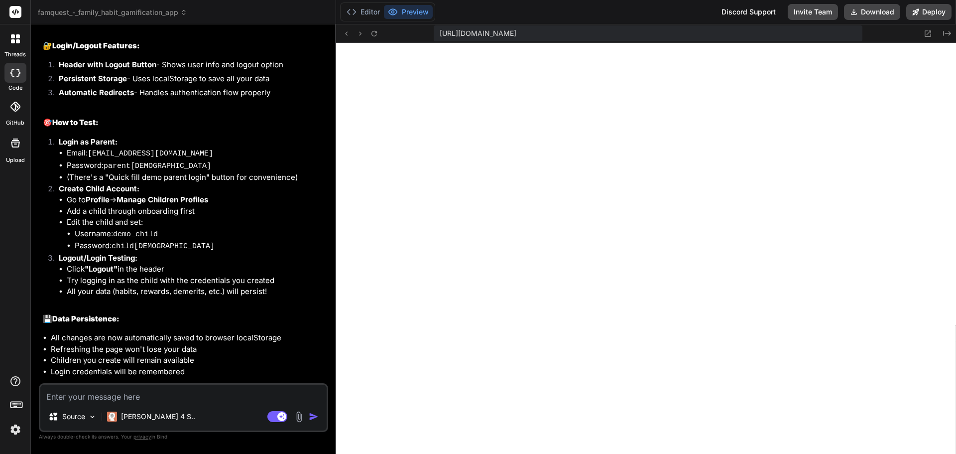
scroll to position [4895, 0]
click at [611, 13] on div "Editor Preview Discord Support Invite Team Download Deploy" at bounding box center [646, 12] width 620 height 24
click at [608, 10] on div "Editor Preview Discord Support Invite Team Download Deploy" at bounding box center [646, 12] width 620 height 24
click at [873, 10] on button "Download" at bounding box center [872, 12] width 56 height 16
click at [610, 10] on div "Editor Preview Discord Support Invite Team Downloading... Deploy" at bounding box center [646, 12] width 620 height 24
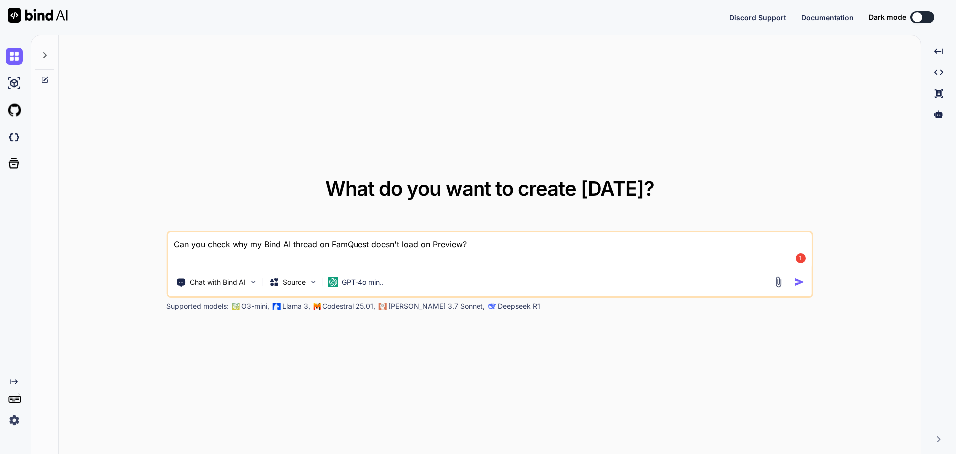
type textarea "x"
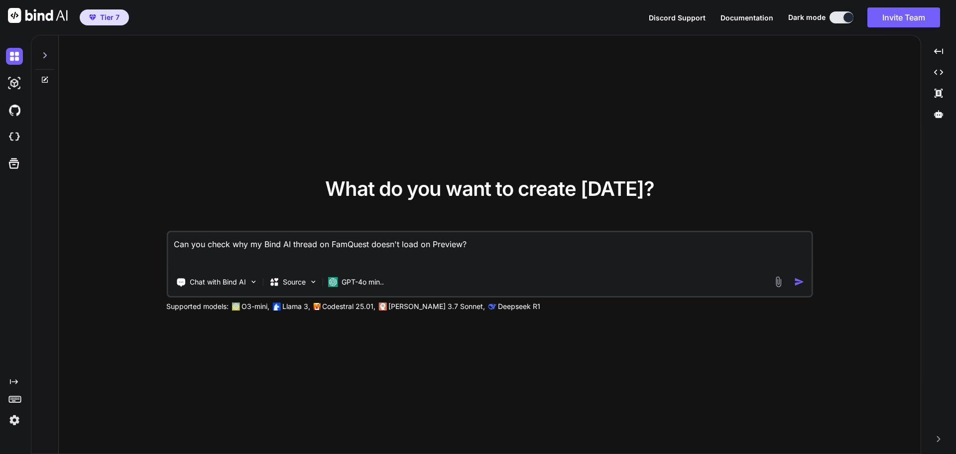
click at [744, 16] on span "Documentation" at bounding box center [747, 17] width 53 height 8
click at [464, 245] on textarea "Can you check why my Bind AI thread on FamQuest doesn't load on Preview?" at bounding box center [490, 250] width 644 height 37
drag, startPoint x: 505, startPoint y: 245, endPoint x: 156, endPoint y: 244, distance: 348.6
click at [156, 244] on div "What do you want to create [DATE]? Can you check why my Bind AI thread on FamQu…" at bounding box center [490, 244] width 862 height 419
type textarea "How do i connect a Bind AI project to database like supabase?"
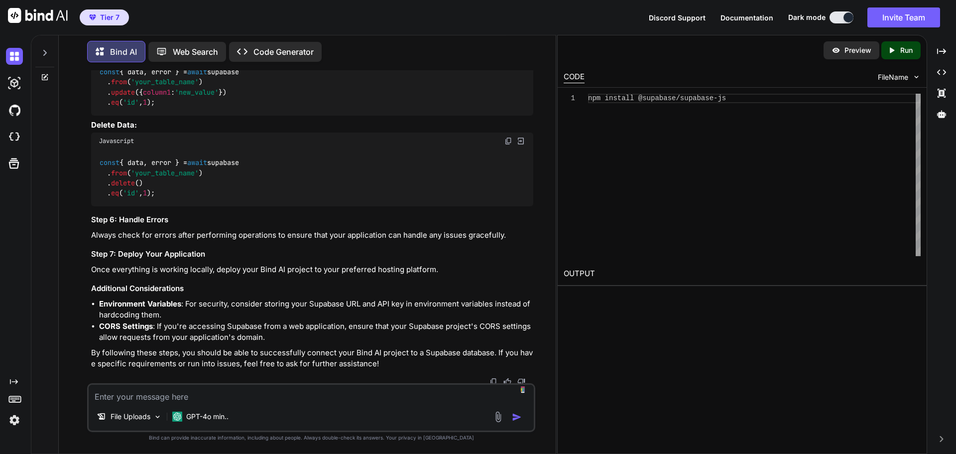
scroll to position [707, 0]
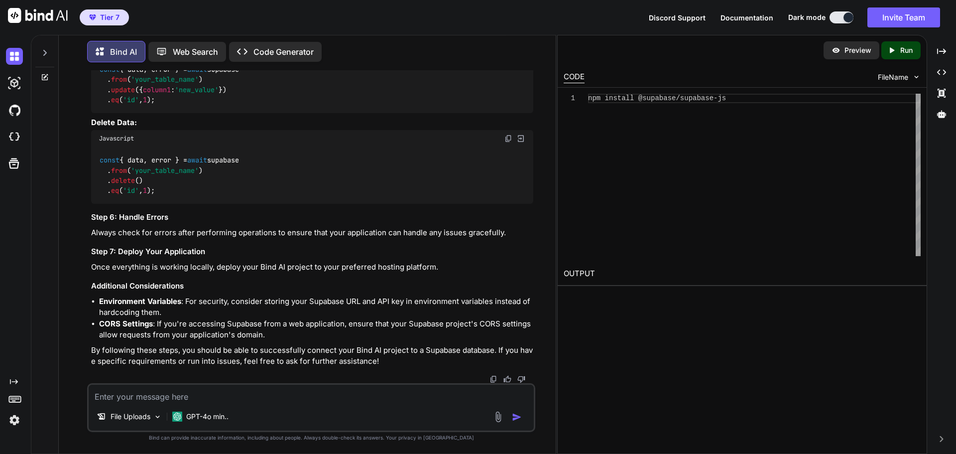
click at [458, 247] on h3 "Step 7: Deploy Your Application" at bounding box center [312, 251] width 442 height 11
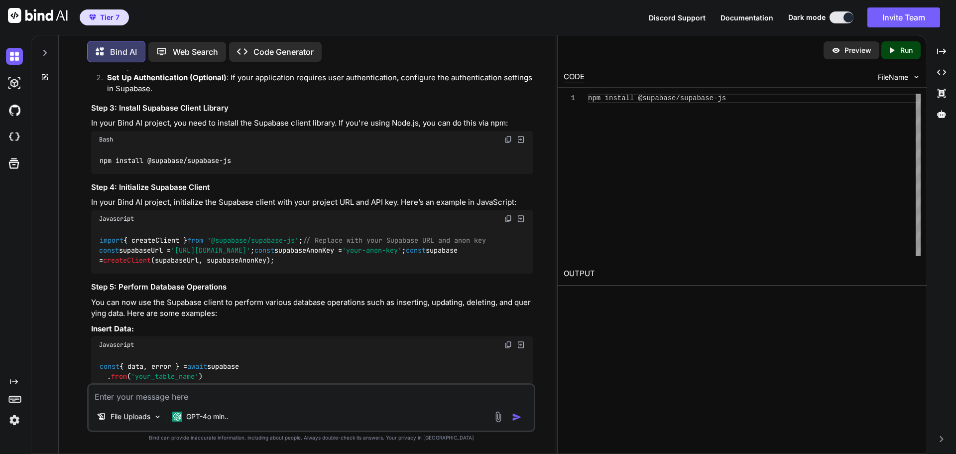
scroll to position [43, 0]
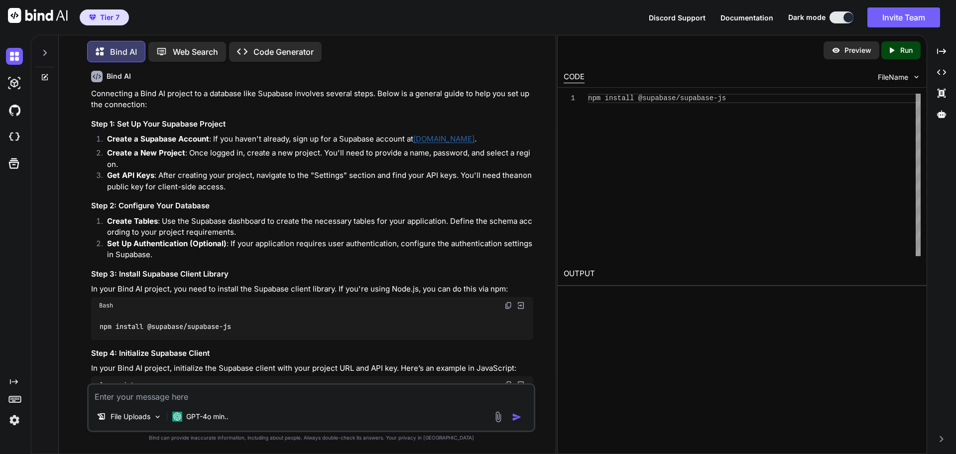
click at [286, 48] on p "Code Generator" at bounding box center [283, 52] width 60 height 12
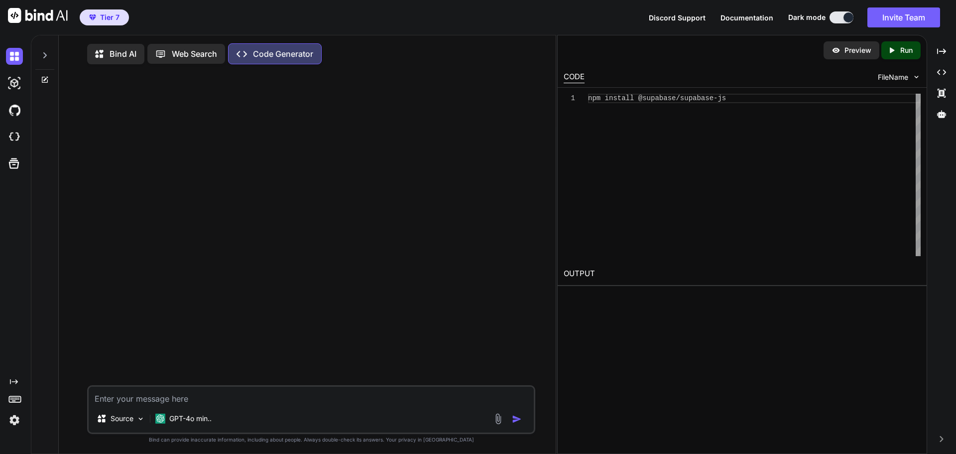
click at [107, 53] on icon at bounding box center [102, 54] width 14 height 12
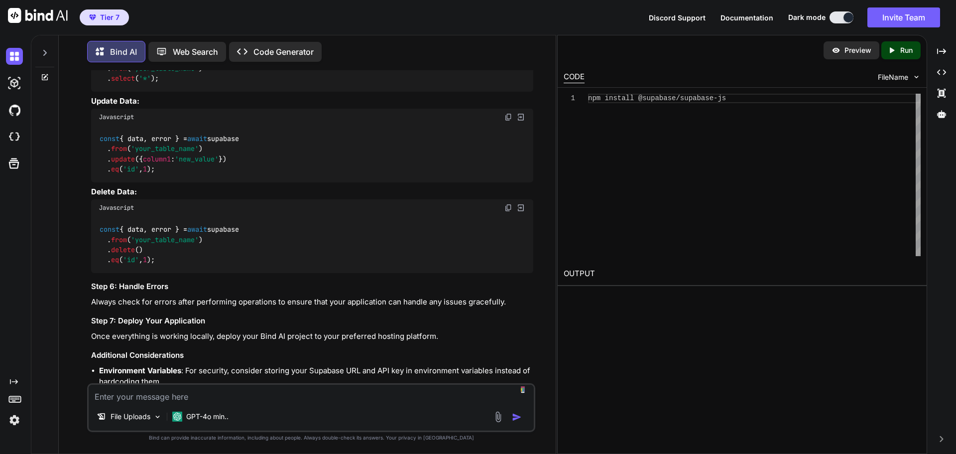
scroll to position [707, 0]
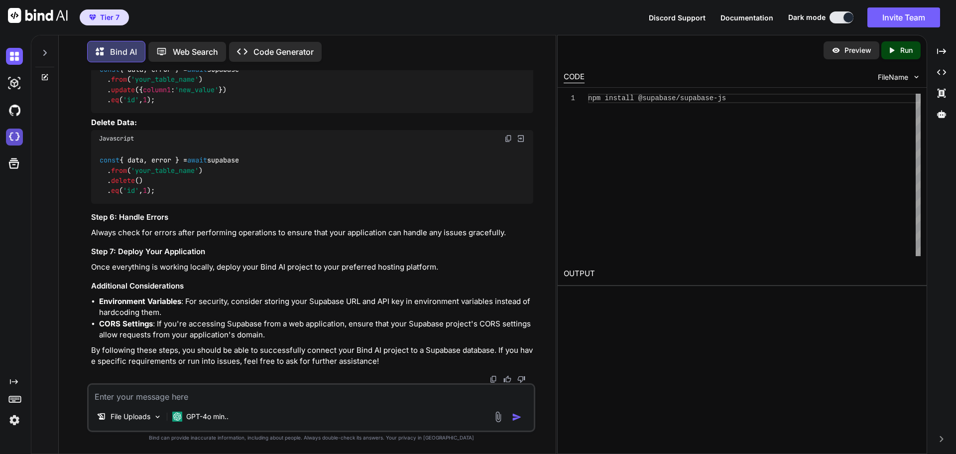
click at [15, 137] on img at bounding box center [14, 136] width 17 height 17
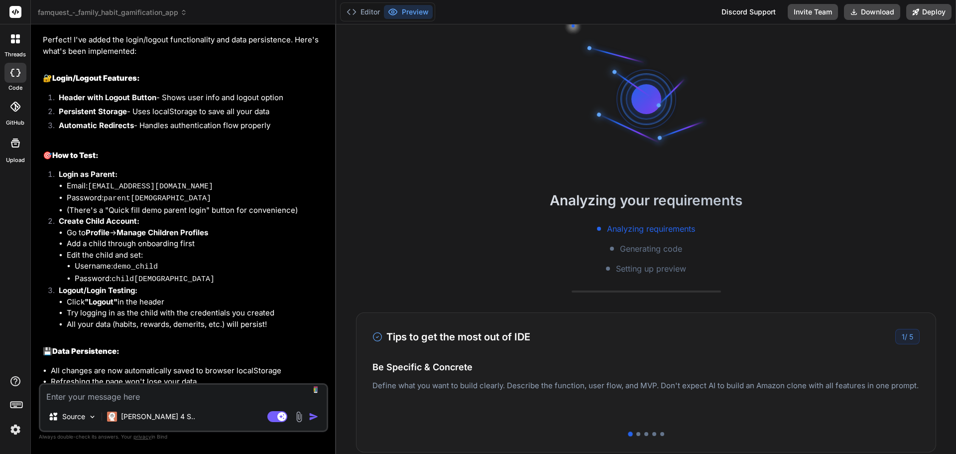
scroll to position [1598, 0]
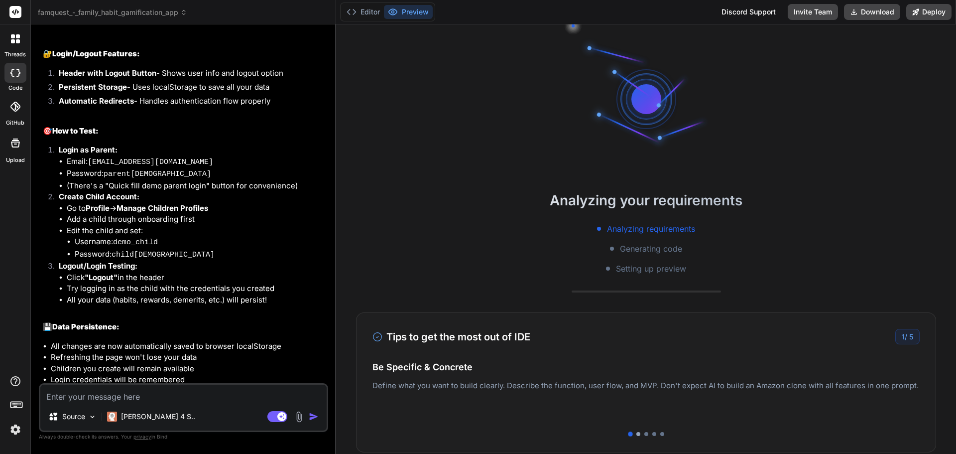
click at [636, 432] on div at bounding box center [638, 434] width 4 height 4
click at [644, 432] on div at bounding box center [646, 434] width 4 height 4
click at [636, 433] on div at bounding box center [638, 434] width 4 height 4
click at [628, 433] on div at bounding box center [630, 434] width 4 height 4
click at [636, 433] on div at bounding box center [638, 434] width 4 height 4
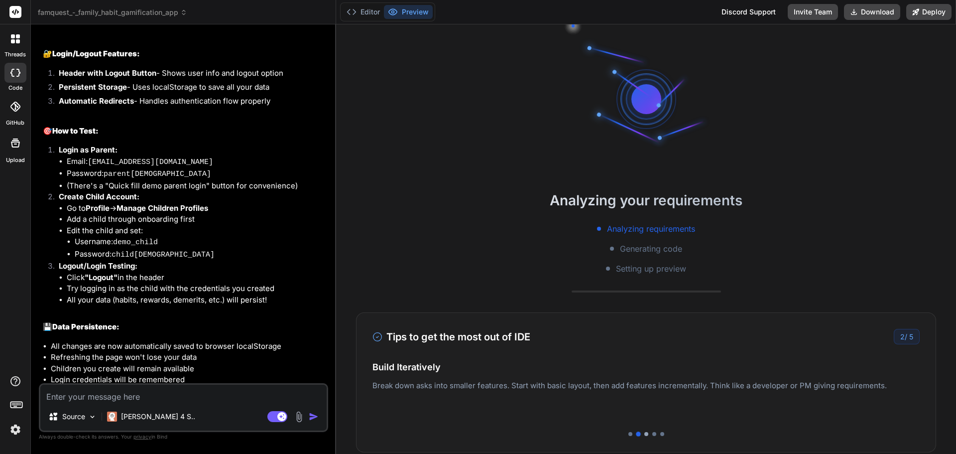
click at [644, 433] on div at bounding box center [646, 434] width 4 height 4
click at [652, 434] on div at bounding box center [654, 434] width 4 height 4
click at [660, 434] on div at bounding box center [662, 434] width 4 height 4
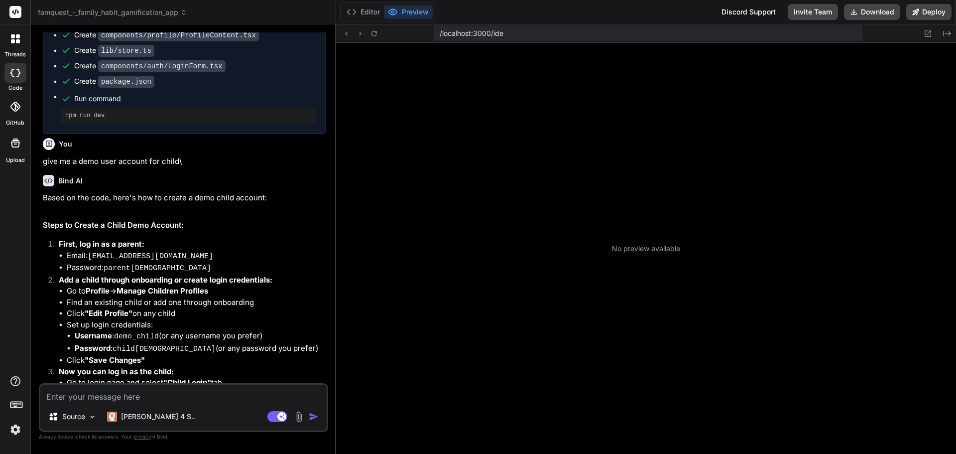
scroll to position [161, 0]
type textarea "x"
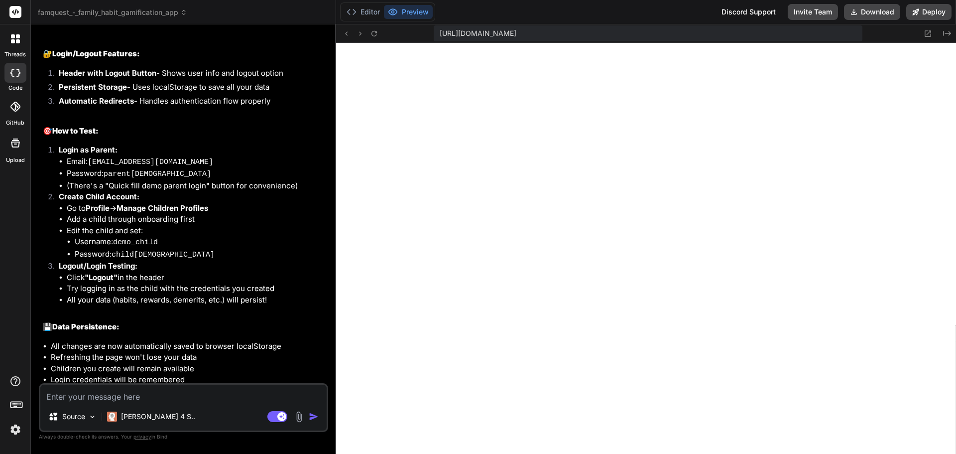
scroll to position [303, 0]
click at [376, 34] on icon at bounding box center [374, 33] width 8 height 8
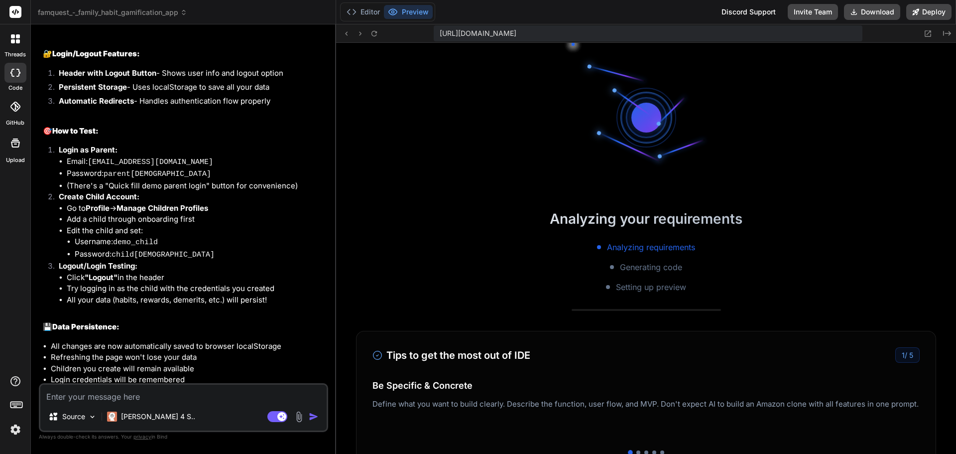
scroll to position [388, 0]
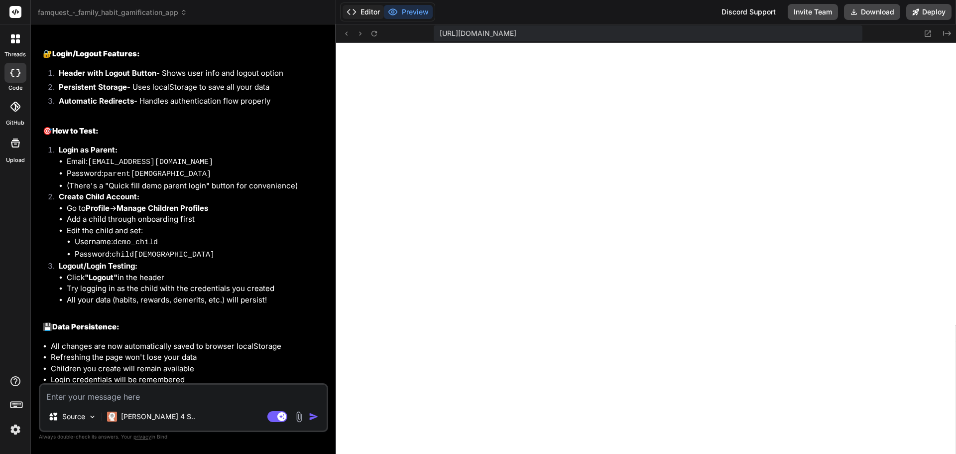
click at [362, 11] on button "Editor" at bounding box center [363, 12] width 41 height 14
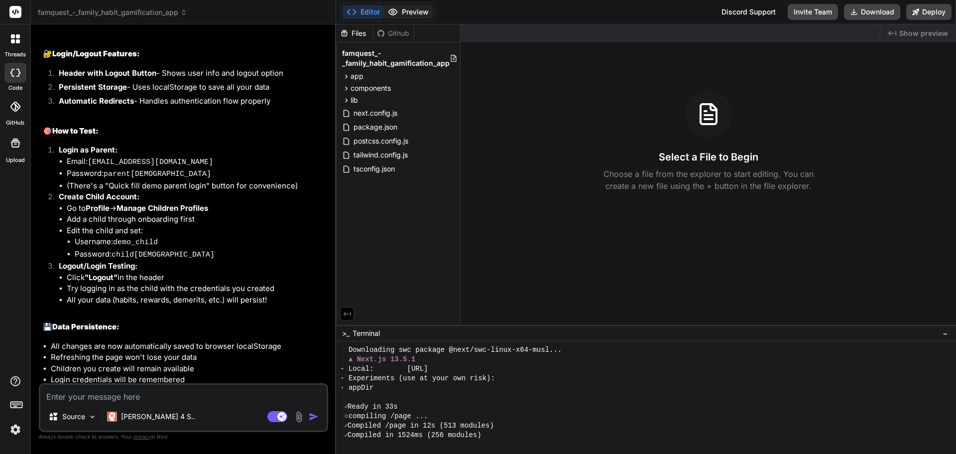
click at [404, 10] on button "Preview" at bounding box center [408, 12] width 49 height 14
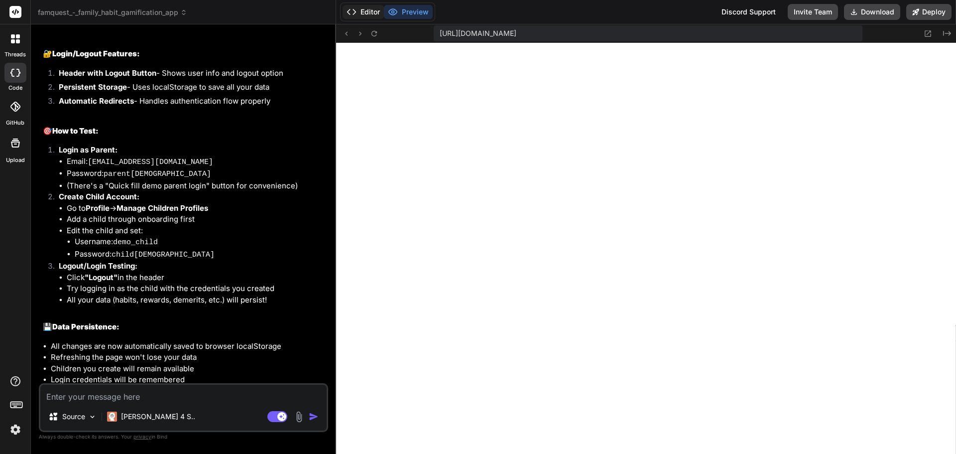
click at [373, 11] on button "Editor" at bounding box center [363, 12] width 41 height 14
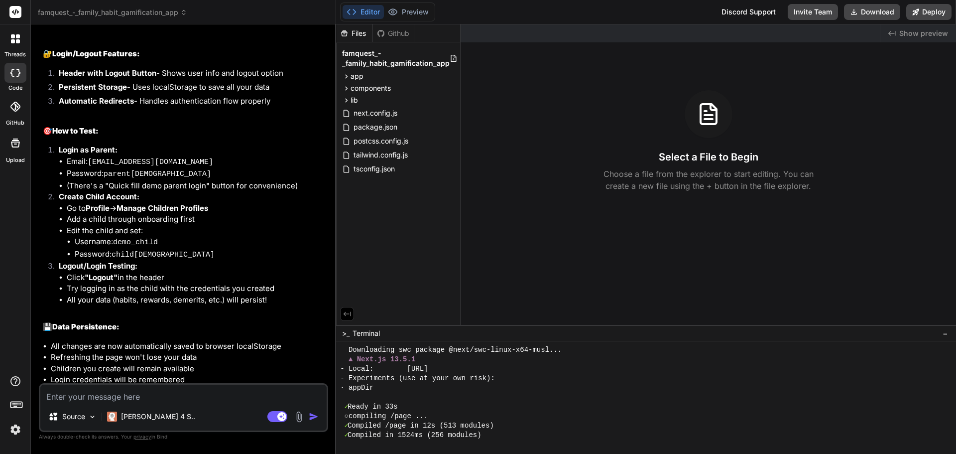
click at [391, 33] on div "Github" at bounding box center [393, 33] width 41 height 10
click at [411, 11] on button "Preview" at bounding box center [408, 12] width 49 height 14
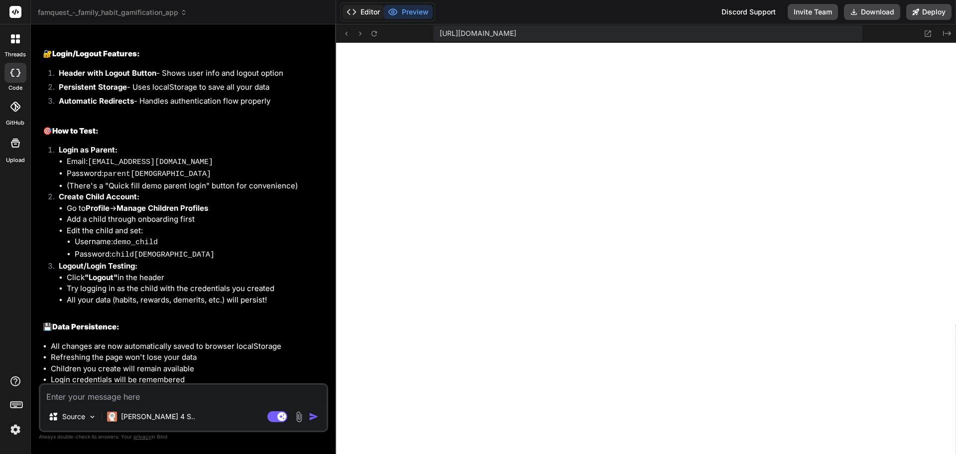
click at [368, 11] on button "Editor" at bounding box center [363, 12] width 41 height 14
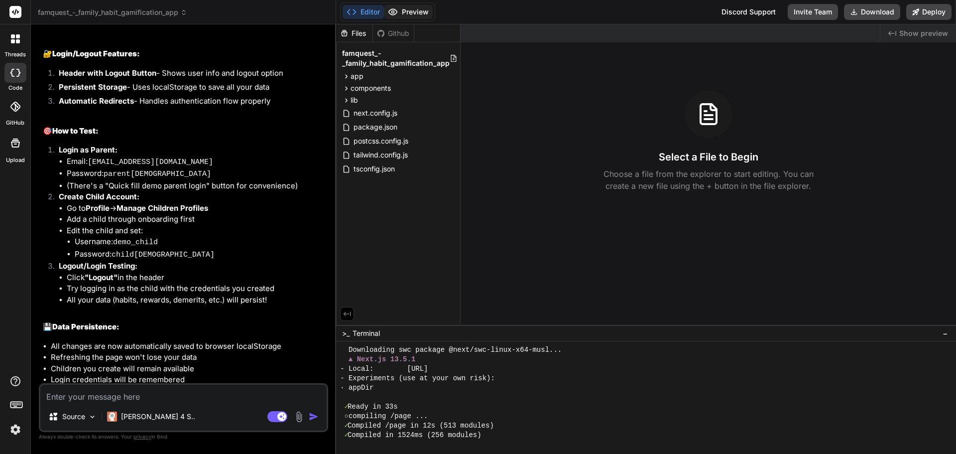
click at [403, 10] on button "Preview" at bounding box center [408, 12] width 49 height 14
